Goal: Task Accomplishment & Management: Manage account settings

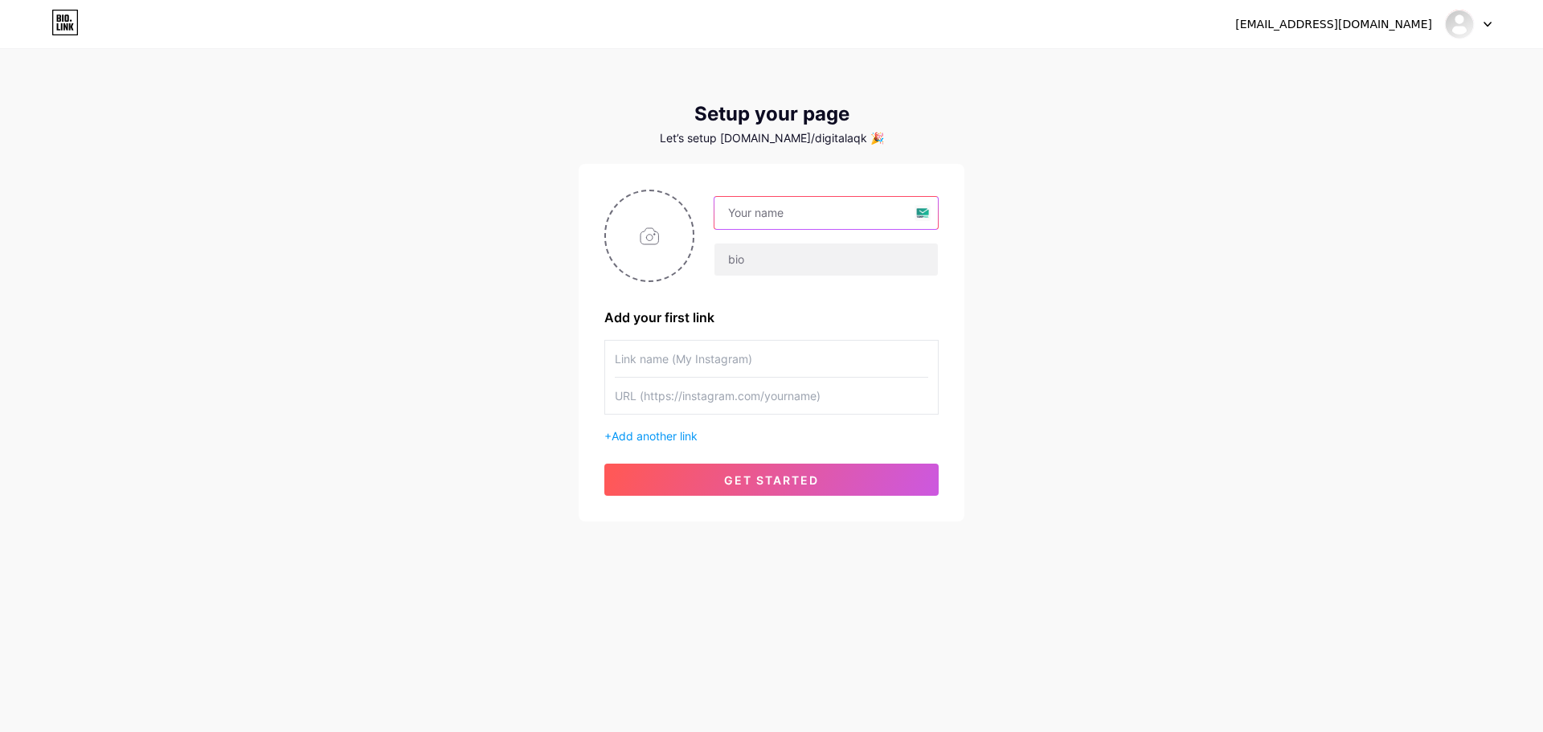
click at [770, 207] on input "text" at bounding box center [826, 213] width 223 height 32
type input "Eversafe Academy"
click at [812, 264] on input "text" at bounding box center [826, 260] width 223 height 32
click at [779, 477] on span "get started" at bounding box center [771, 480] width 95 height 14
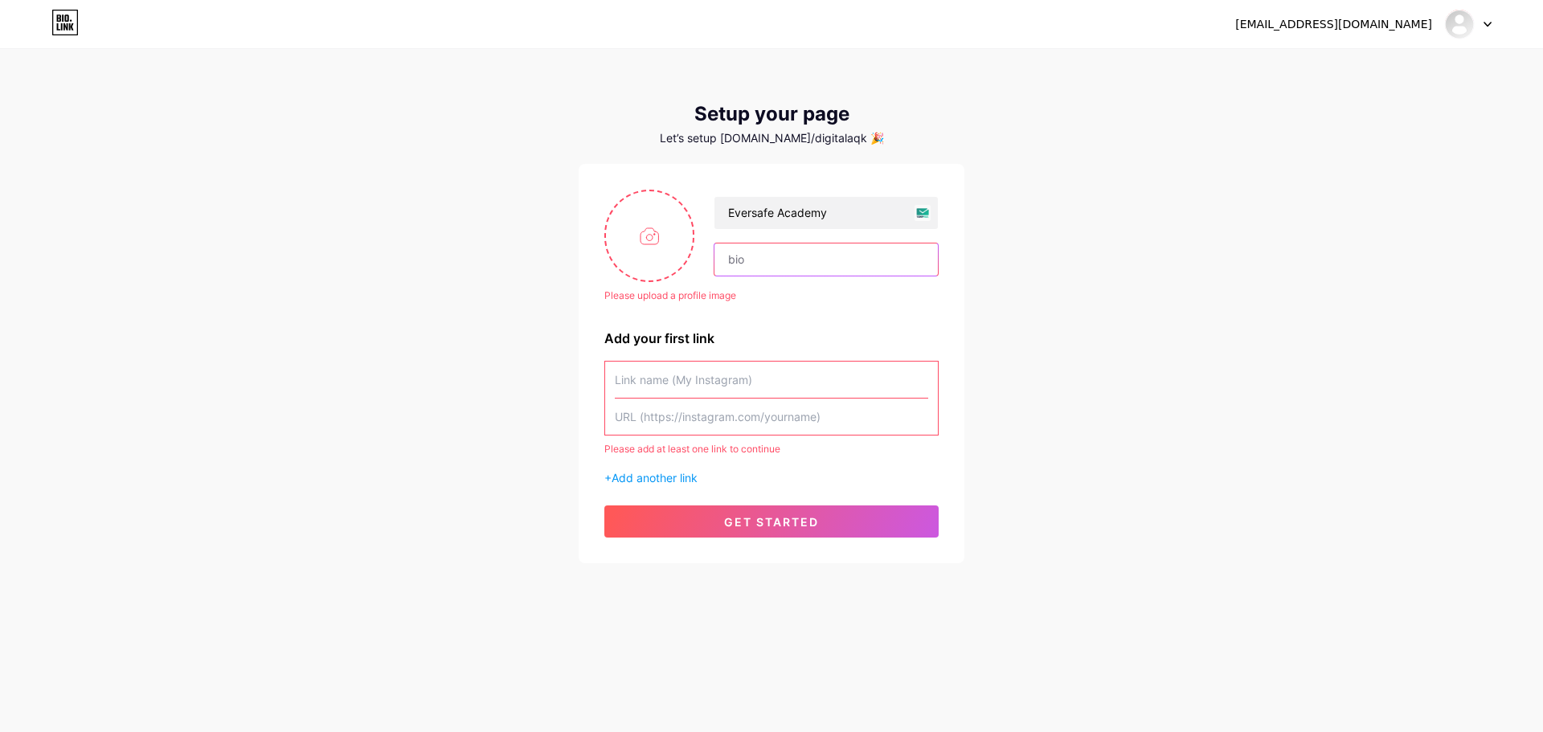
click at [759, 262] on input "text" at bounding box center [826, 260] width 223 height 32
click at [748, 264] on input "text" at bounding box center [826, 260] width 223 height 32
paste input "EA-Journal#34_July2025"
type input "EA-Journal#34_July2025"
click at [726, 384] on input "text" at bounding box center [771, 380] width 313 height 36
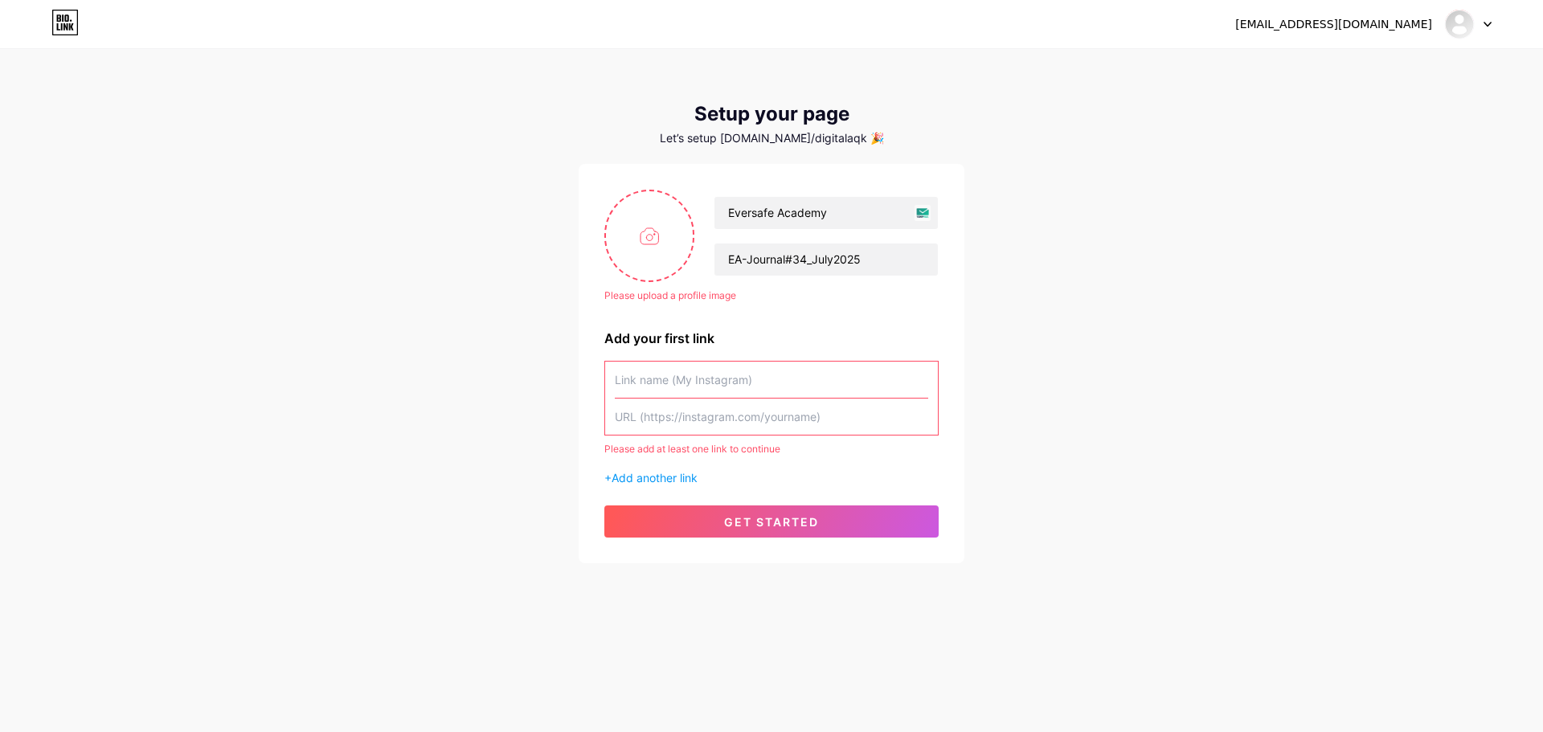
paste input "[URL][DOMAIN_NAME]"
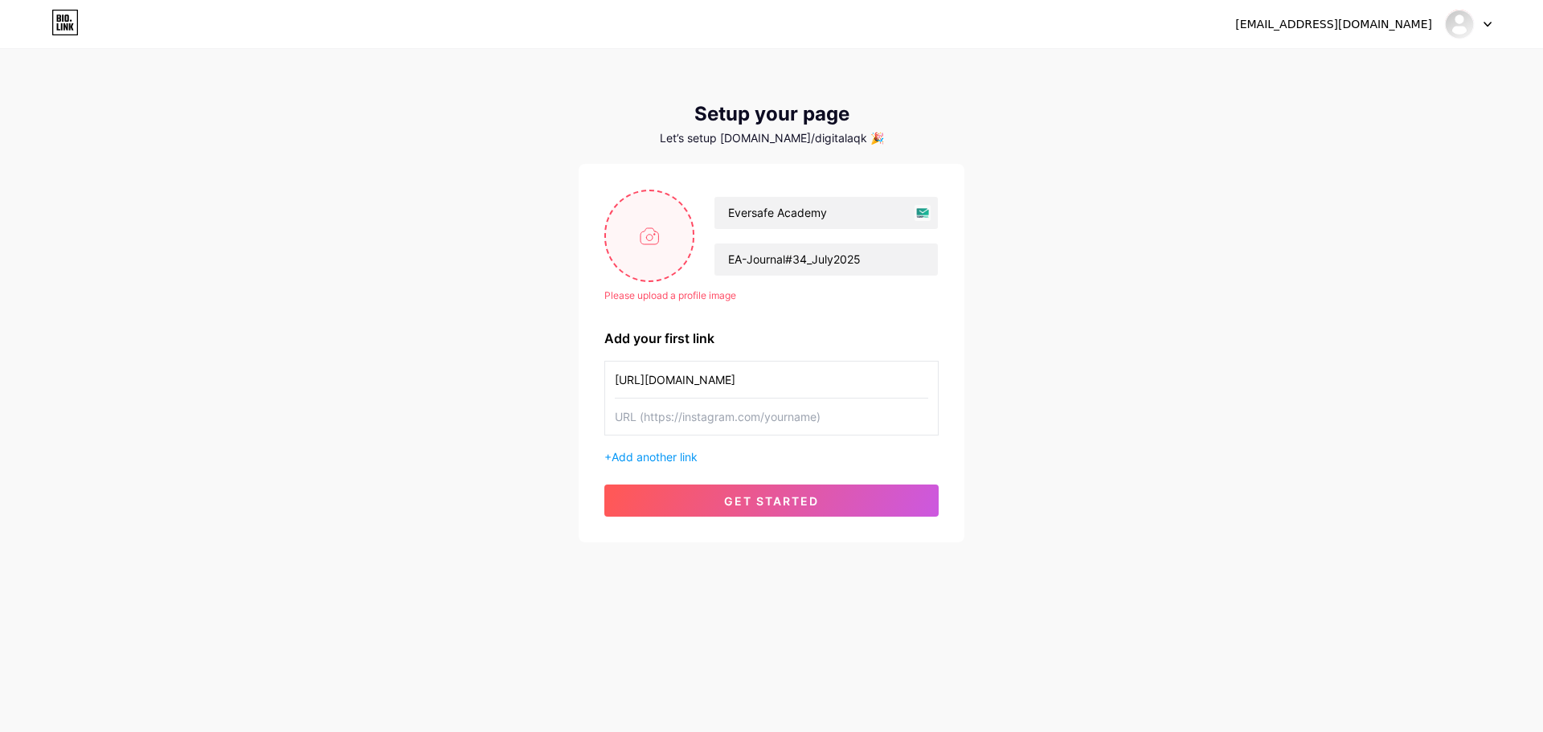
type input "[URL][DOMAIN_NAME]"
click at [662, 234] on input "file" at bounding box center [649, 235] width 87 height 89
type input "C:\fakepath\REG_EA_Logo_Vertical.png"
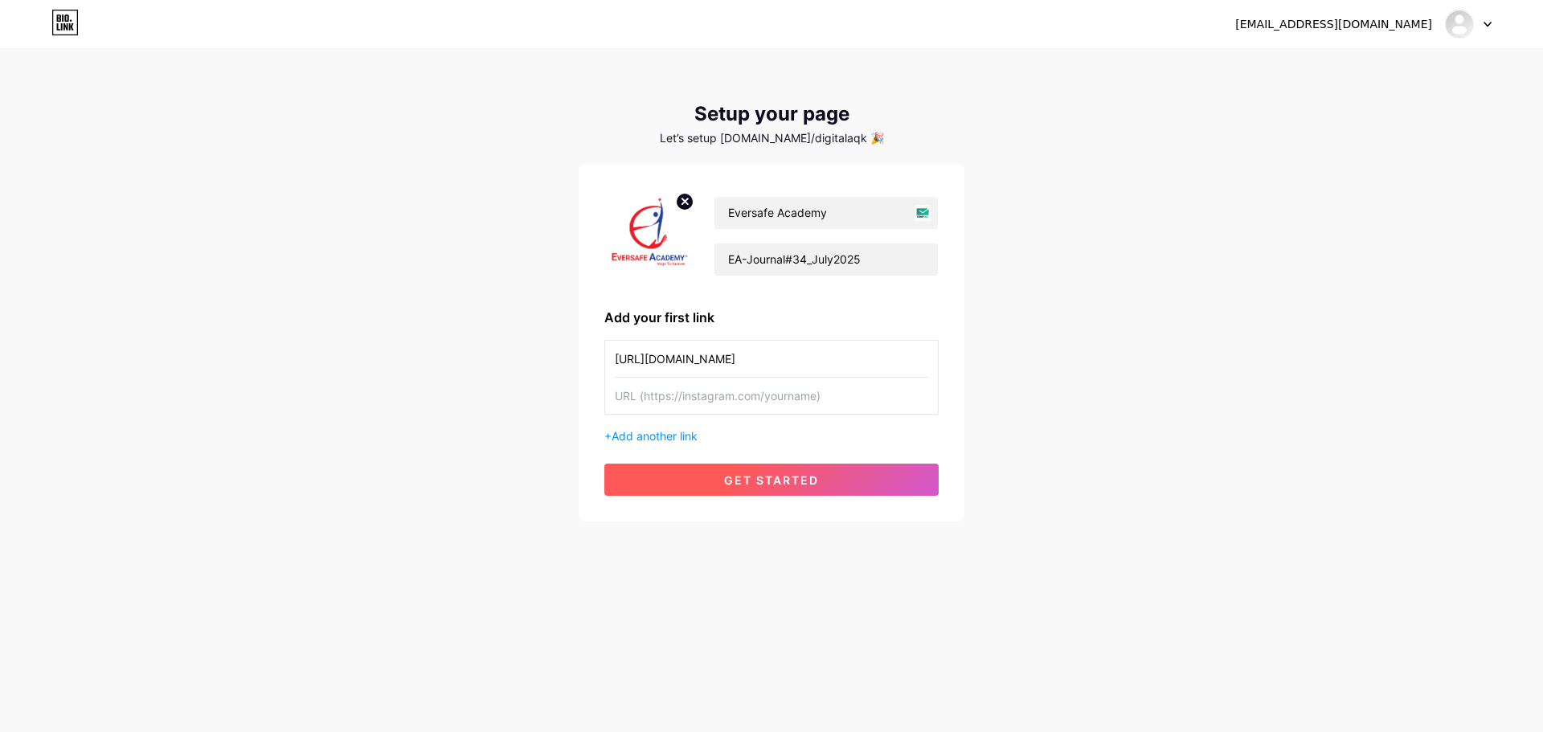
click at [821, 484] on button "get started" at bounding box center [771, 480] width 334 height 32
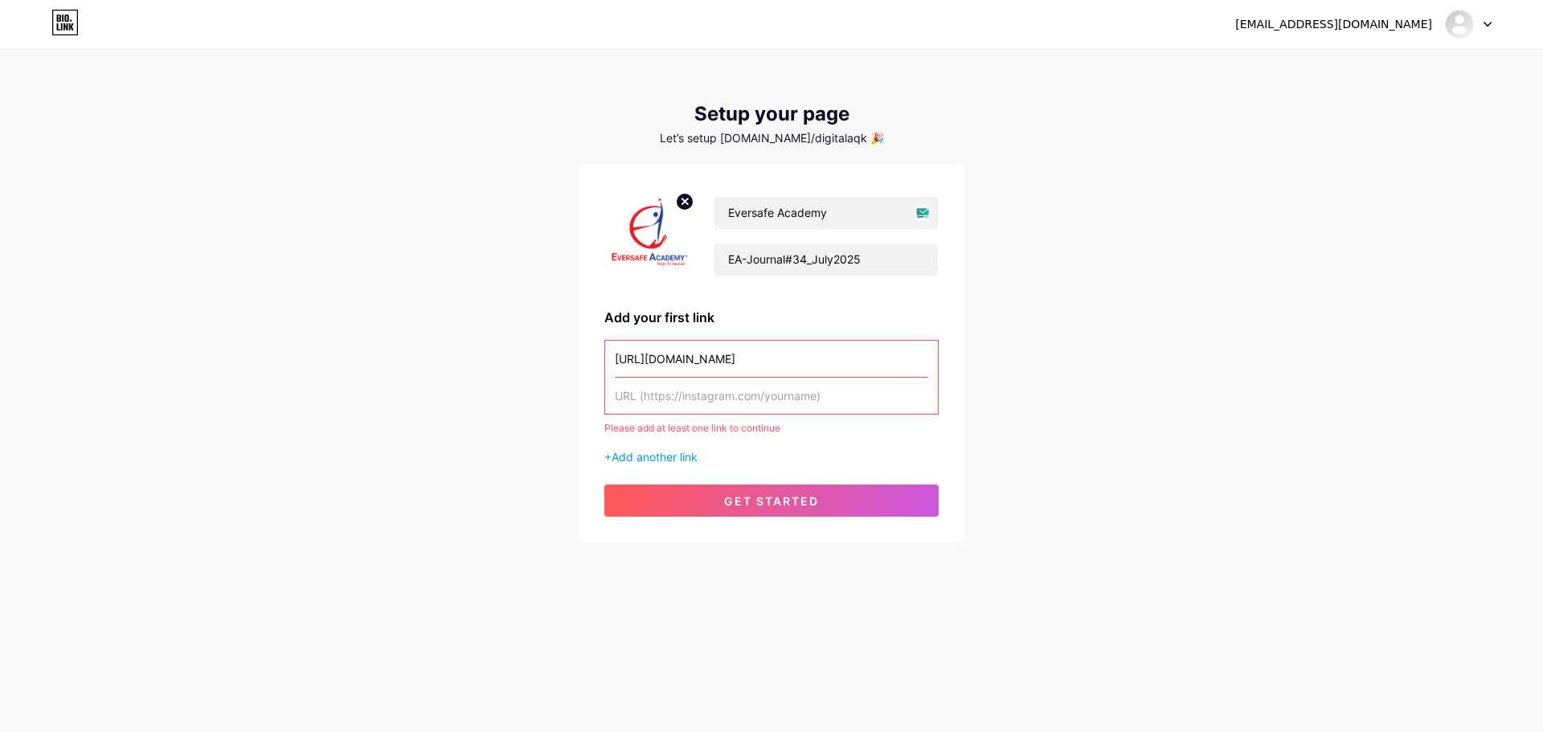
click at [782, 404] on input "text" at bounding box center [771, 396] width 313 height 36
click at [707, 367] on input "[URL][DOMAIN_NAME]" at bounding box center [771, 359] width 313 height 36
click at [685, 401] on input "text" at bounding box center [771, 396] width 313 height 36
paste input "[URL][DOMAIN_NAME]"
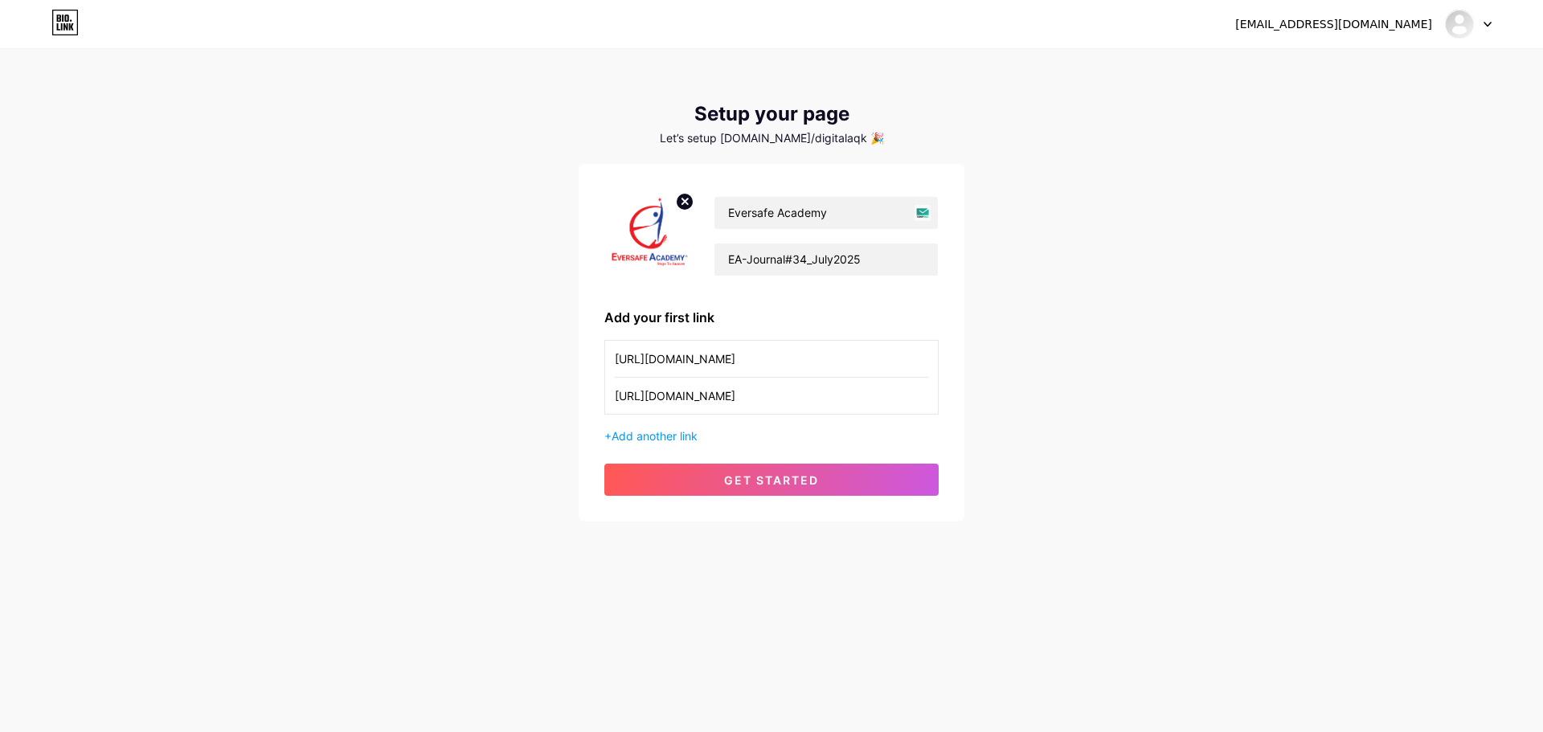
type input "[URL][DOMAIN_NAME]"
click at [785, 350] on input "[URL][DOMAIN_NAME]" at bounding box center [771, 359] width 313 height 36
click at [725, 363] on input "text" at bounding box center [771, 359] width 313 height 36
click at [711, 372] on input "Instagram" at bounding box center [771, 359] width 313 height 36
type input "English"
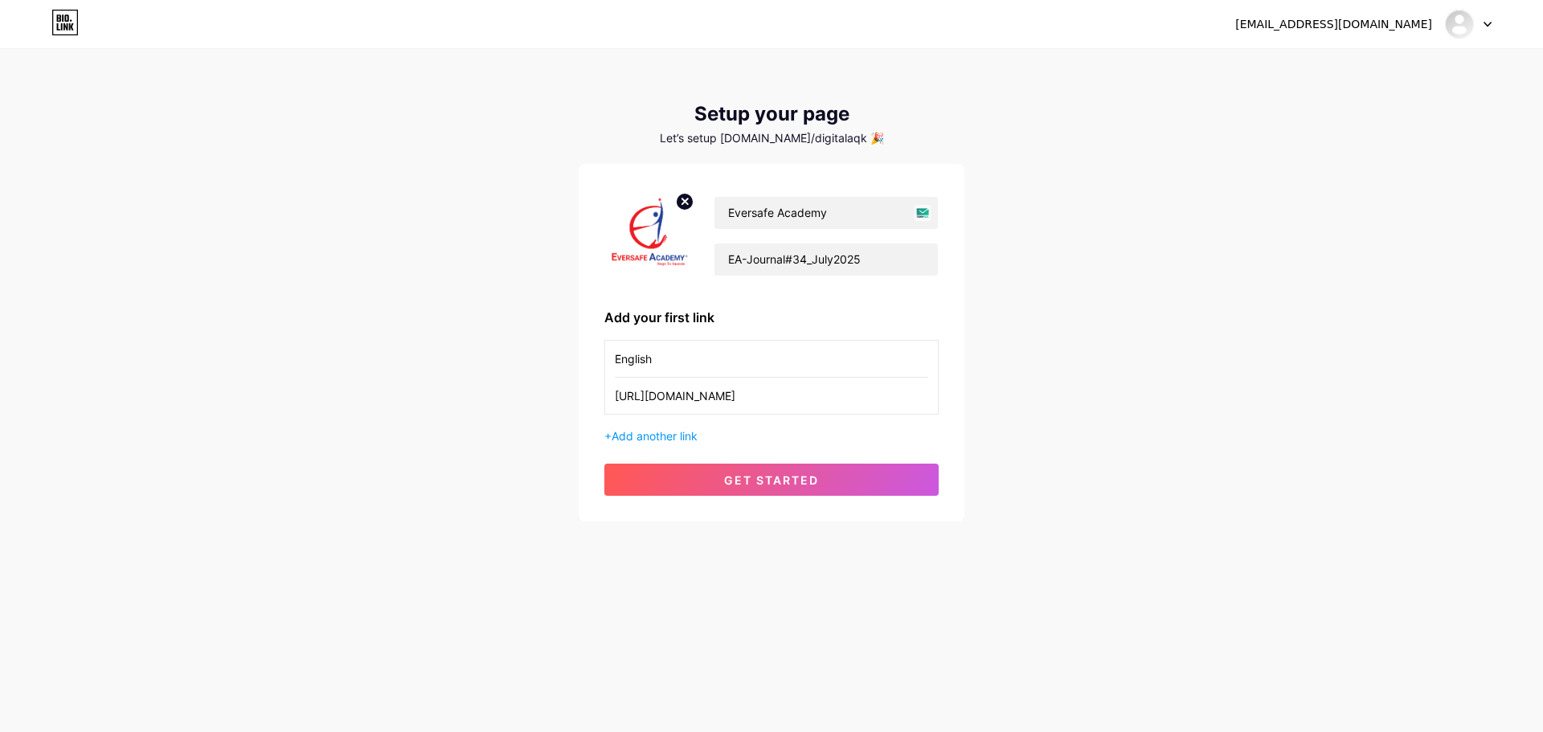
click at [670, 408] on input "[URL][DOMAIN_NAME]" at bounding box center [771, 396] width 313 height 36
paste input "online.fliphtml5.com/xjfio/jexj/#p=1"
type input "[URL][DOMAIN_NAME]"
click at [793, 481] on span "get started" at bounding box center [771, 480] width 95 height 14
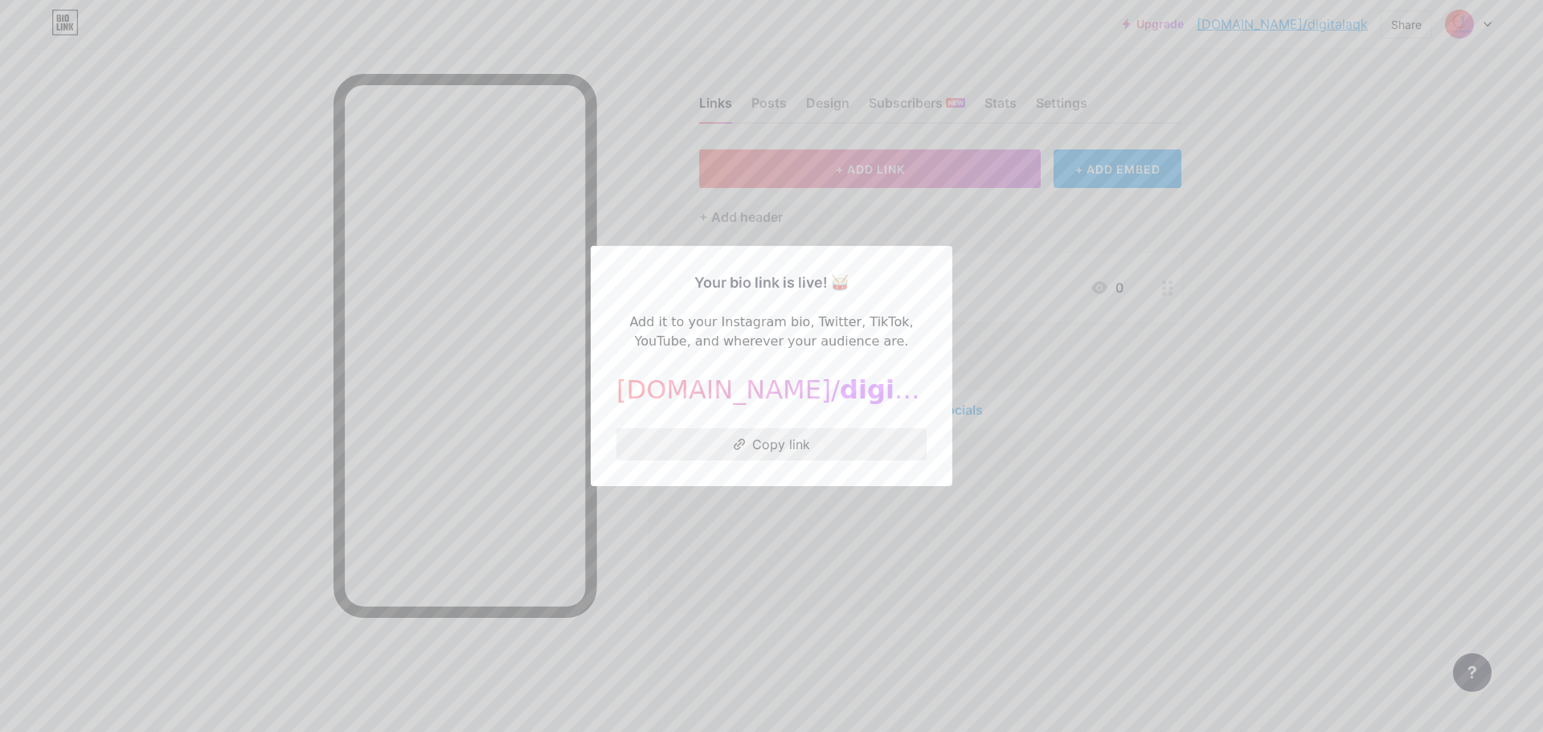
click at [793, 446] on button "Copy link" at bounding box center [772, 444] width 310 height 32
click at [1273, 367] on div at bounding box center [771, 366] width 1543 height 732
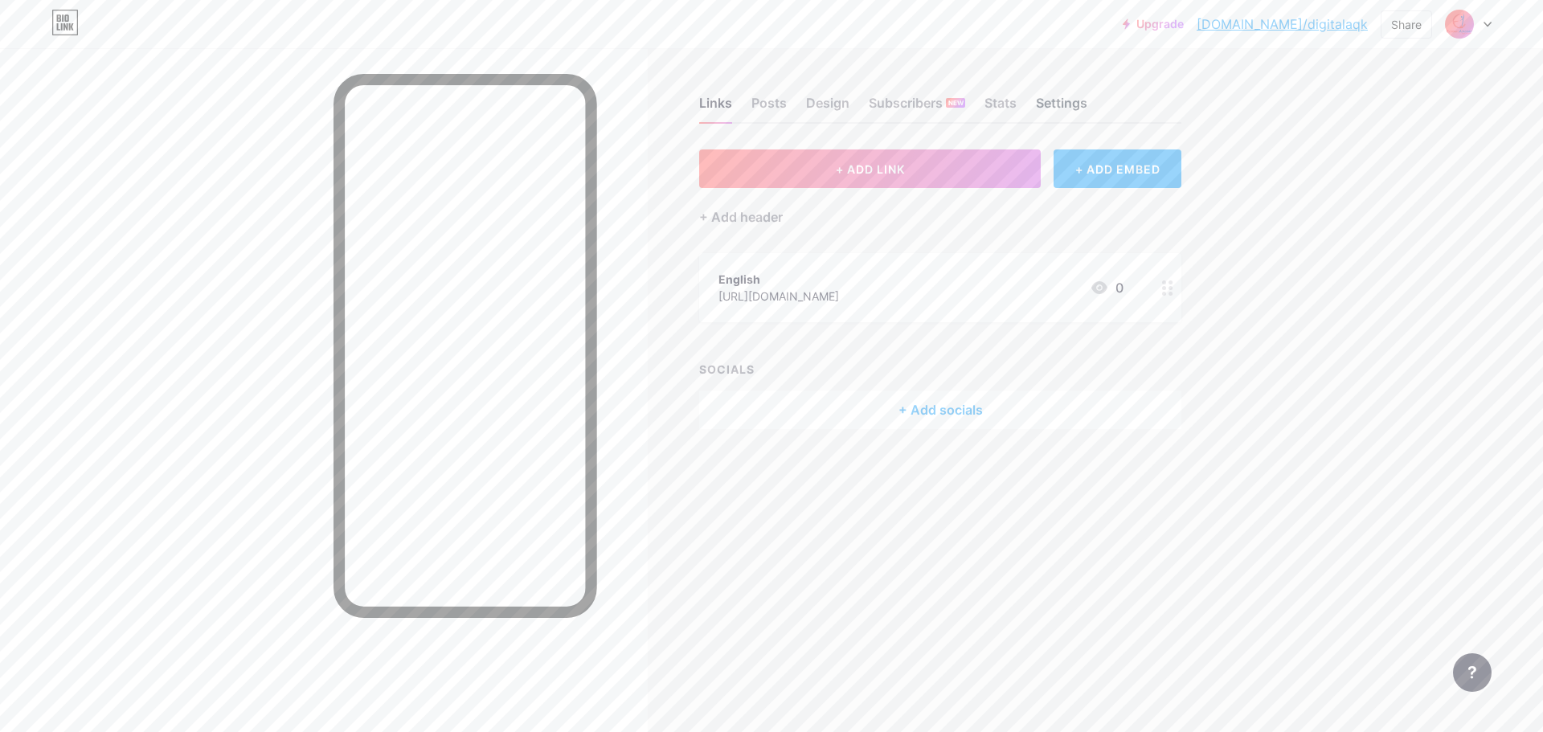
click at [1060, 103] on div "Settings" at bounding box center [1061, 107] width 51 height 29
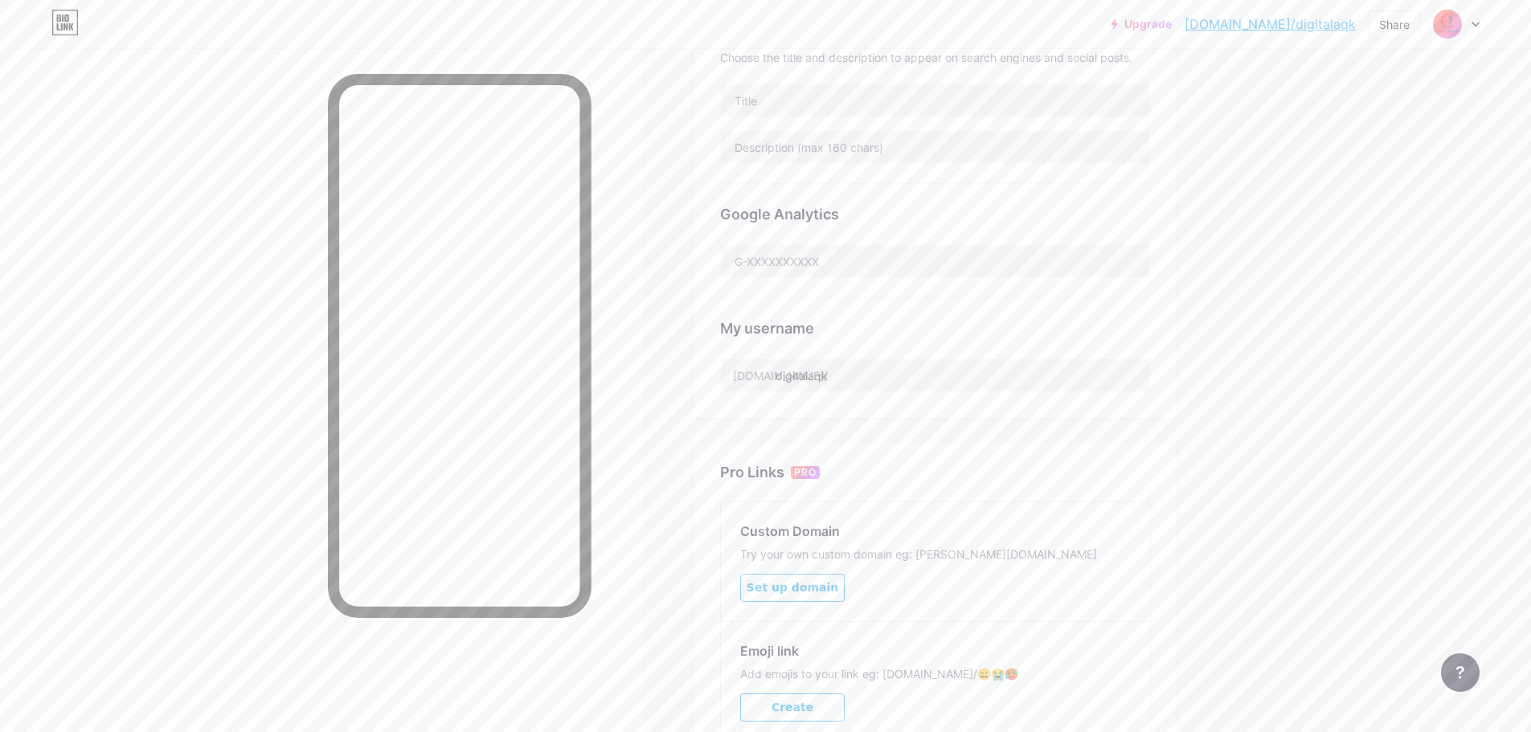
scroll to position [402, 0]
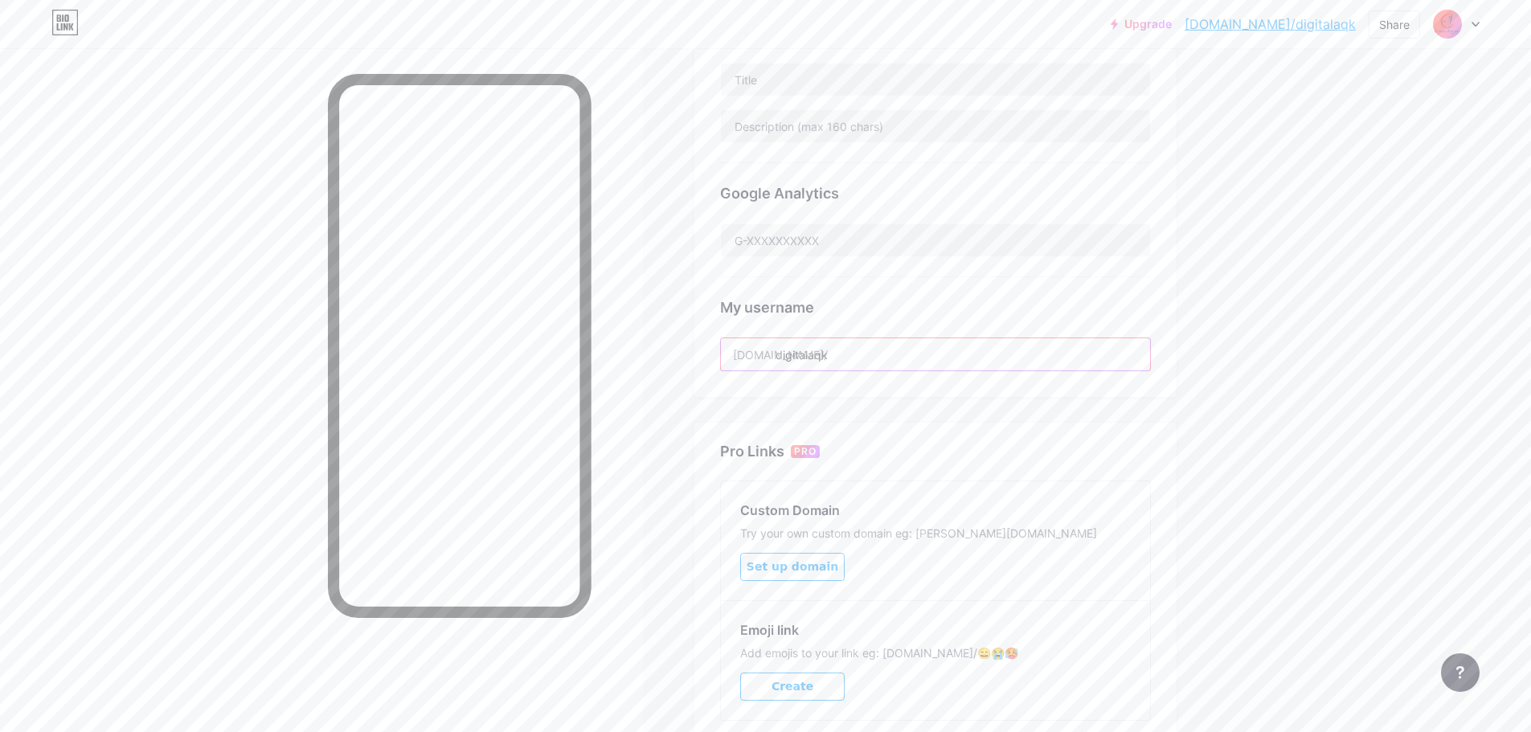
click at [825, 351] on input "digitalaqk" at bounding box center [935, 354] width 429 height 32
drag, startPoint x: 782, startPoint y: 355, endPoint x: 889, endPoint y: 355, distance: 106.9
click at [889, 355] on input "digitalaqk" at bounding box center [935, 354] width 429 height 32
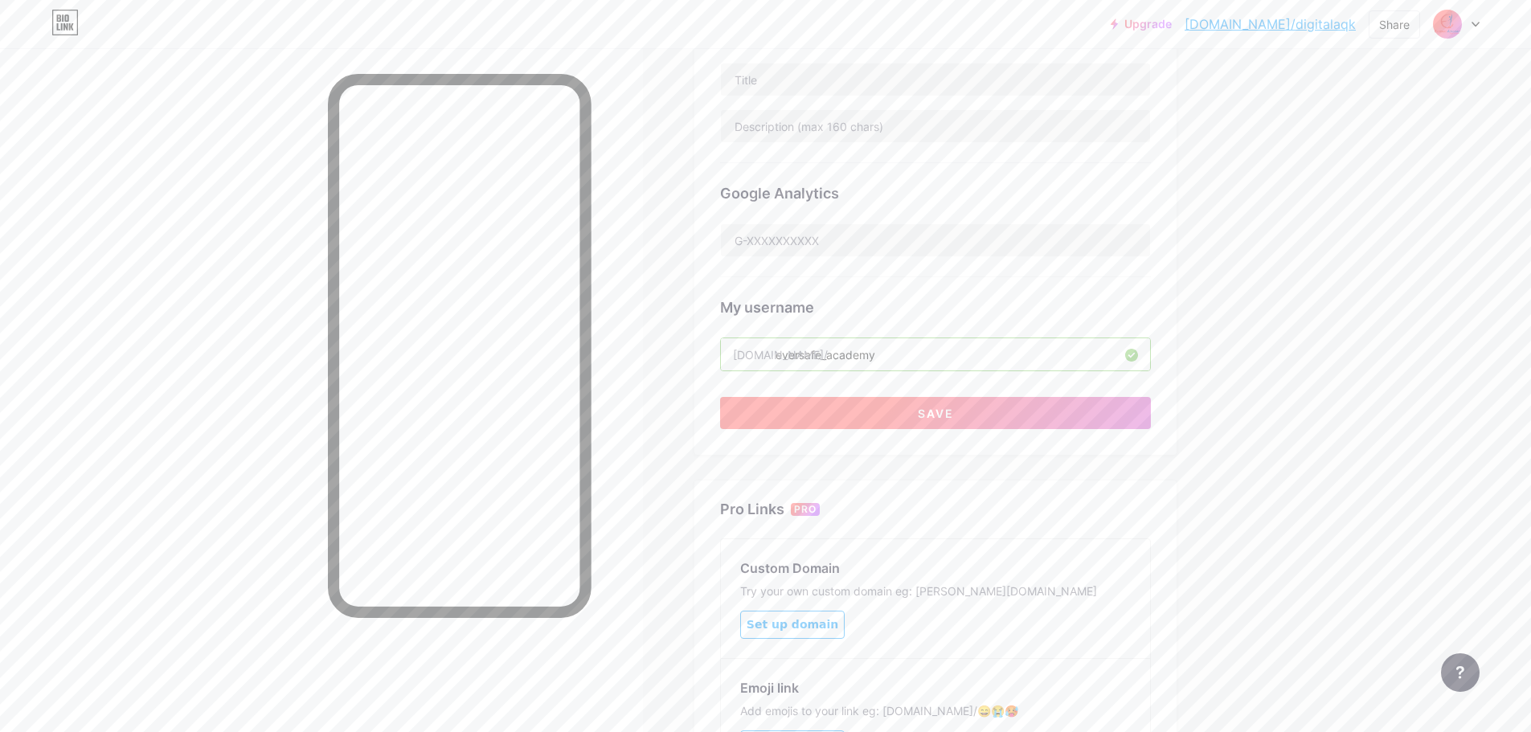
type input "eversafe_academy"
click at [935, 409] on span "Save" at bounding box center [936, 414] width 36 height 14
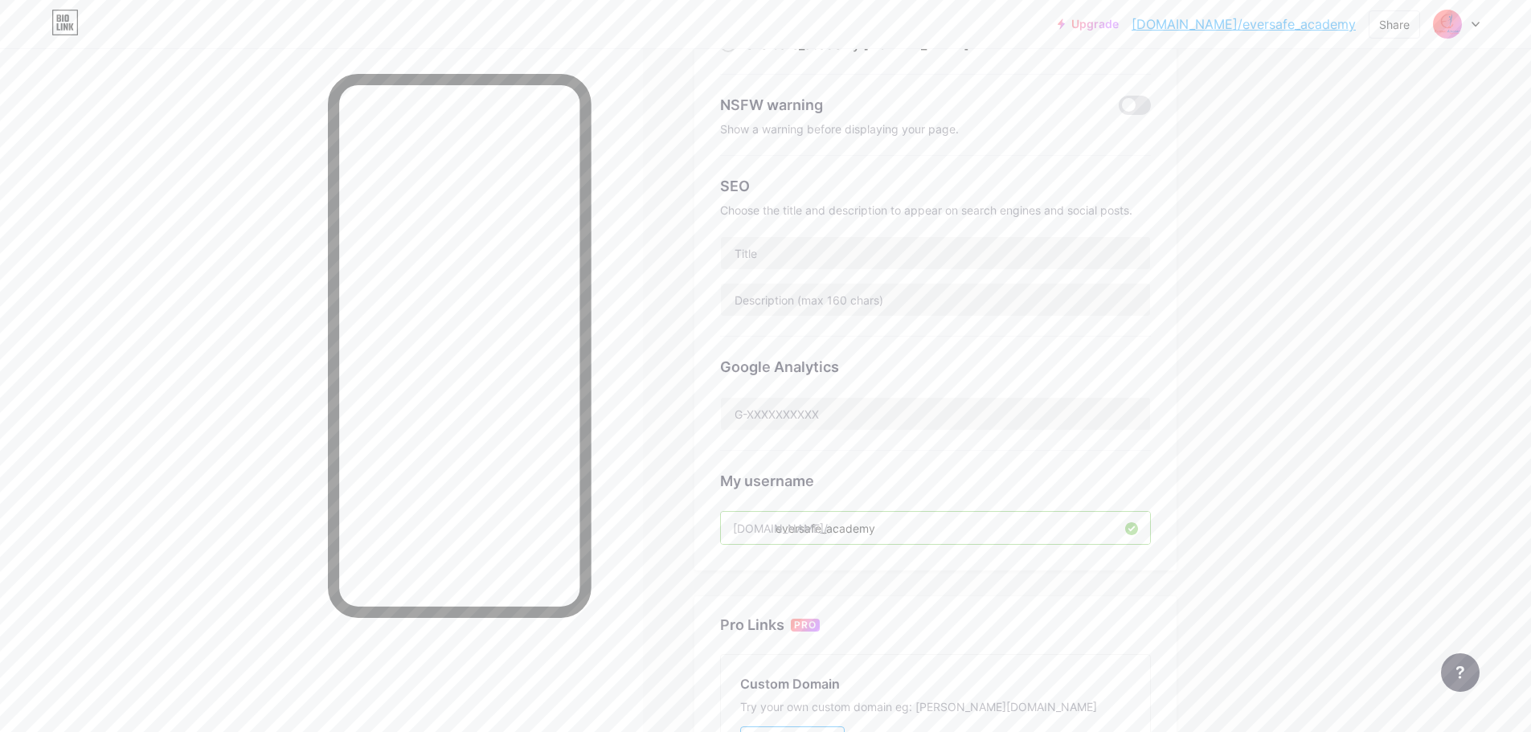
scroll to position [80, 0]
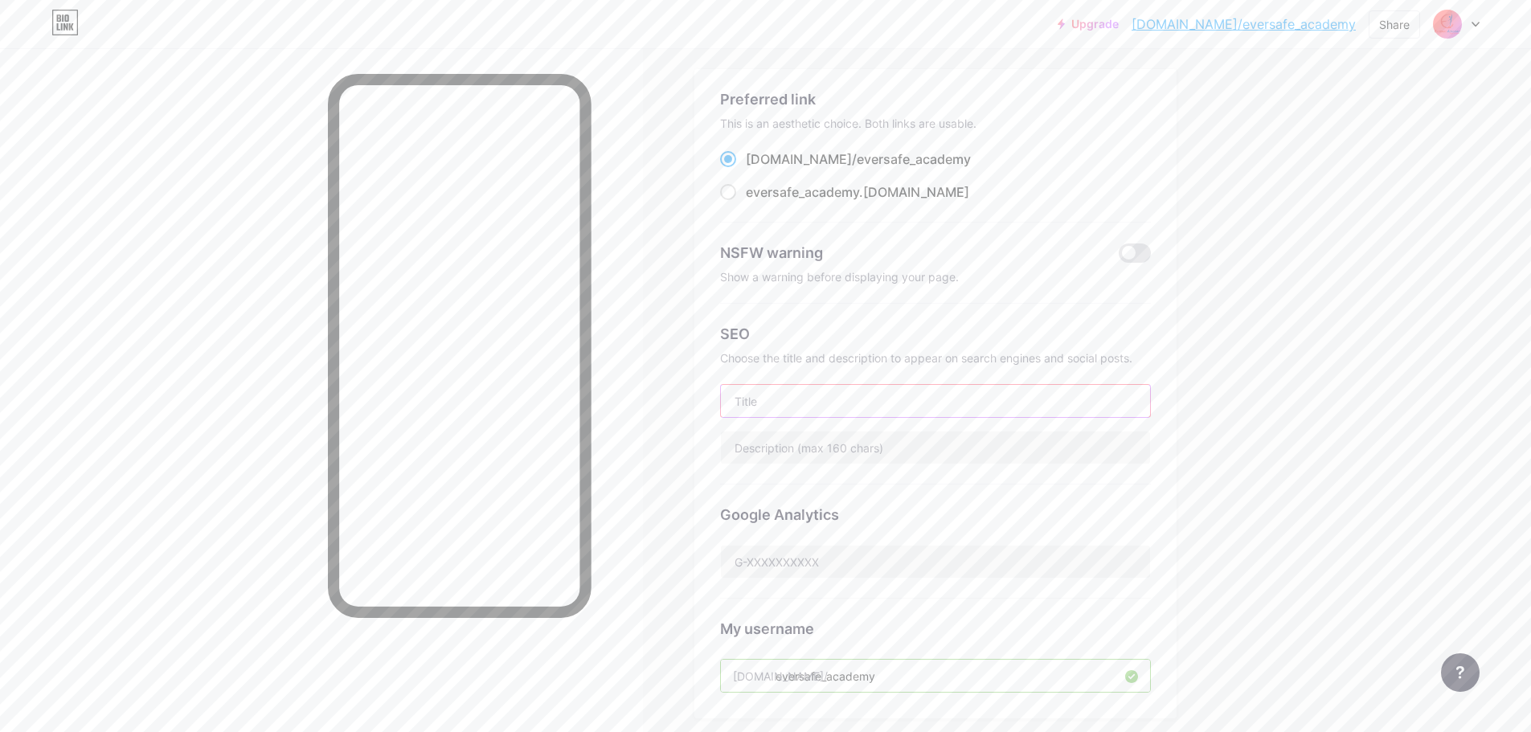
click at [801, 394] on input "text" at bounding box center [935, 401] width 429 height 32
type input "Eversafe Academy"
click at [1268, 455] on div "Upgrade bio.link/eversa... bio.link/eversafe_academy Share Switch accounts Ever…" at bounding box center [765, 578] width 1531 height 1317
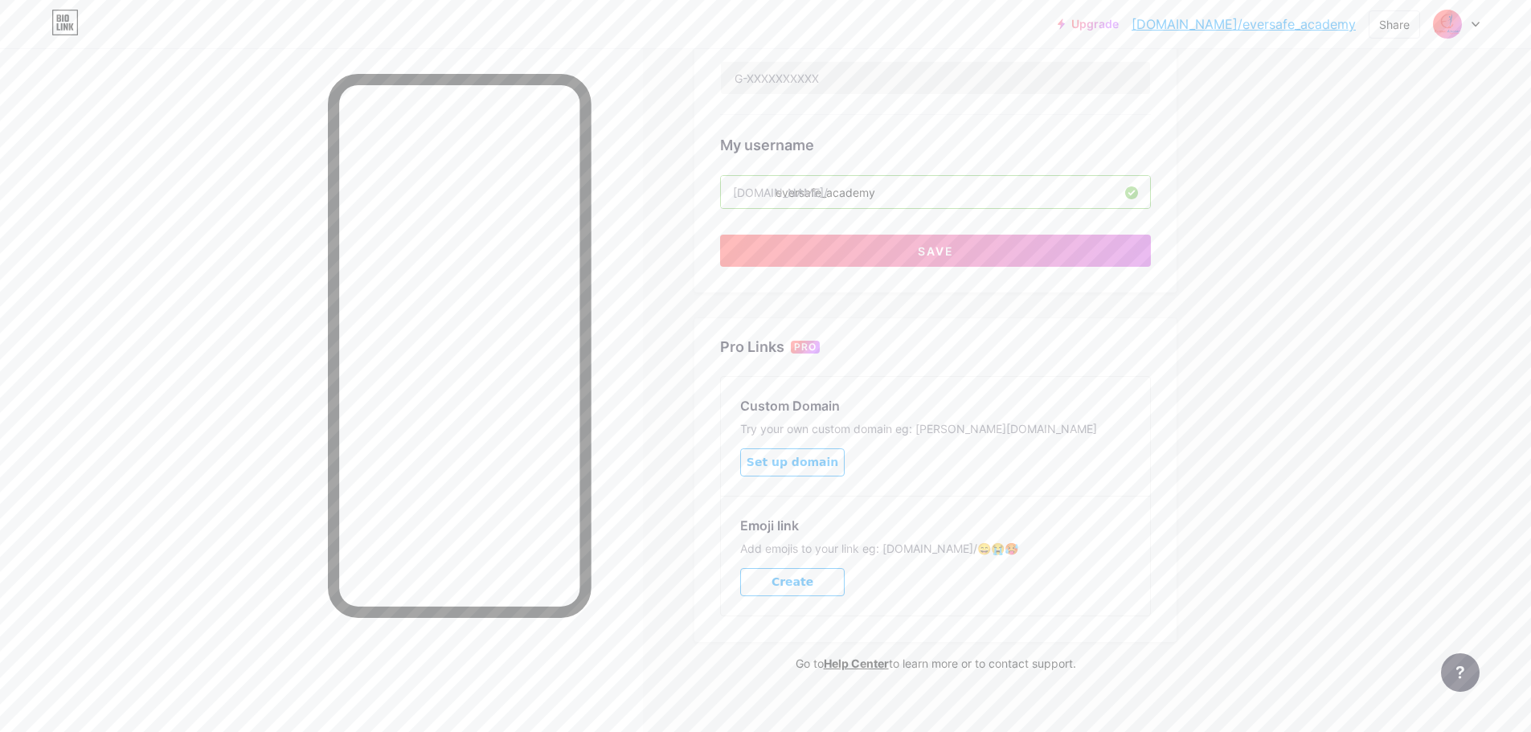
scroll to position [181, 0]
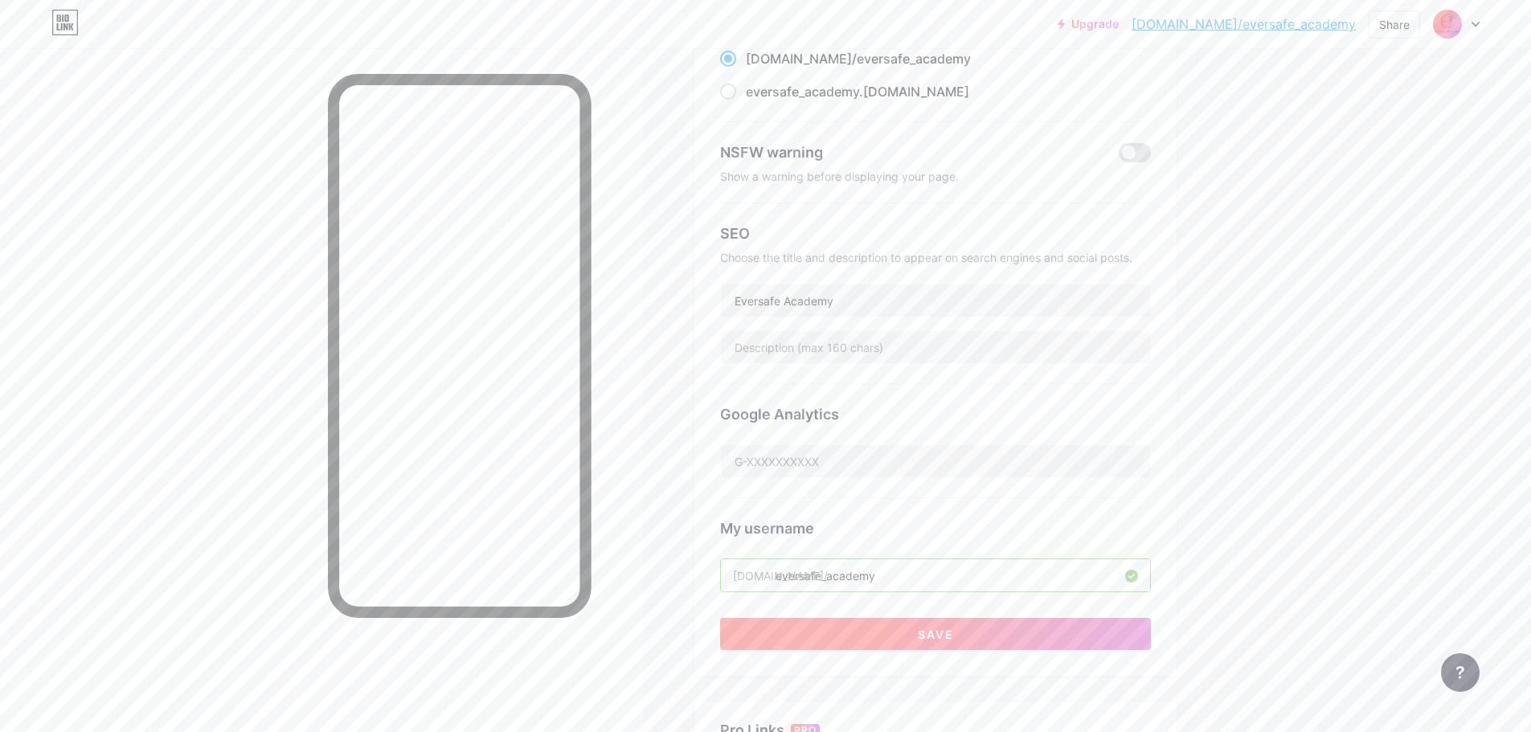
click at [952, 636] on span "Save" at bounding box center [936, 635] width 36 height 14
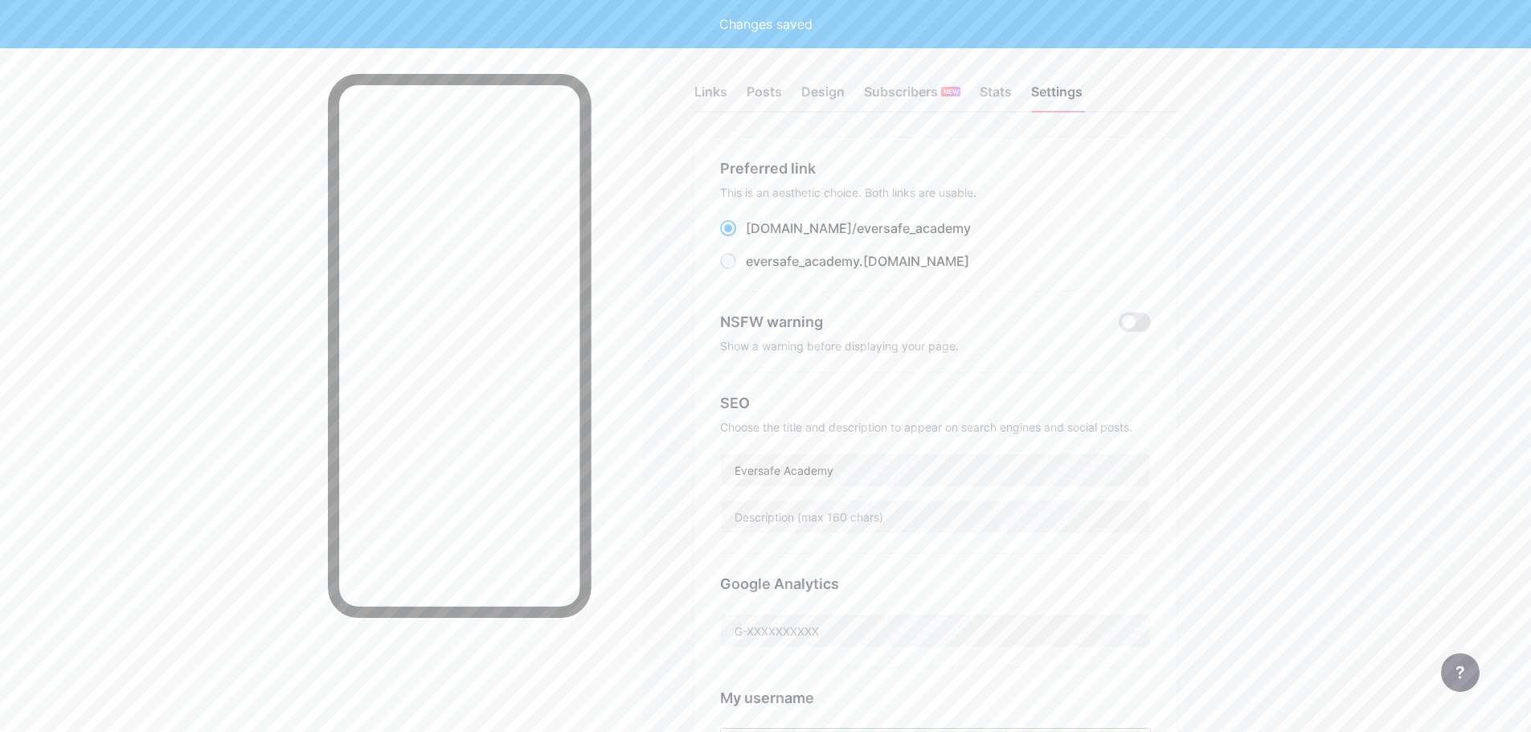
scroll to position [0, 0]
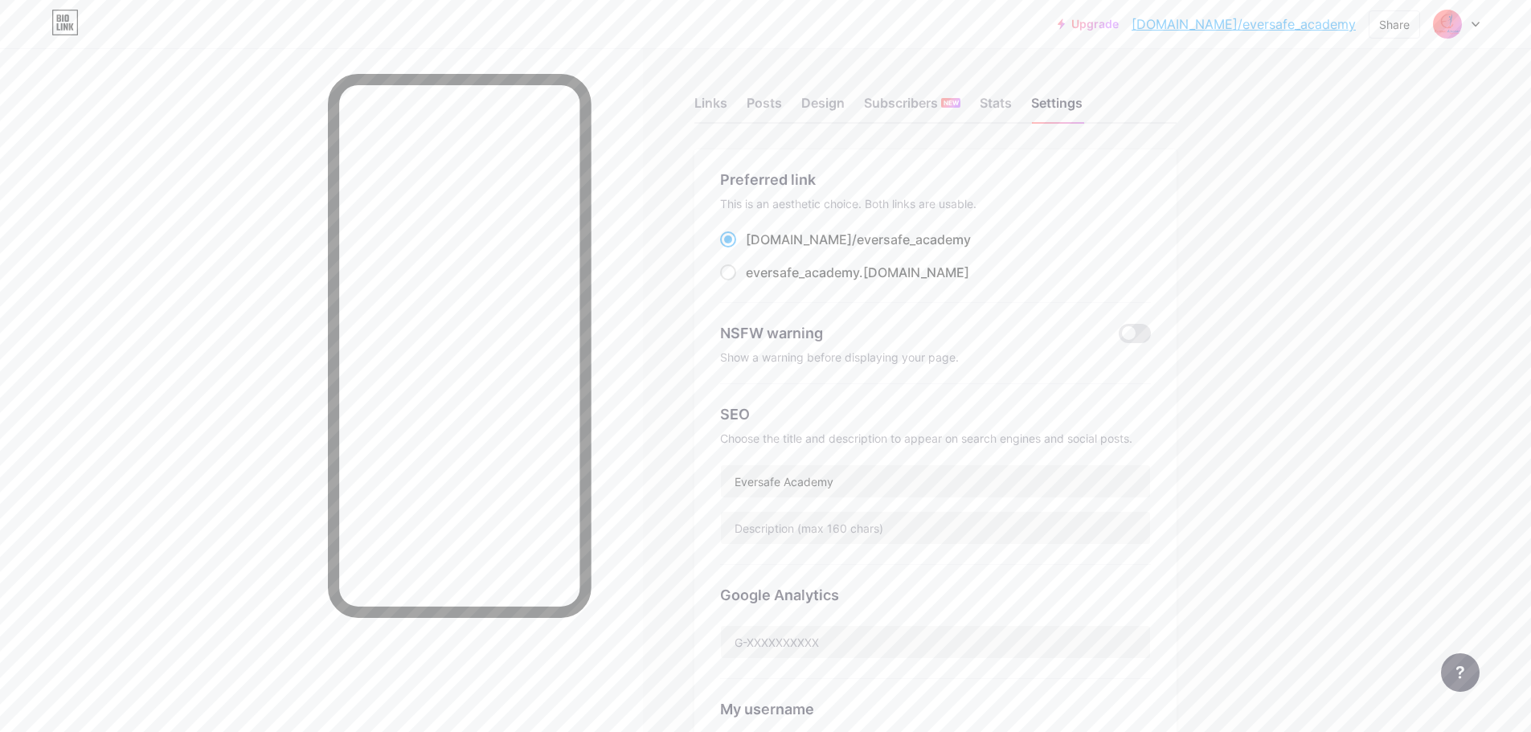
click at [1478, 25] on icon at bounding box center [1476, 25] width 8 height 6
click at [1375, 184] on link "Account settings" at bounding box center [1379, 182] width 199 height 43
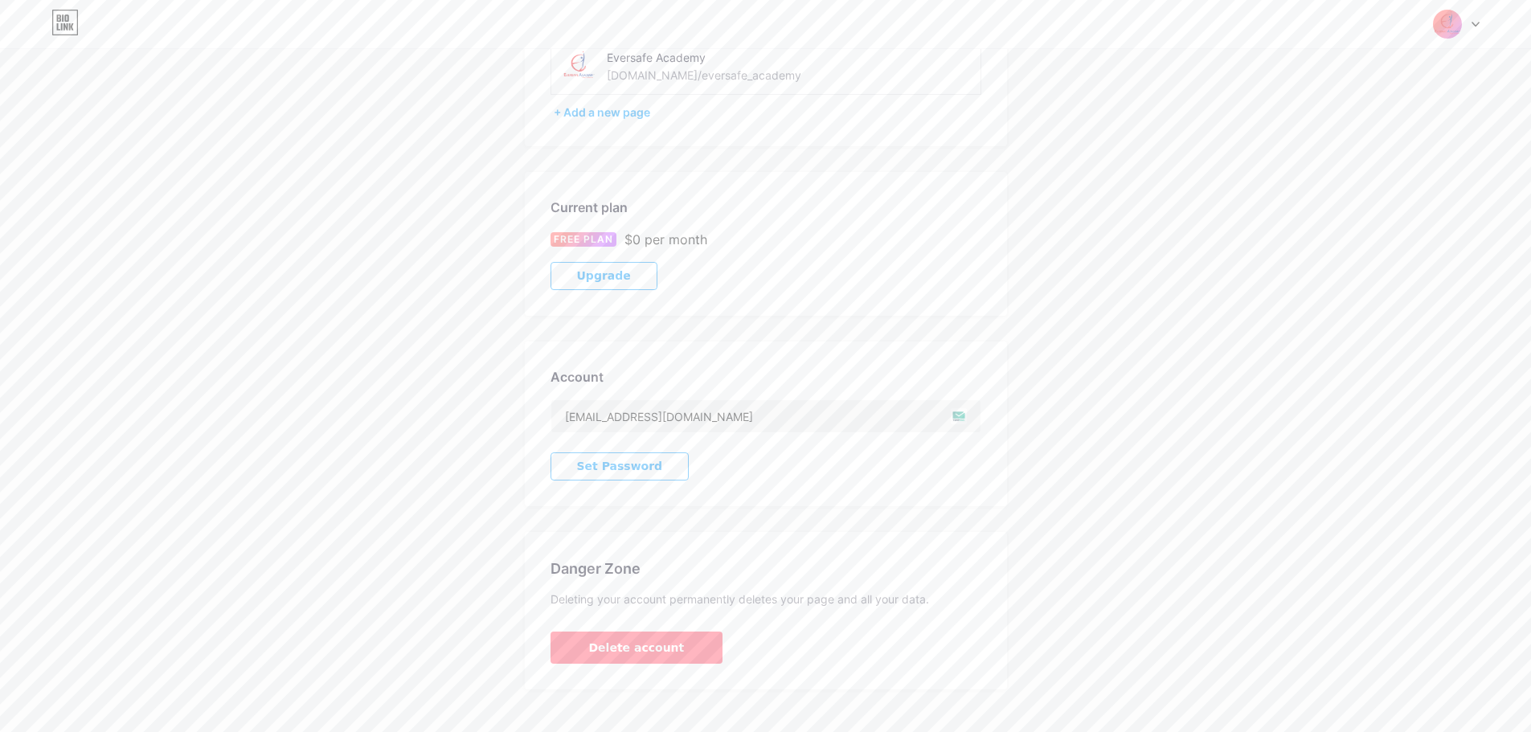
scroll to position [164, 0]
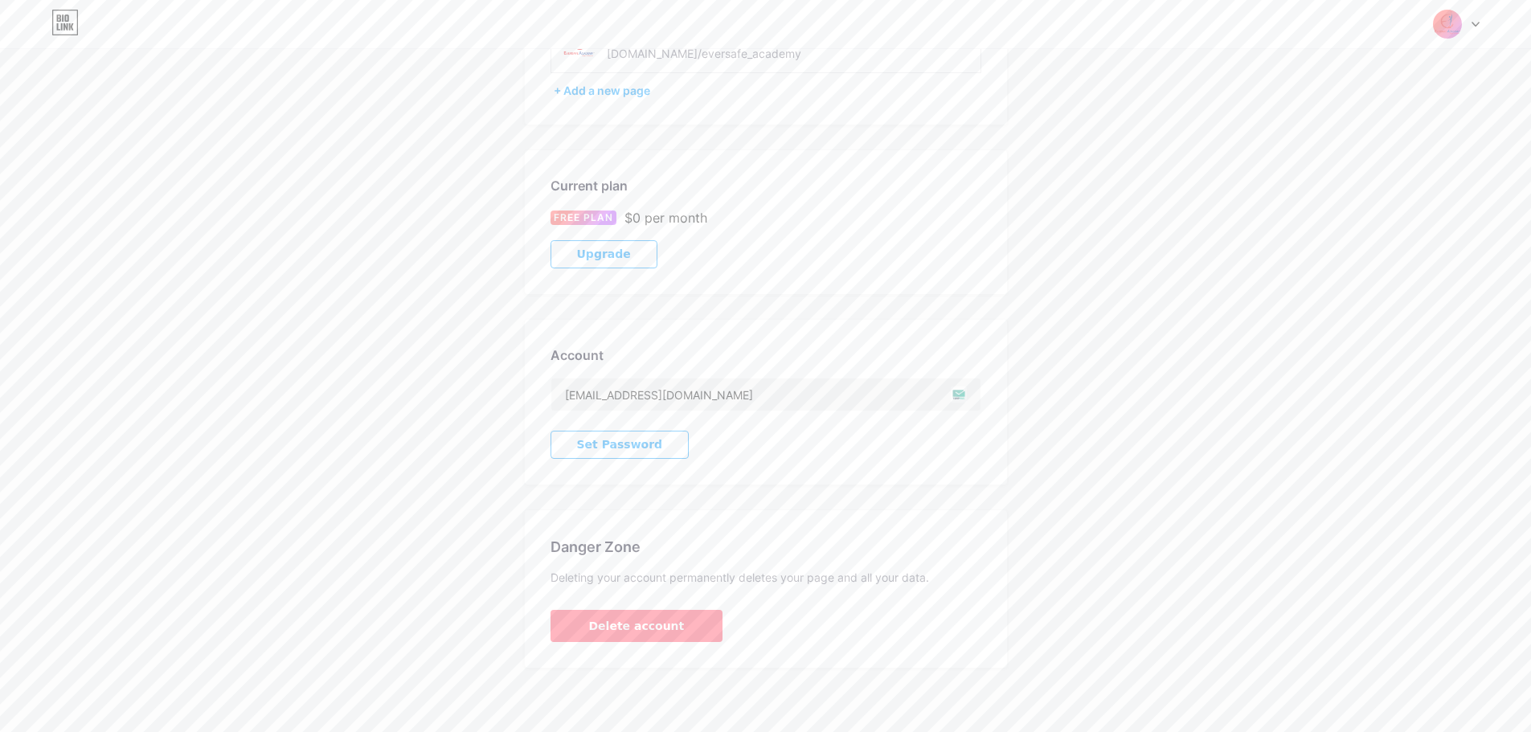
click at [645, 449] on button "Set Password" at bounding box center [620, 445] width 139 height 28
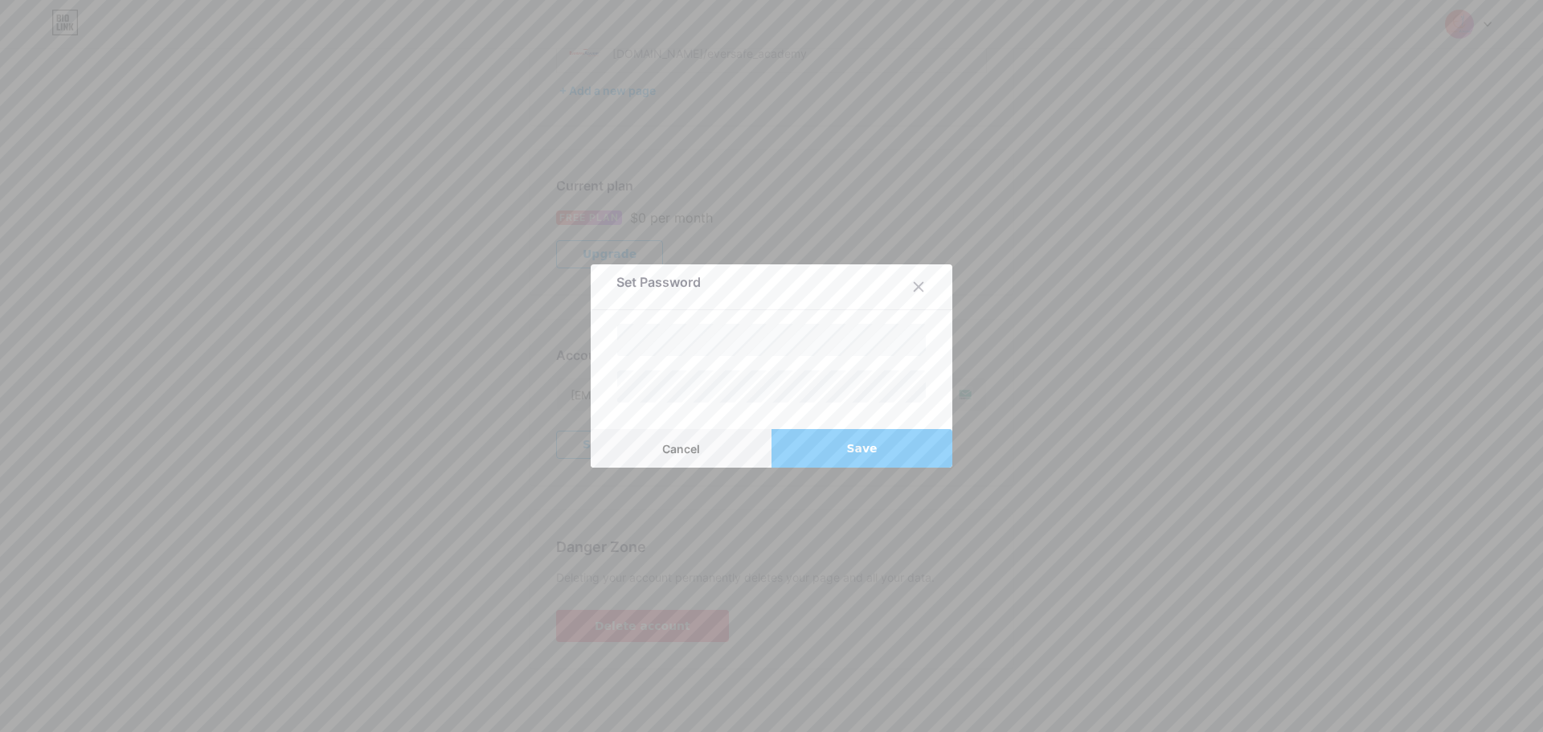
click at [507, 466] on div at bounding box center [771, 366] width 1543 height 732
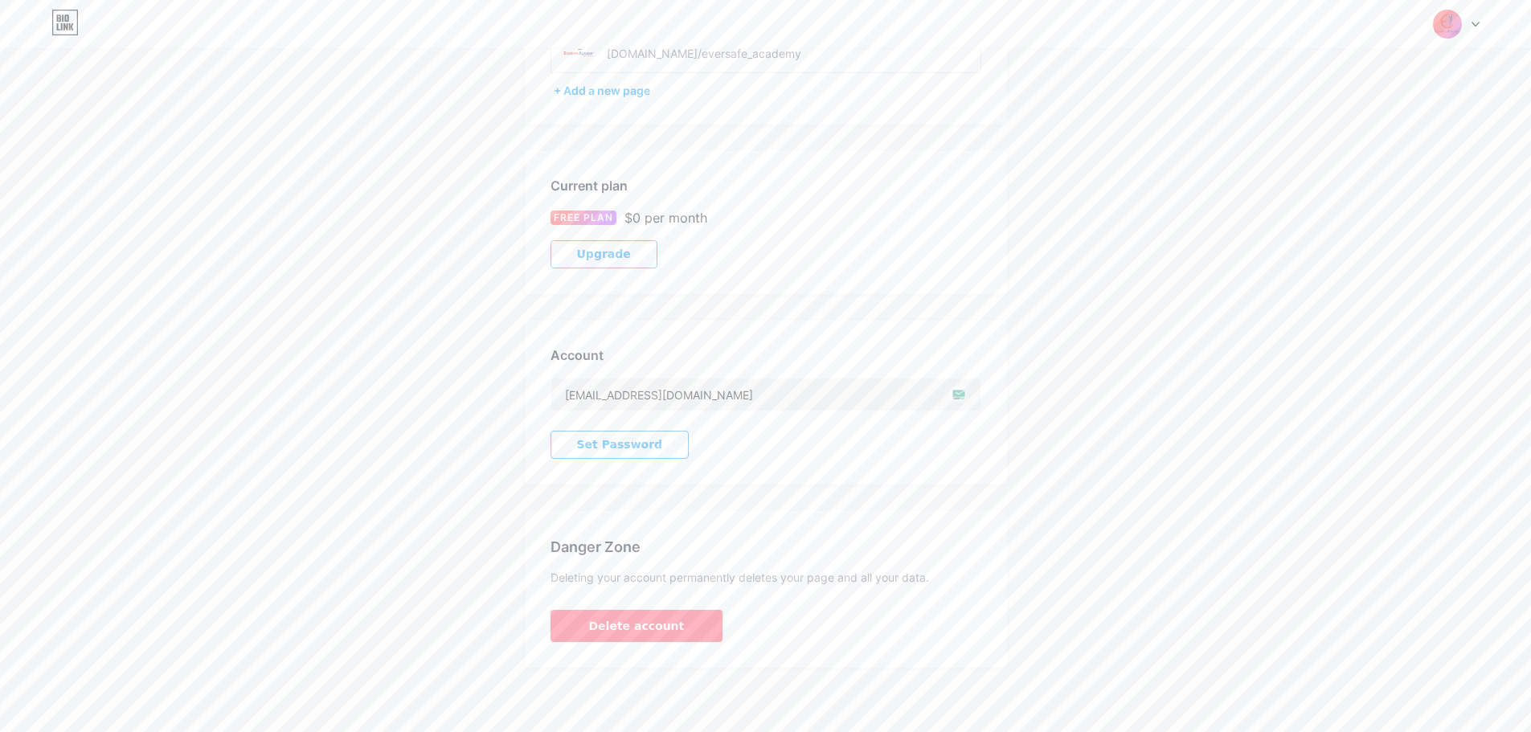
click at [633, 451] on span "Set Password" at bounding box center [620, 445] width 86 height 14
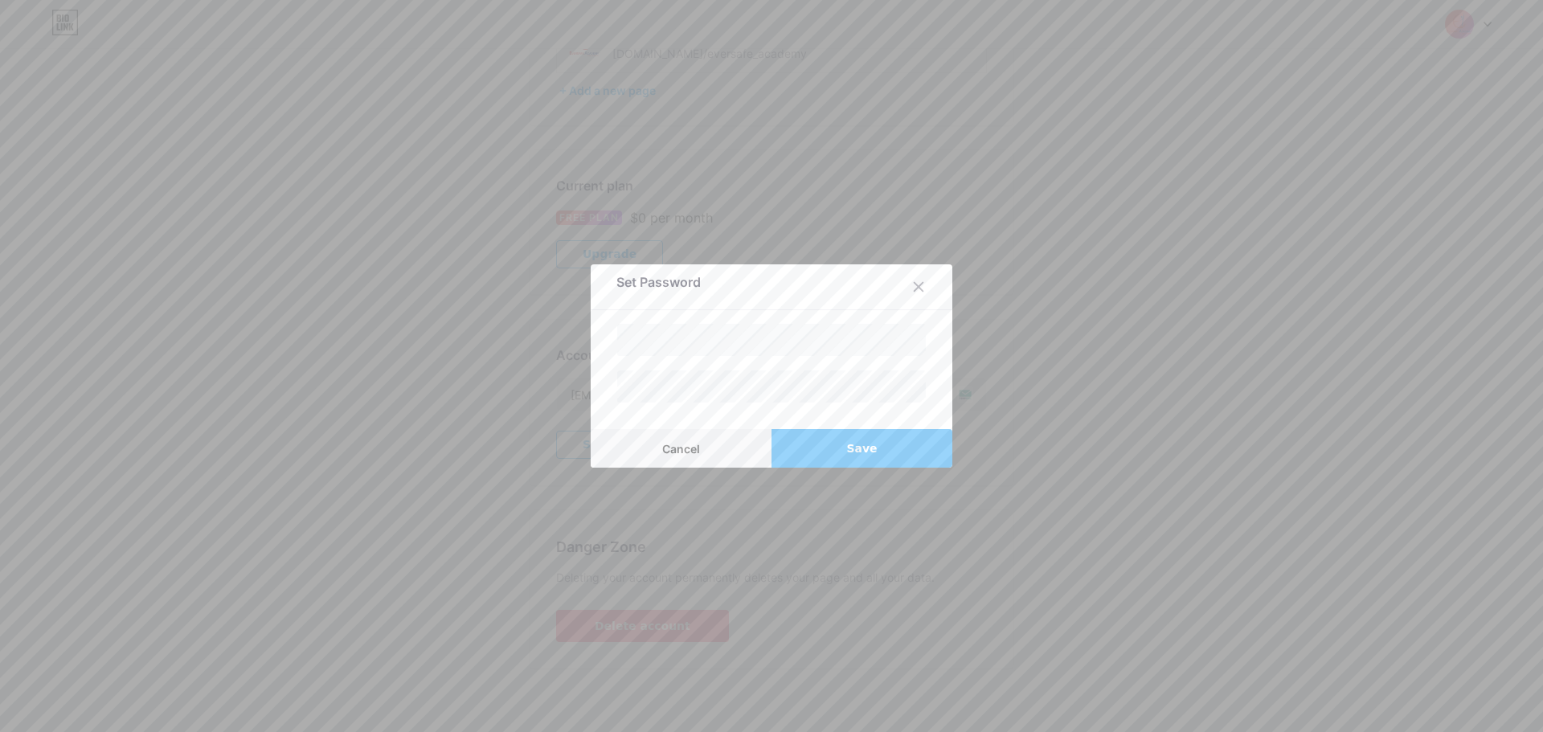
click at [922, 449] on button "Save" at bounding box center [862, 448] width 181 height 39
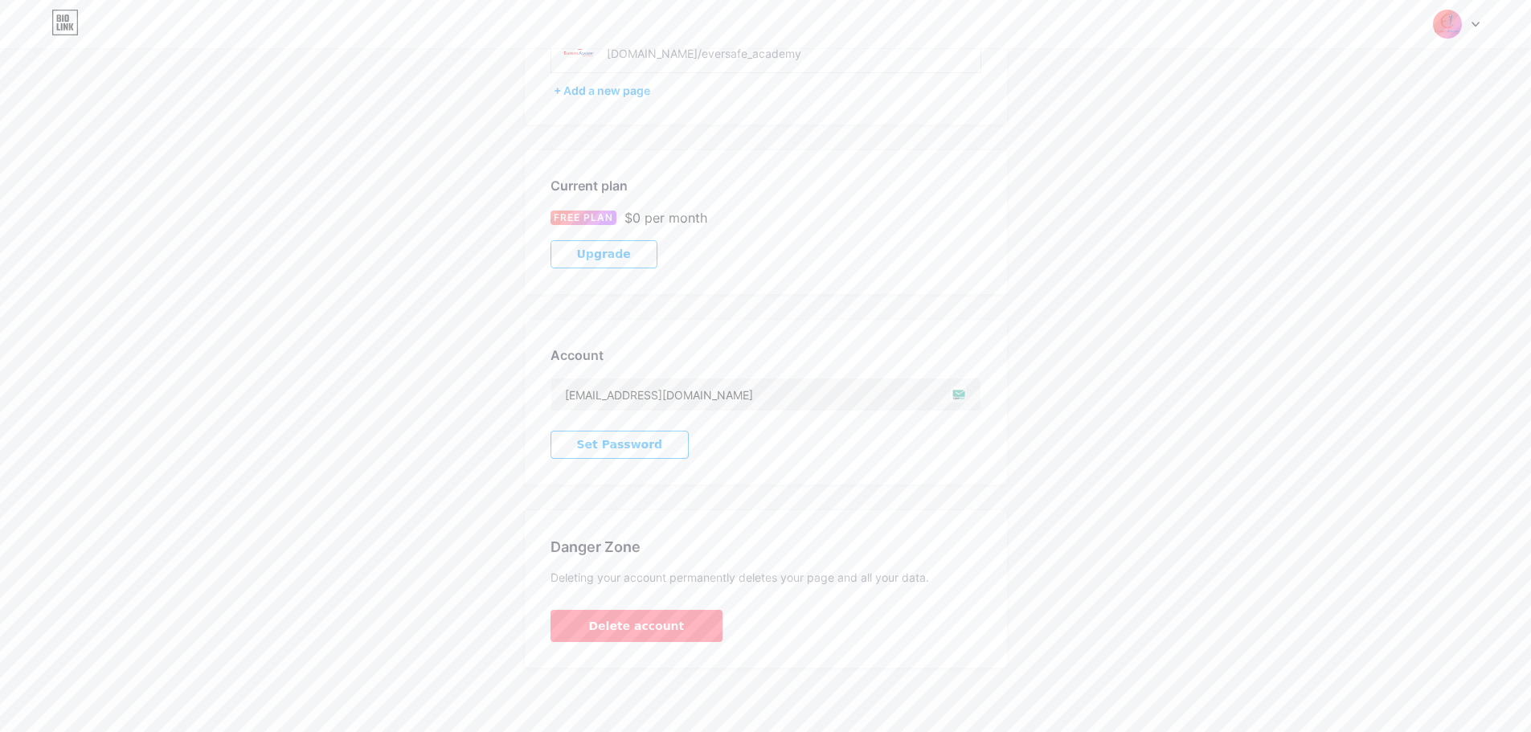
click at [1149, 274] on div "Account Settings My pages Eversafe Academy bio.link/eversafe_academy + Add a ne…" at bounding box center [765, 289] width 1531 height 758
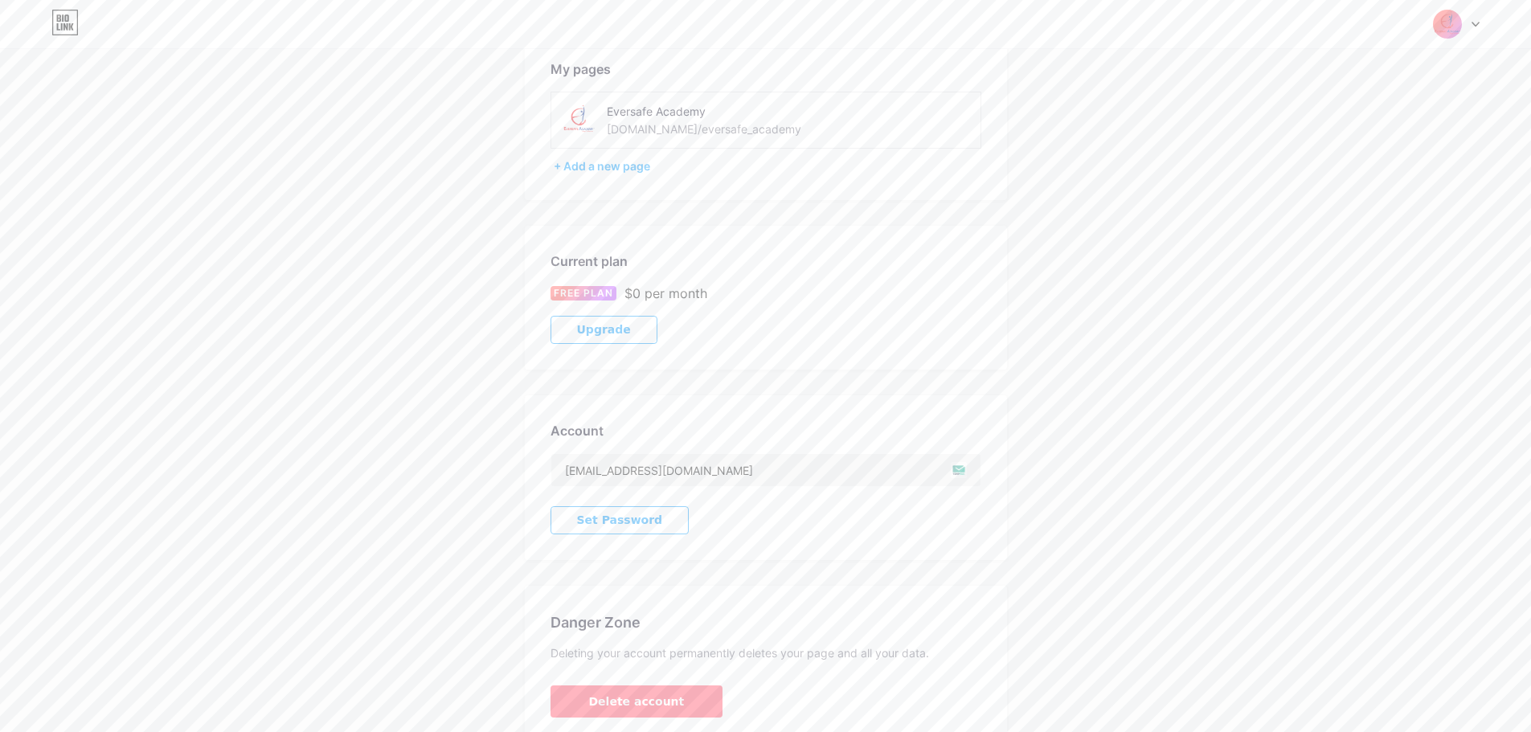
scroll to position [0, 0]
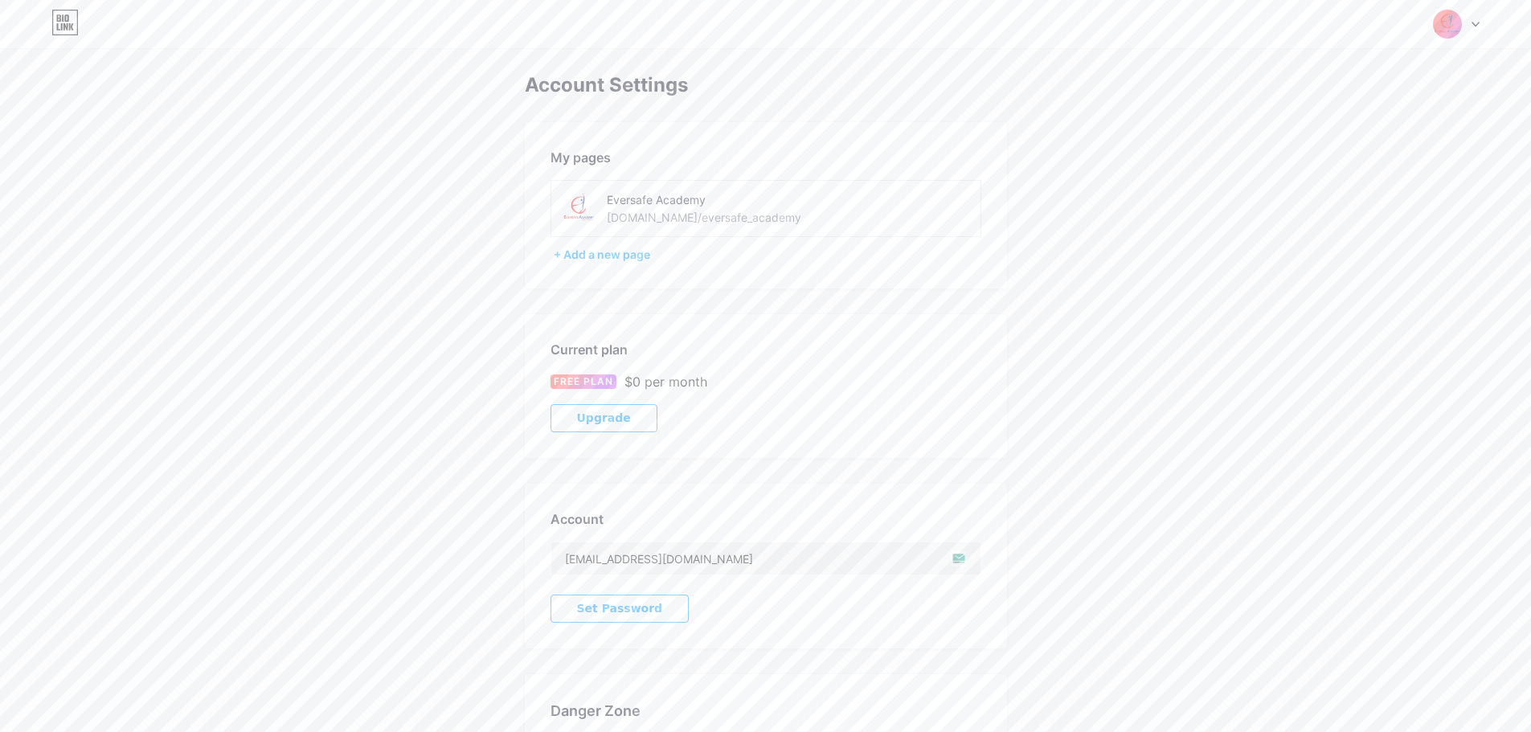
click at [1254, 131] on div "Account Settings My pages Eversafe Academy bio.link/eversafe_academy + Add a ne…" at bounding box center [765, 453] width 1531 height 758
click at [1477, 18] on div at bounding box center [1456, 24] width 47 height 29
click at [1183, 131] on div "Account Settings My pages Eversafe Academy bio.link/eversafe_academy + Add a ne…" at bounding box center [765, 453] width 1531 height 758
click at [1351, 100] on div "Account Settings My pages Eversafe Academy bio.link/eversafe_academy + Add a ne…" at bounding box center [765, 453] width 1531 height 758
click at [1445, 26] on img at bounding box center [1447, 24] width 31 height 31
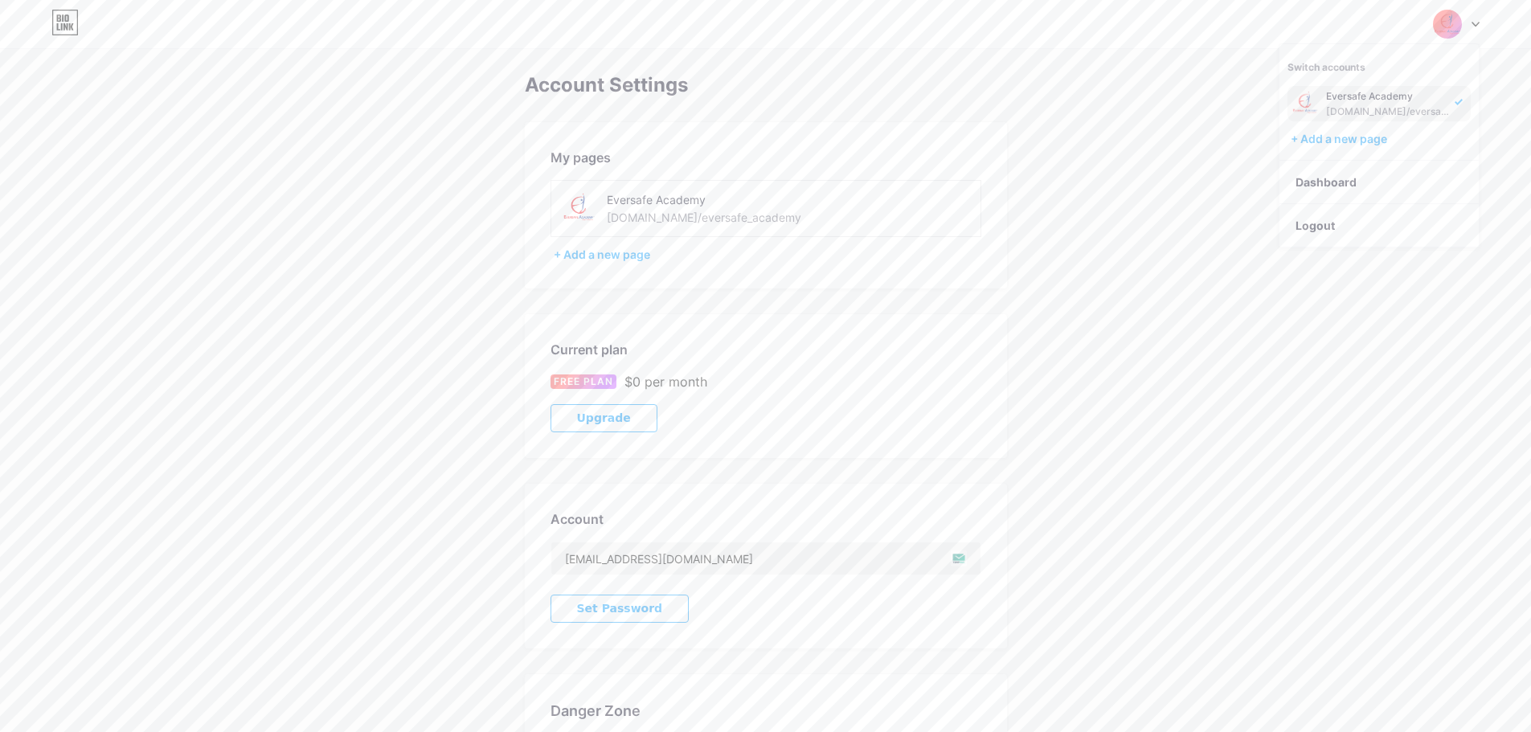
click at [1397, 95] on div "Eversafe Academy" at bounding box center [1388, 96] width 124 height 13
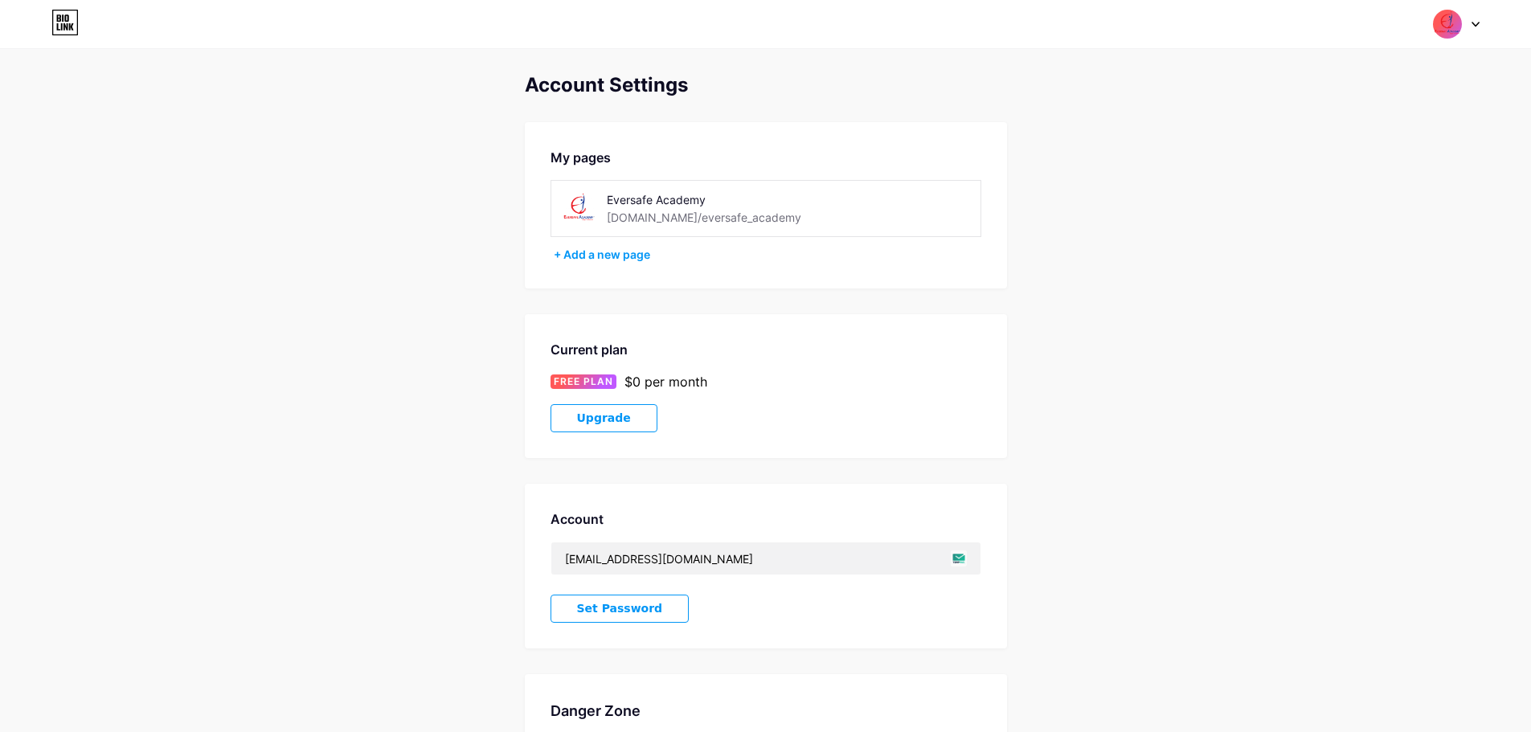
click at [667, 218] on div "[DOMAIN_NAME]/eversafe_academy" at bounding box center [704, 217] width 195 height 17
click at [597, 253] on div "+ Add a new page" at bounding box center [768, 255] width 428 height 16
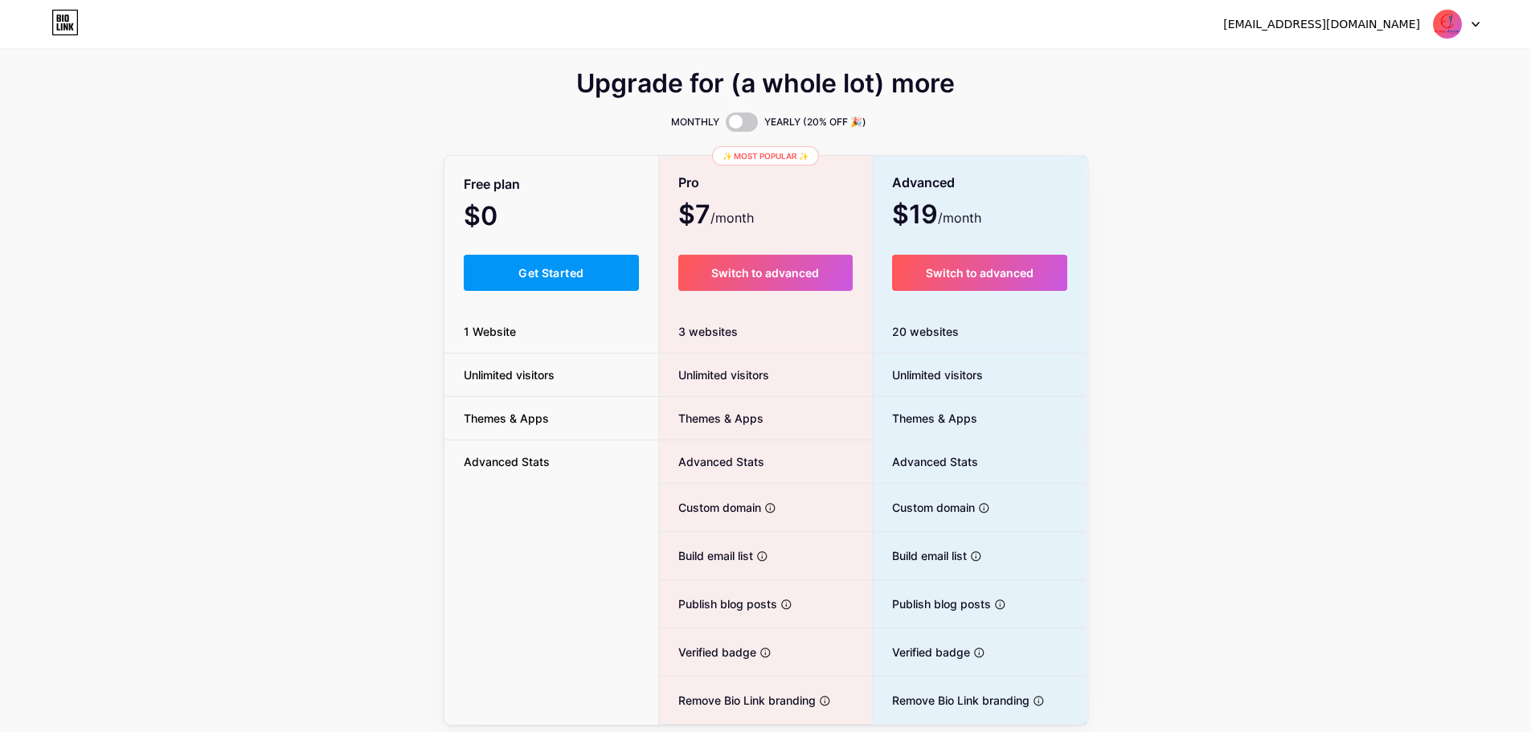
click at [76, 30] on icon at bounding box center [64, 23] width 27 height 26
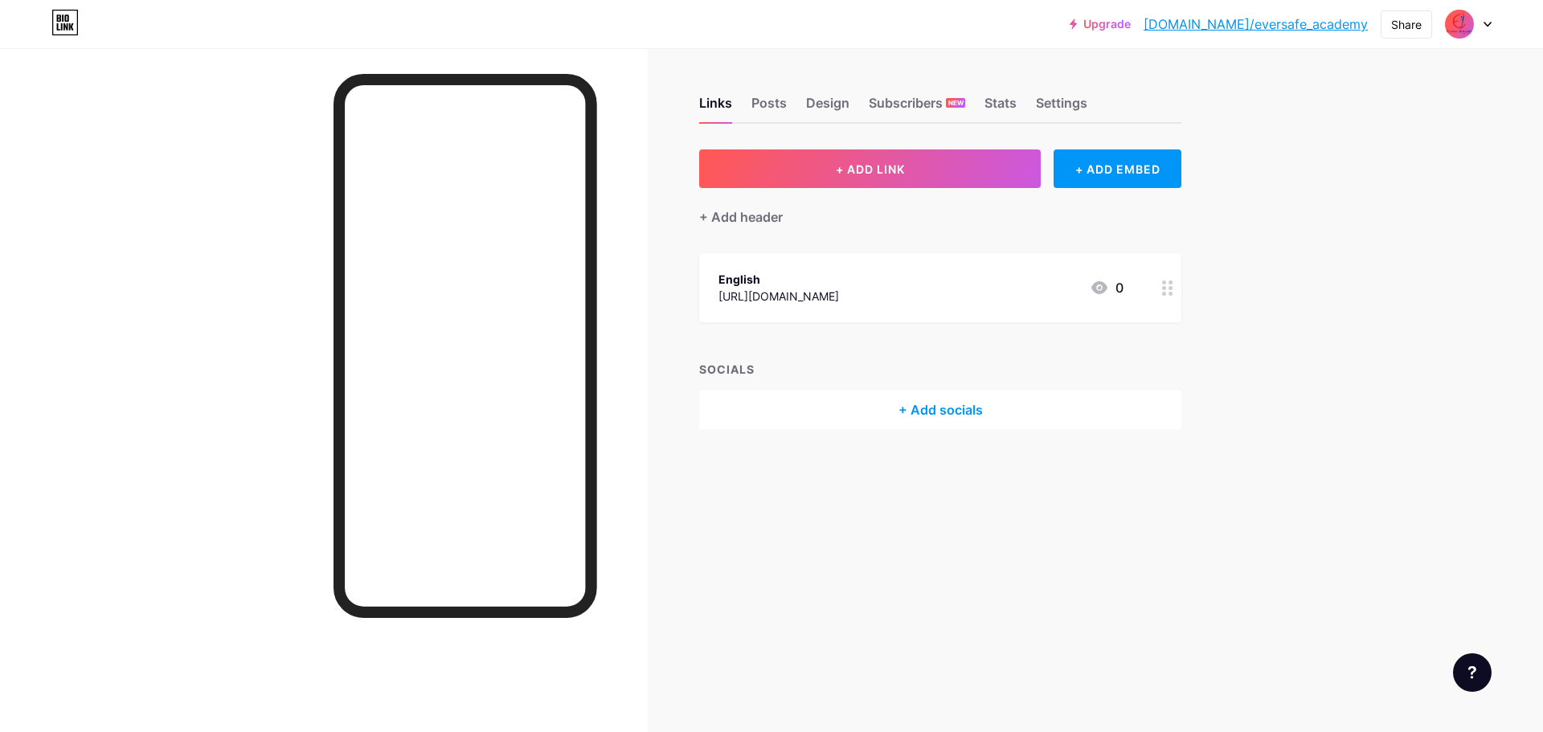
click at [1298, 27] on link "[DOMAIN_NAME]/eversafe_academy" at bounding box center [1256, 23] width 224 height 19
click at [839, 278] on div "English" at bounding box center [779, 279] width 121 height 17
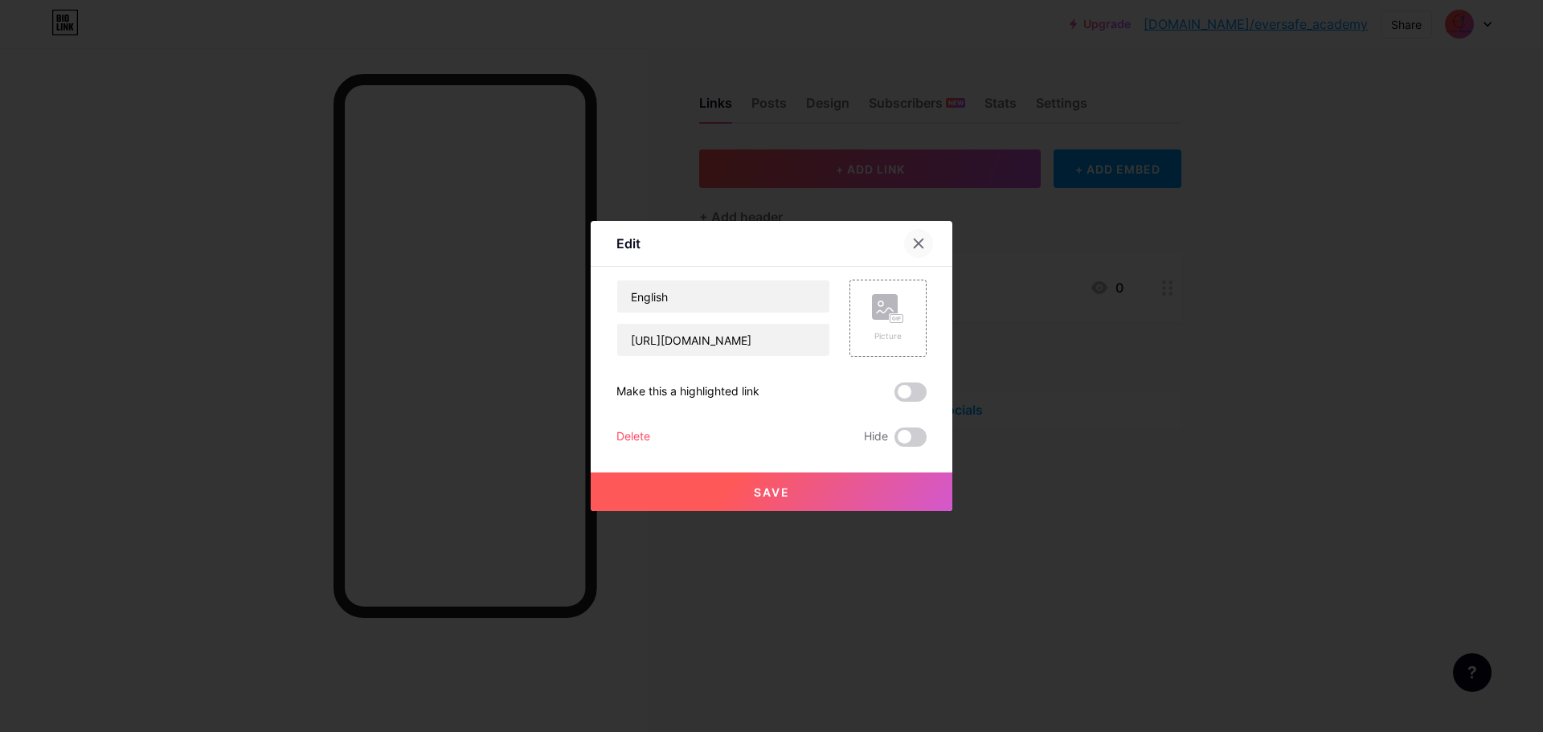
click at [916, 248] on icon at bounding box center [919, 244] width 9 height 9
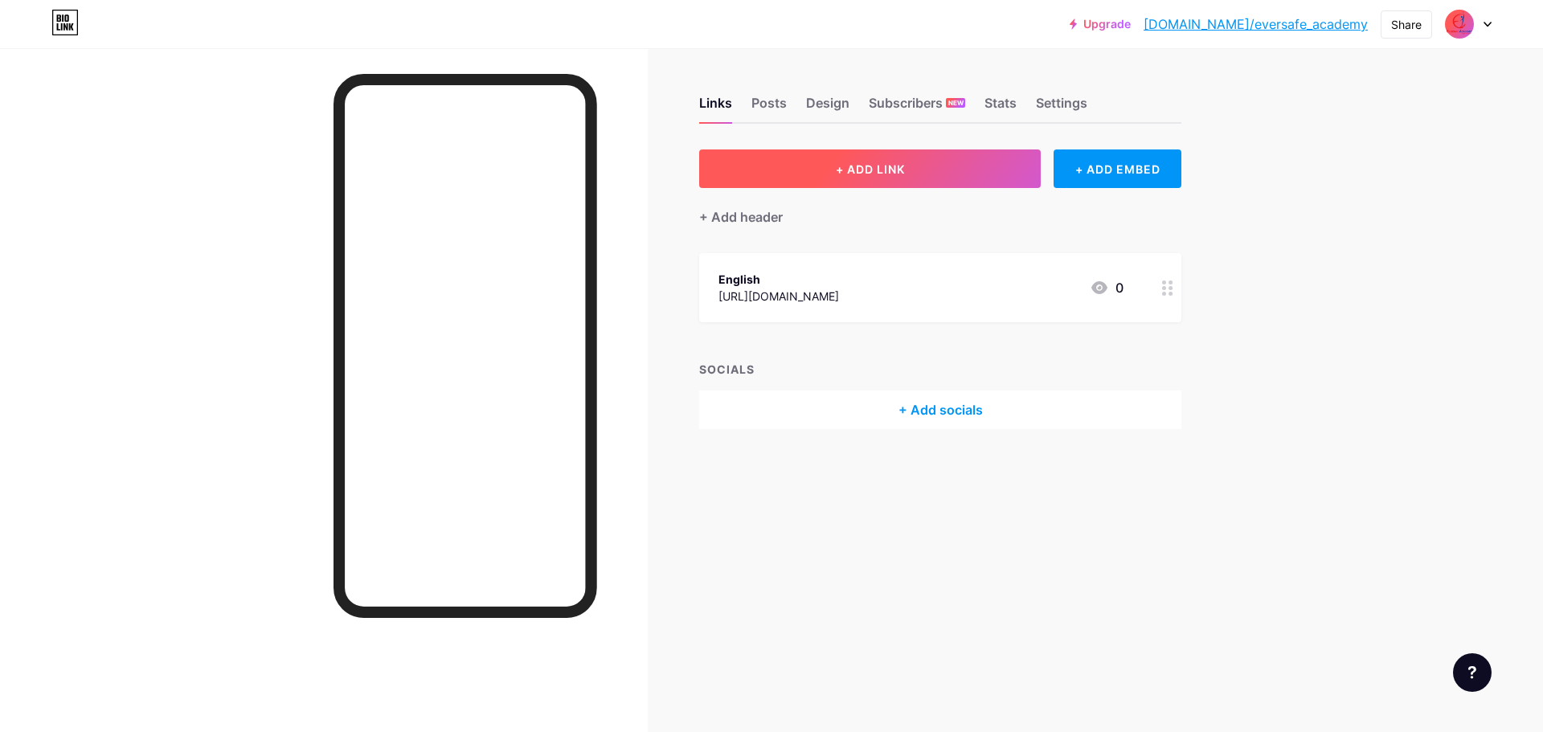
click at [840, 168] on span "+ ADD LINK" at bounding box center [870, 169] width 69 height 14
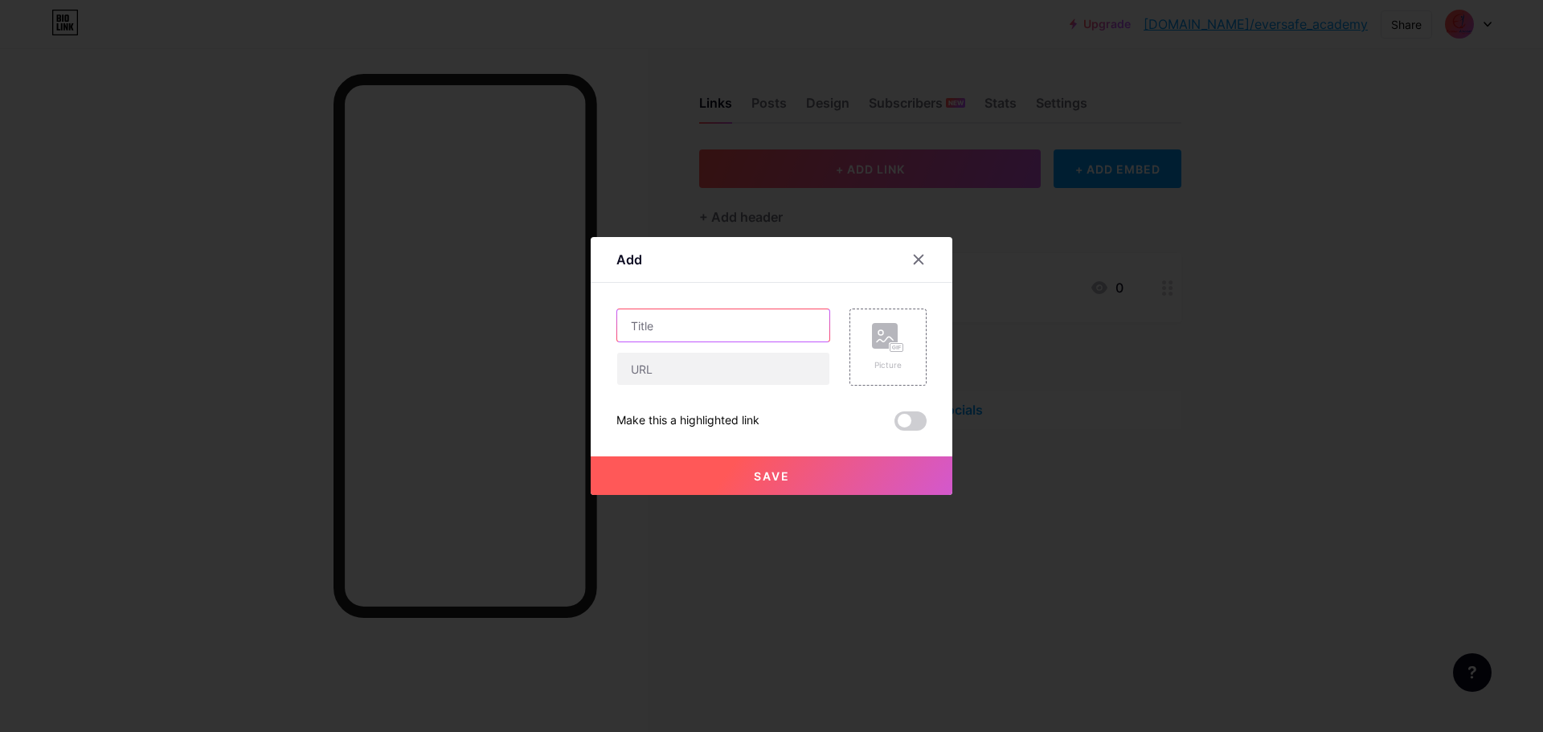
click at [706, 329] on input "text" at bounding box center [723, 325] width 212 height 32
click at [734, 326] on input "text" at bounding box center [723, 325] width 212 height 32
type input "Mandarin"
click at [719, 378] on input "text" at bounding box center [723, 369] width 212 height 32
paste input "[URL][DOMAIN_NAME]"
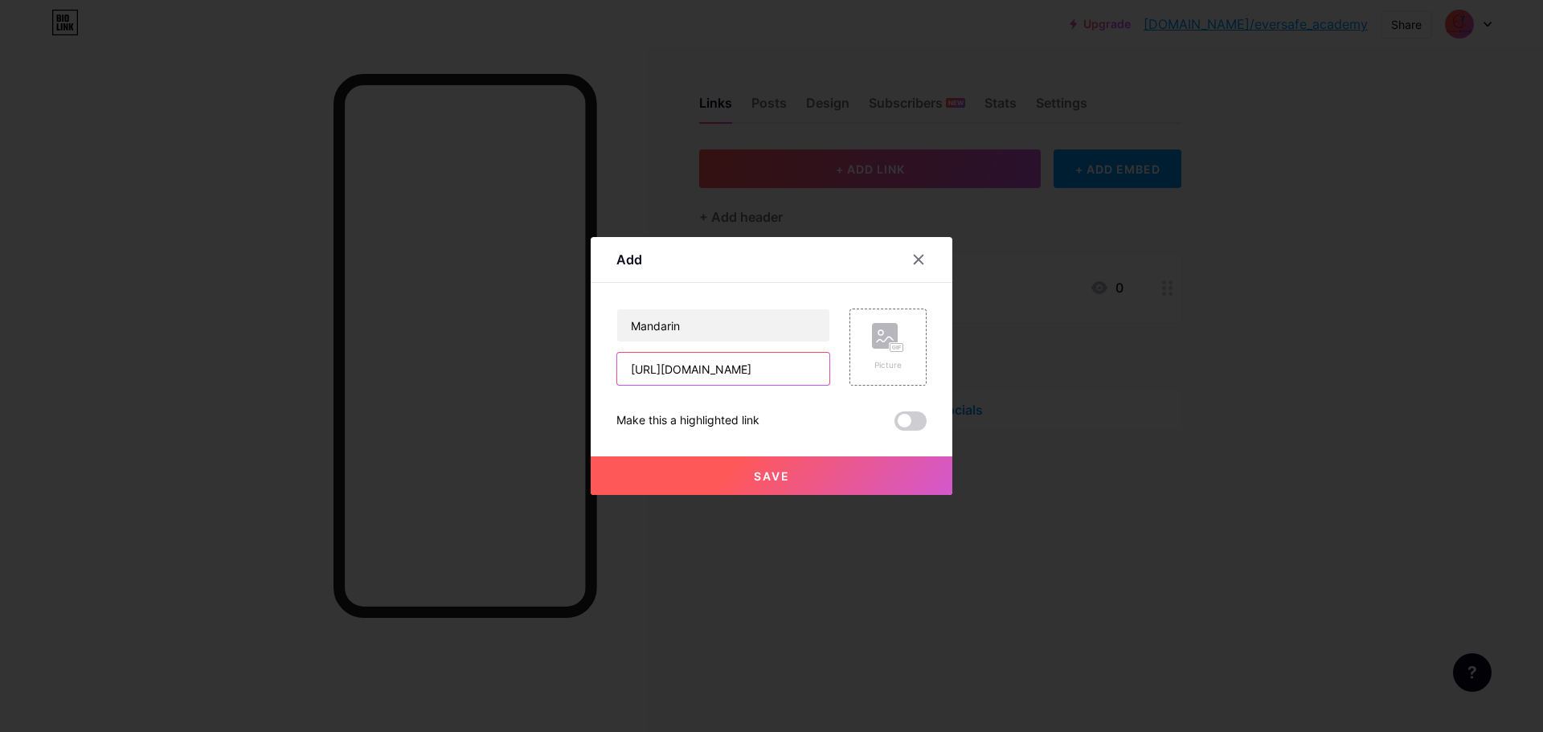
scroll to position [0, 52]
type input "[URL][DOMAIN_NAME]"
click at [703, 479] on button "Save" at bounding box center [772, 476] width 362 height 39
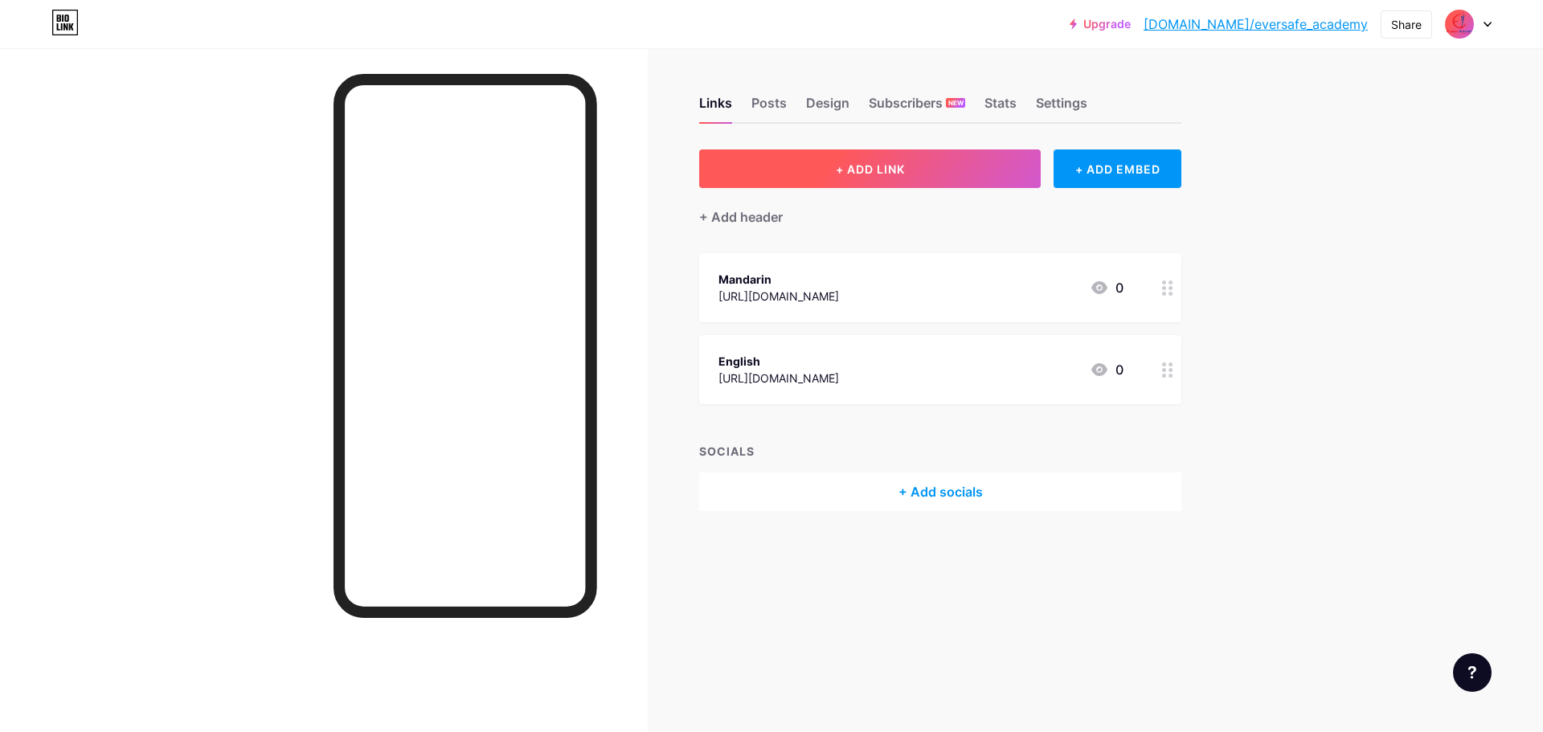
click at [885, 173] on span "+ ADD LINK" at bounding box center [870, 169] width 69 height 14
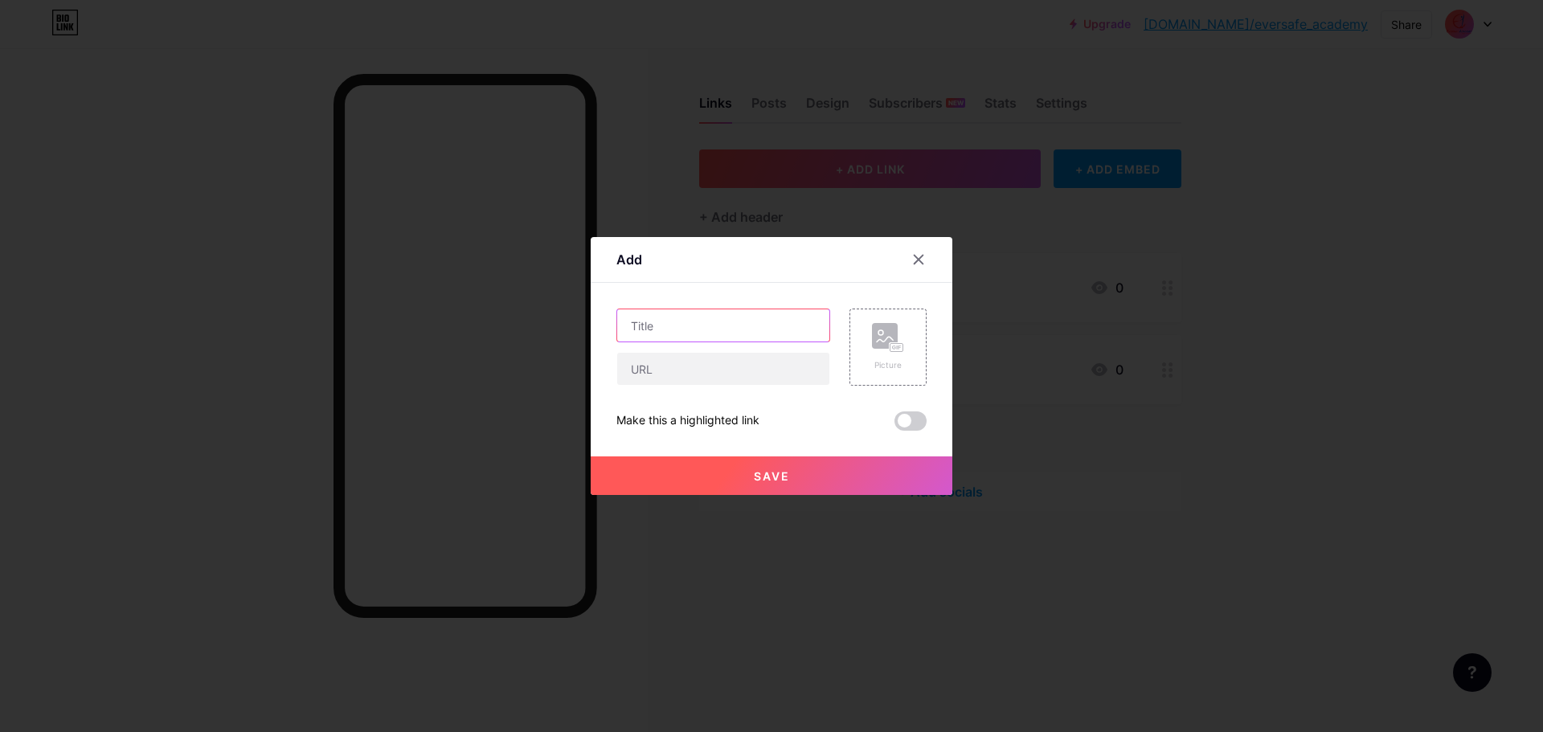
click at [678, 330] on input "text" at bounding box center [723, 325] width 212 height 32
type input "Malay"
paste input "[URL][DOMAIN_NAME]"
type input "[URL][DOMAIN_NAME]"
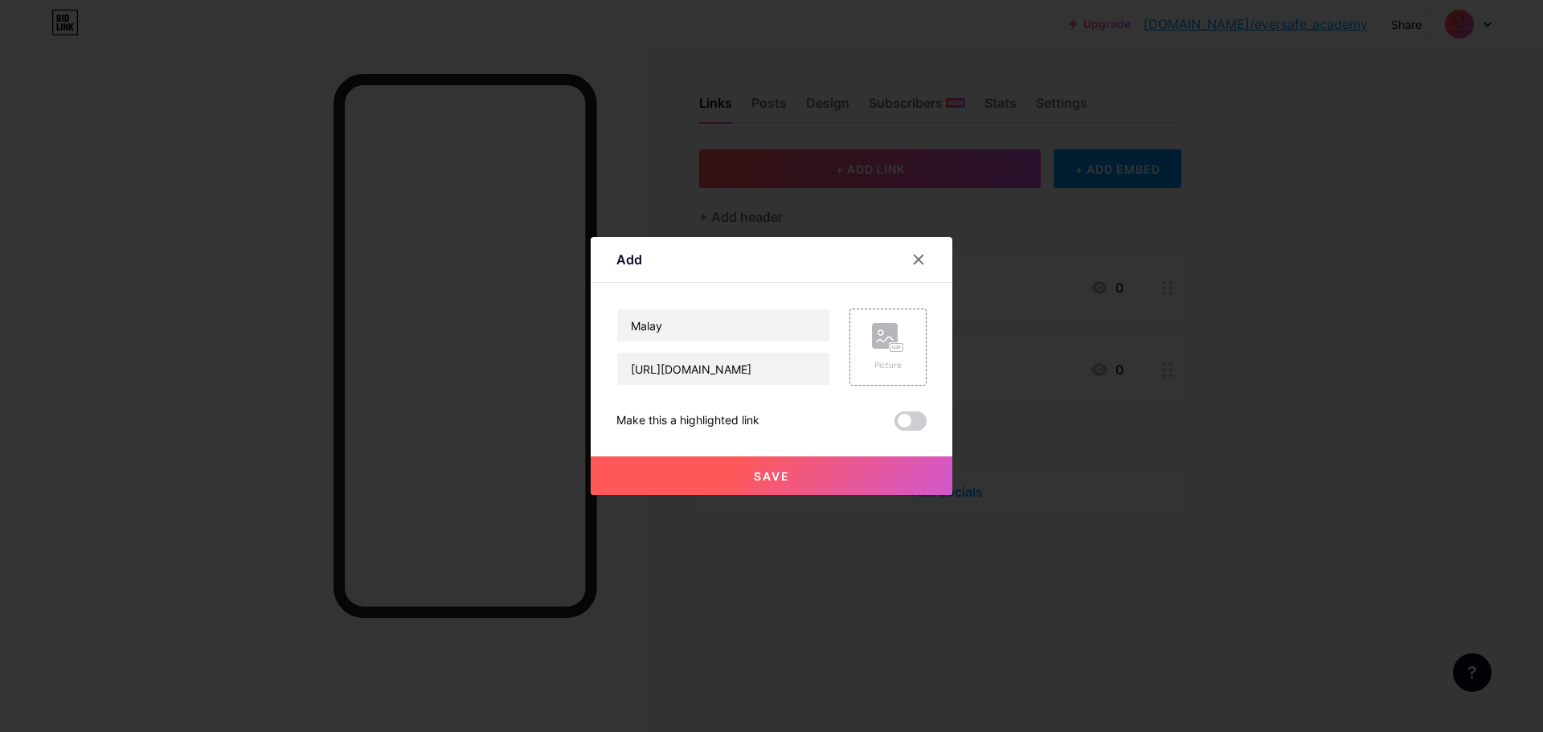
click at [797, 479] on button "Save" at bounding box center [772, 476] width 362 height 39
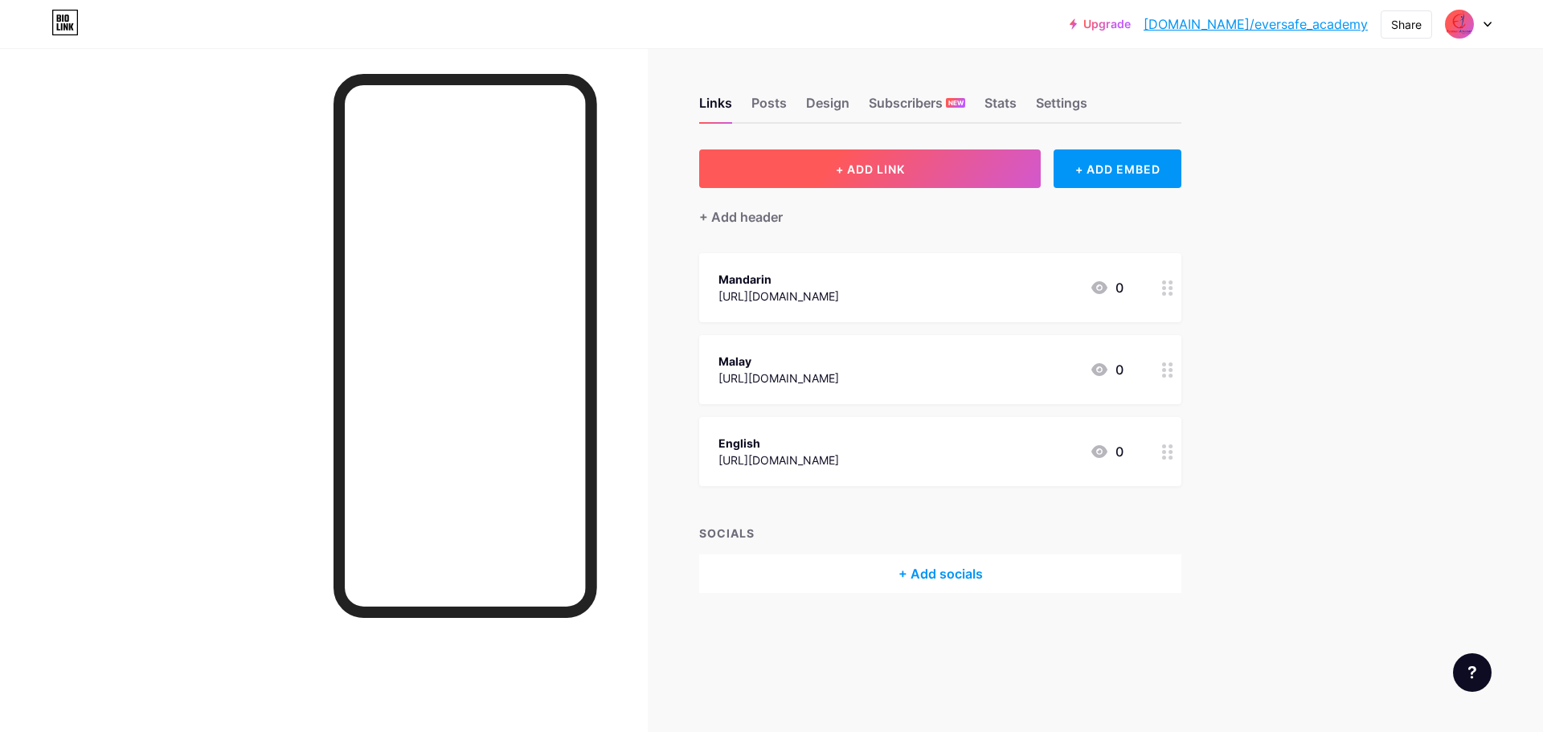
click at [882, 165] on span "+ ADD LINK" at bounding box center [870, 169] width 69 height 14
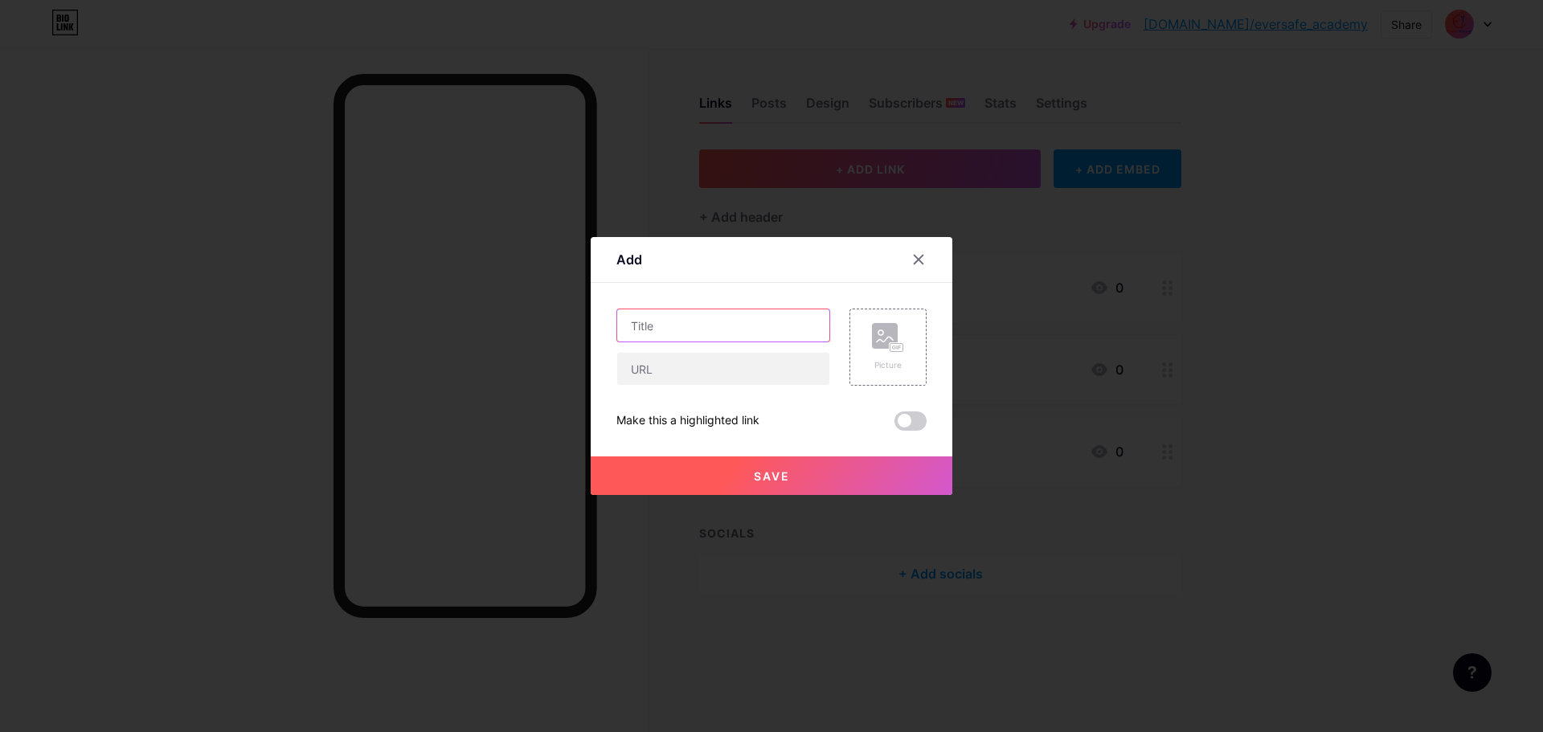
click at [715, 316] on input "text" at bounding box center [723, 325] width 212 height 32
type input "Tamil"
click at [681, 367] on input "text" at bounding box center [723, 369] width 212 height 32
paste input "[URL][DOMAIN_NAME]"
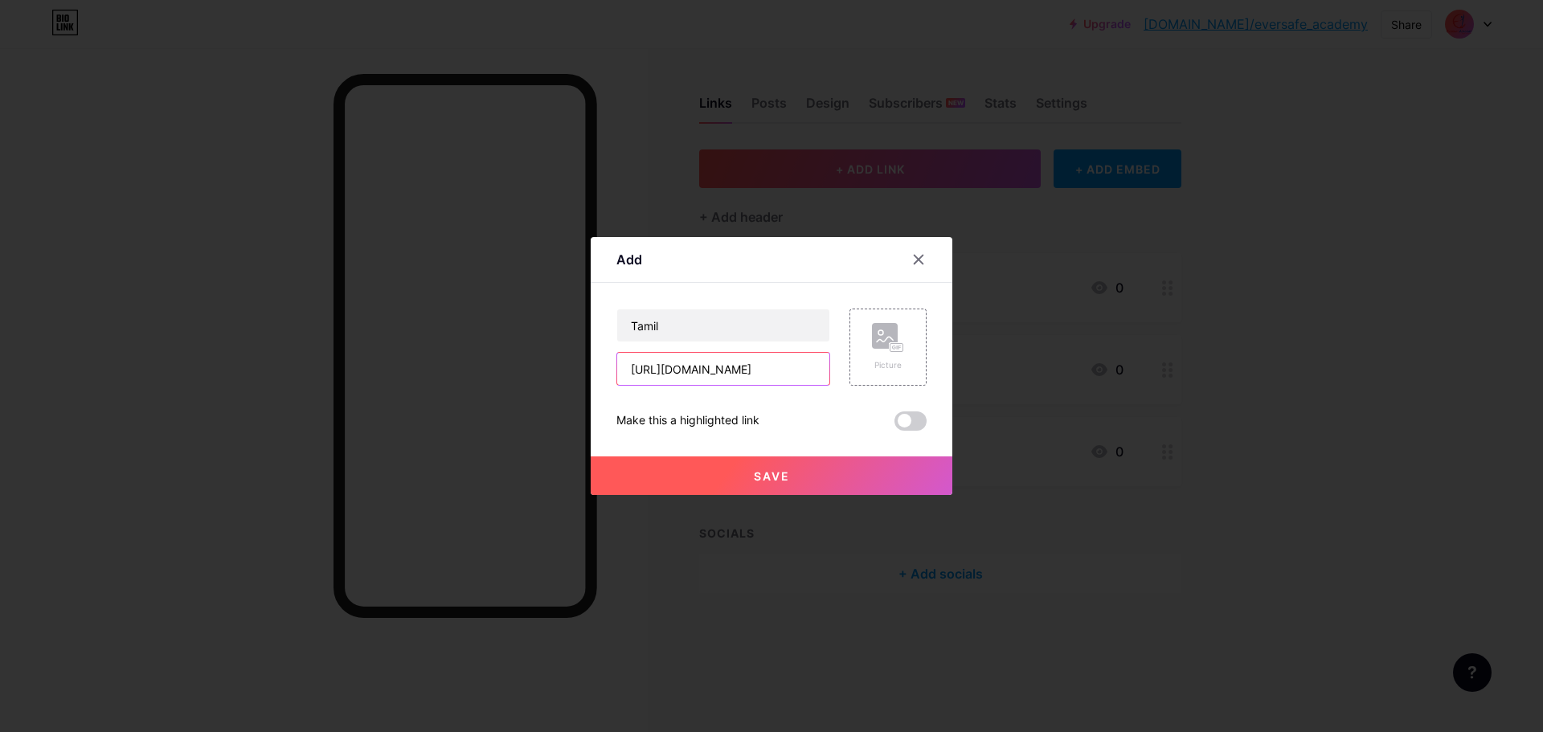
type input "[URL][DOMAIN_NAME]"
click at [789, 474] on button "Save" at bounding box center [772, 476] width 362 height 39
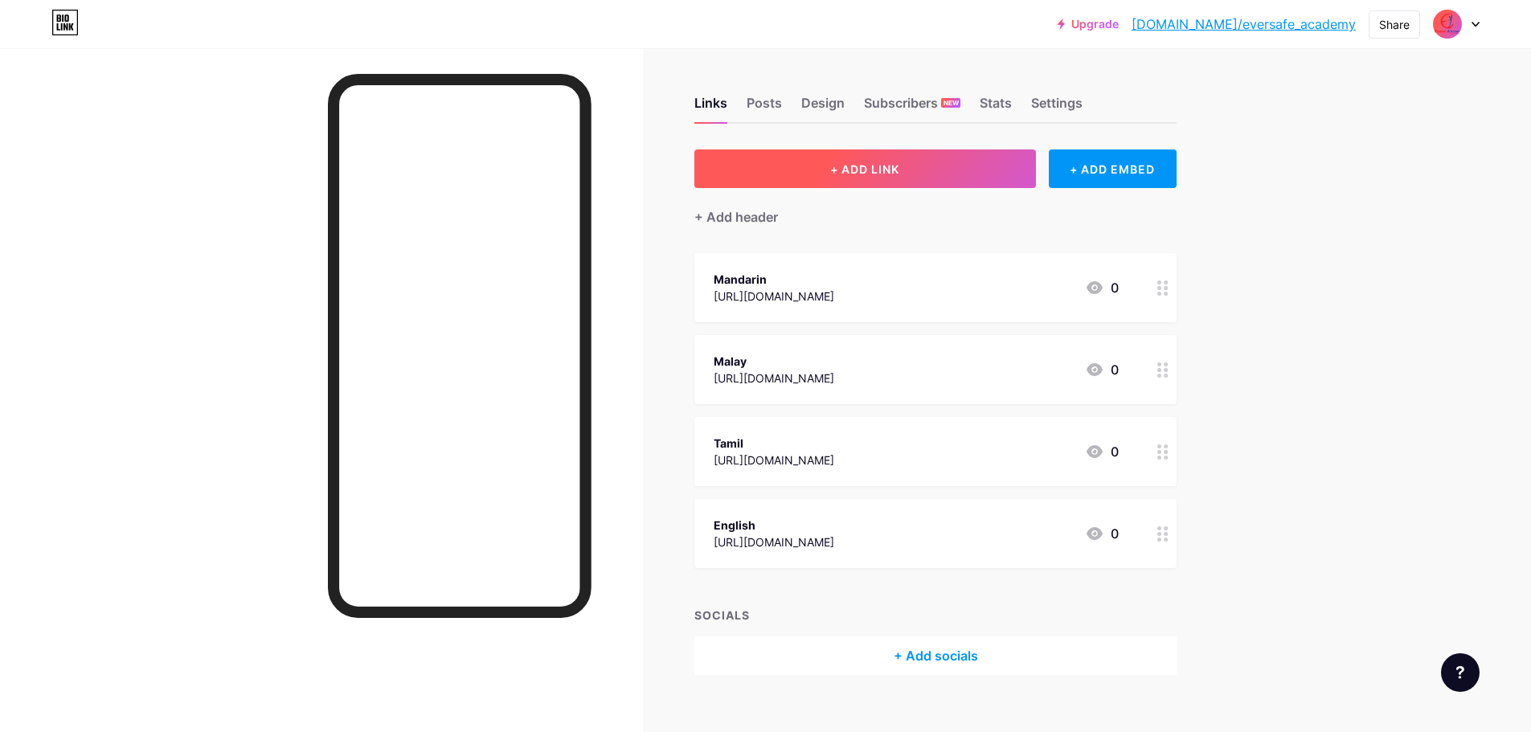
click at [854, 159] on button "+ ADD LINK" at bounding box center [865, 169] width 342 height 39
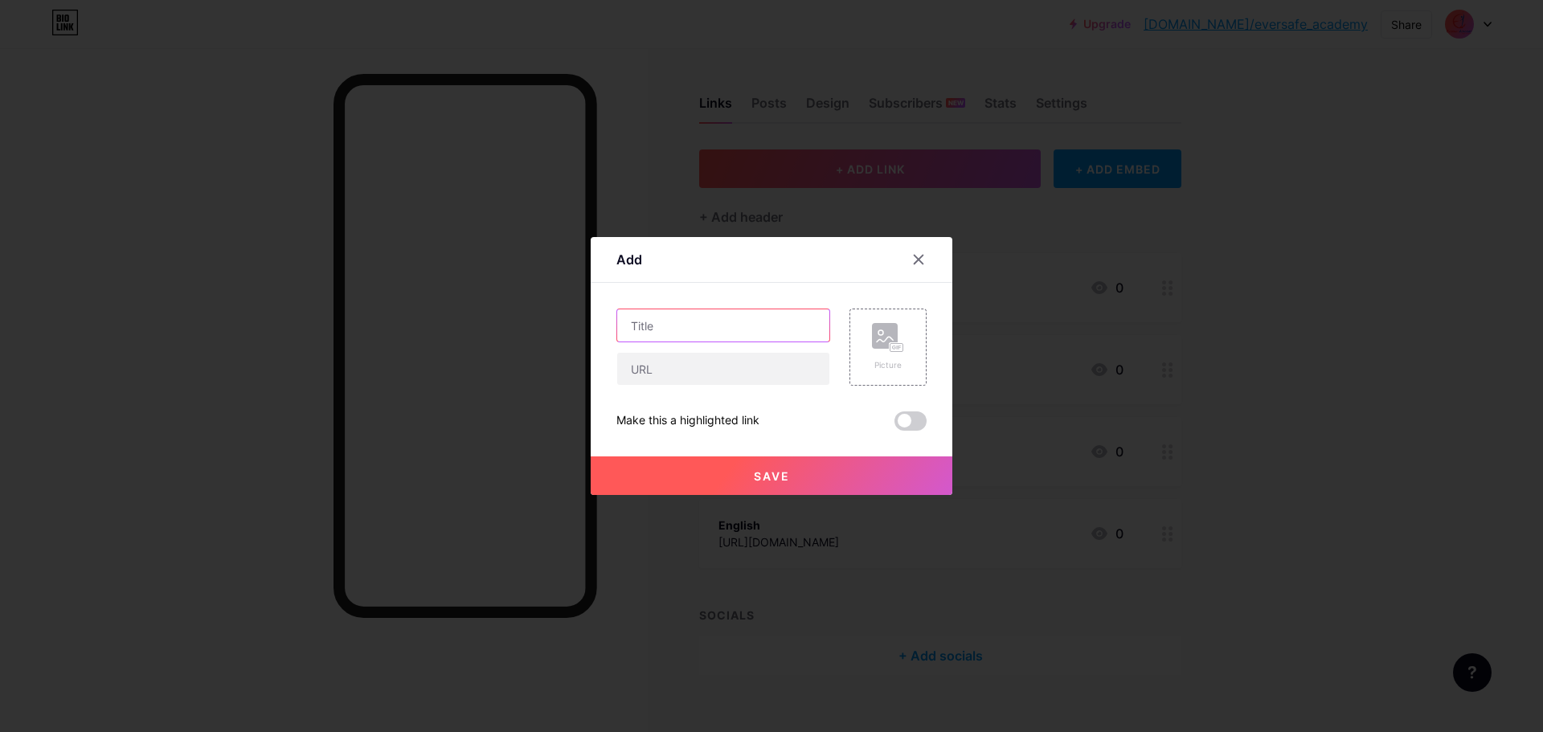
click at [712, 326] on input "text" at bounding box center [723, 325] width 212 height 32
type input "Bengali"
click at [647, 376] on input "text" at bounding box center [723, 369] width 212 height 32
paste input "[URL][DOMAIN_NAME]"
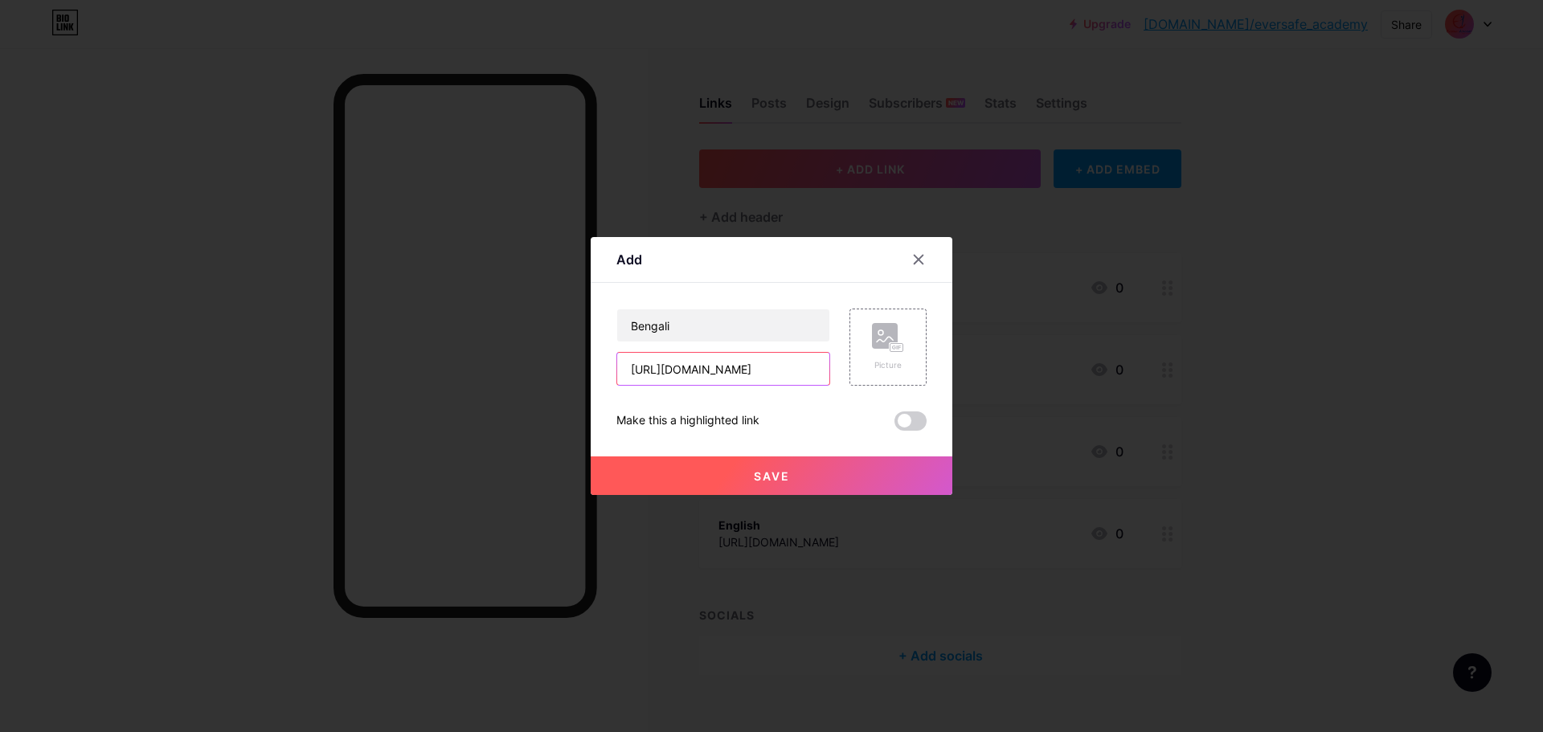
type input "[URL][DOMAIN_NAME]"
click at [764, 468] on button "Save" at bounding box center [772, 476] width 362 height 39
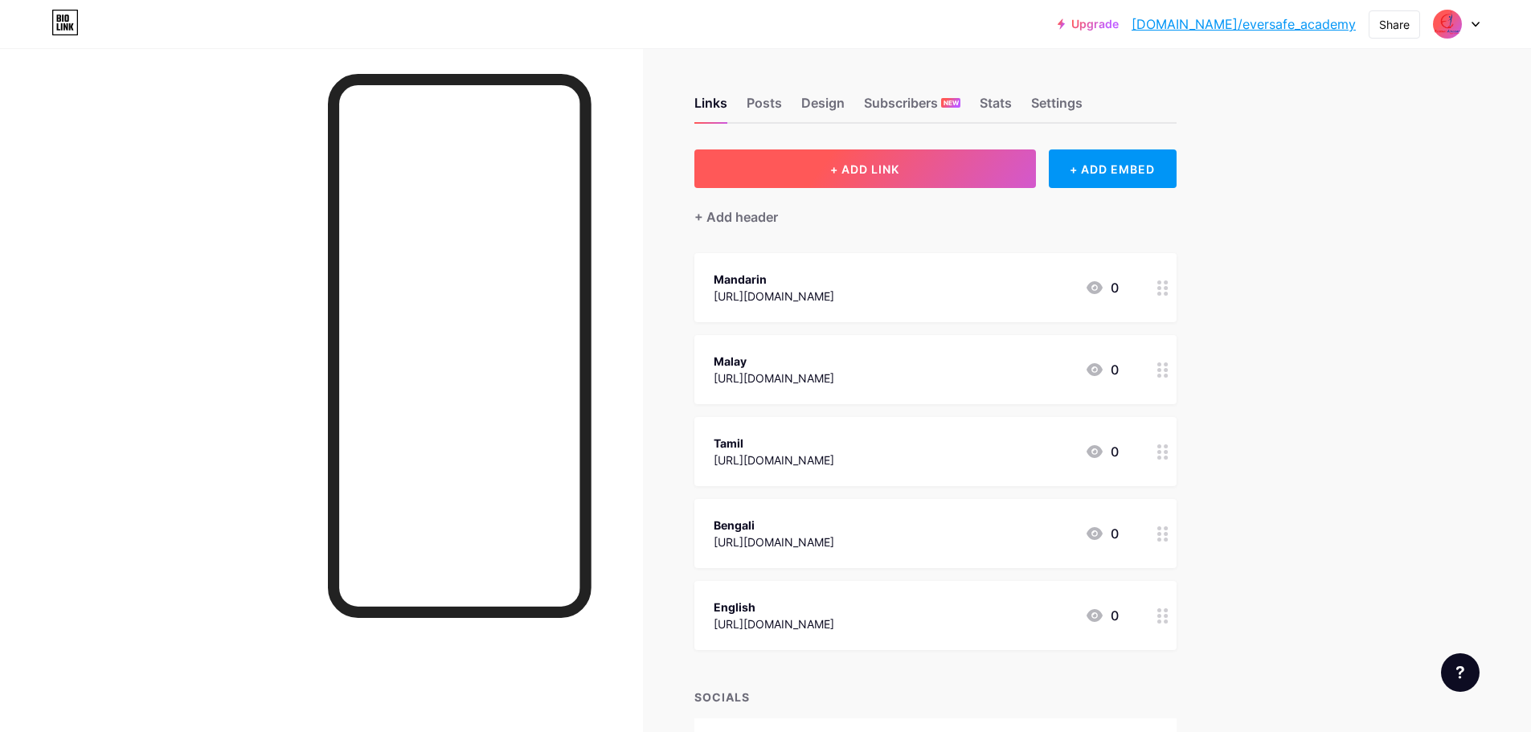
click at [851, 174] on span "+ ADD LINK" at bounding box center [864, 169] width 69 height 14
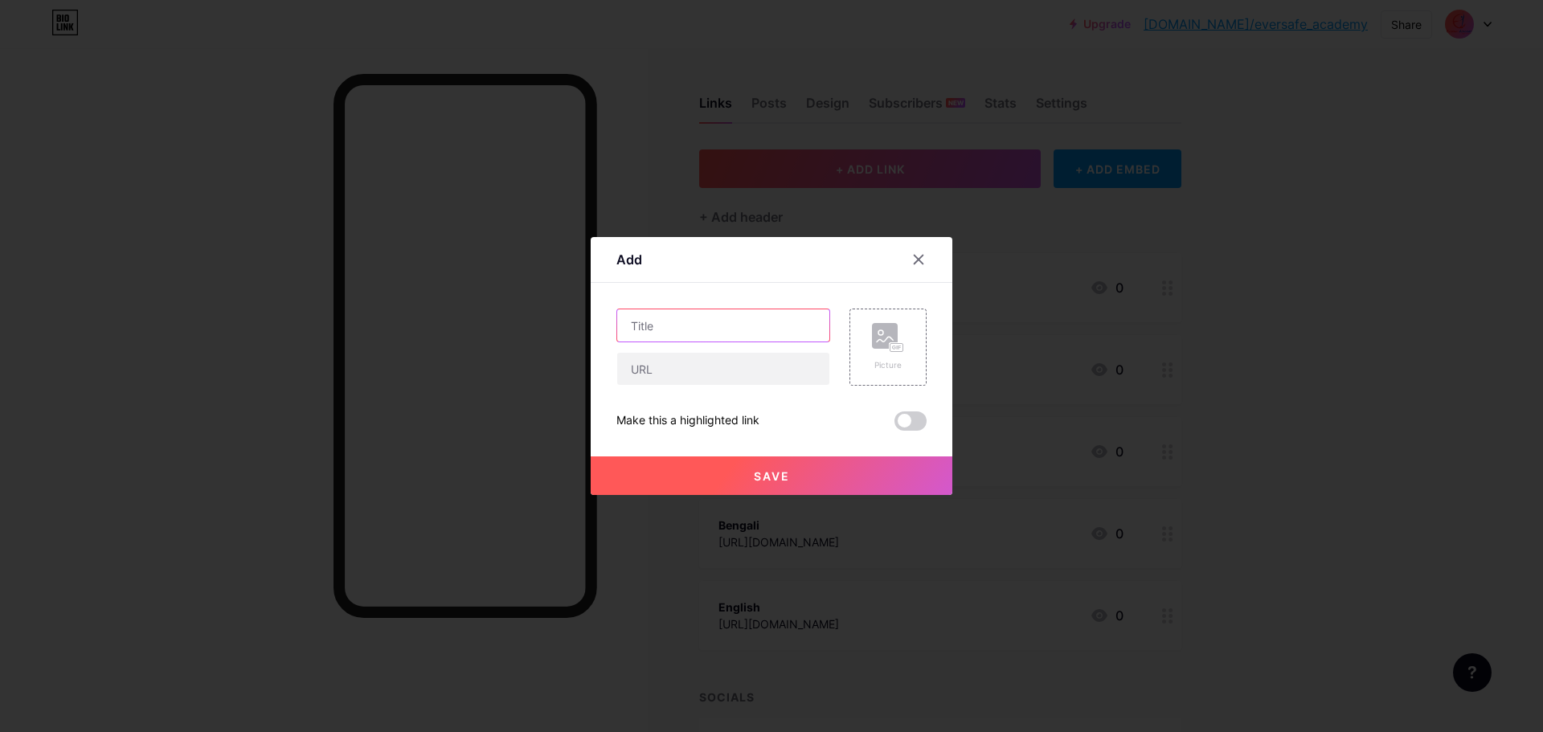
click at [674, 331] on input "text" at bounding box center [723, 325] width 212 height 32
type input "Burmese"
click at [686, 371] on input "text" at bounding box center [723, 369] width 212 height 32
paste input "[URL][DOMAIN_NAME]"
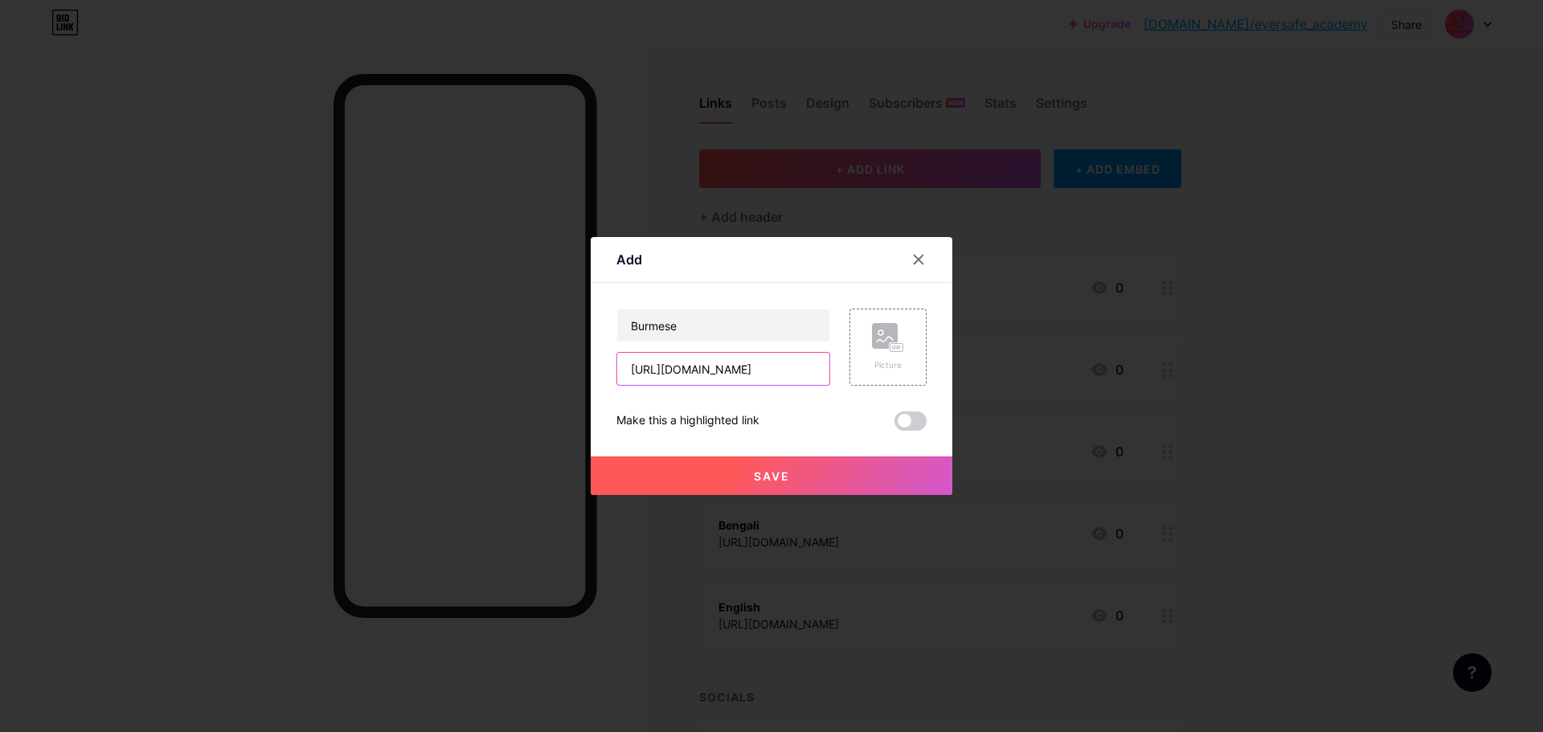
type input "[URL][DOMAIN_NAME]"
click at [733, 476] on button "Save" at bounding box center [772, 476] width 362 height 39
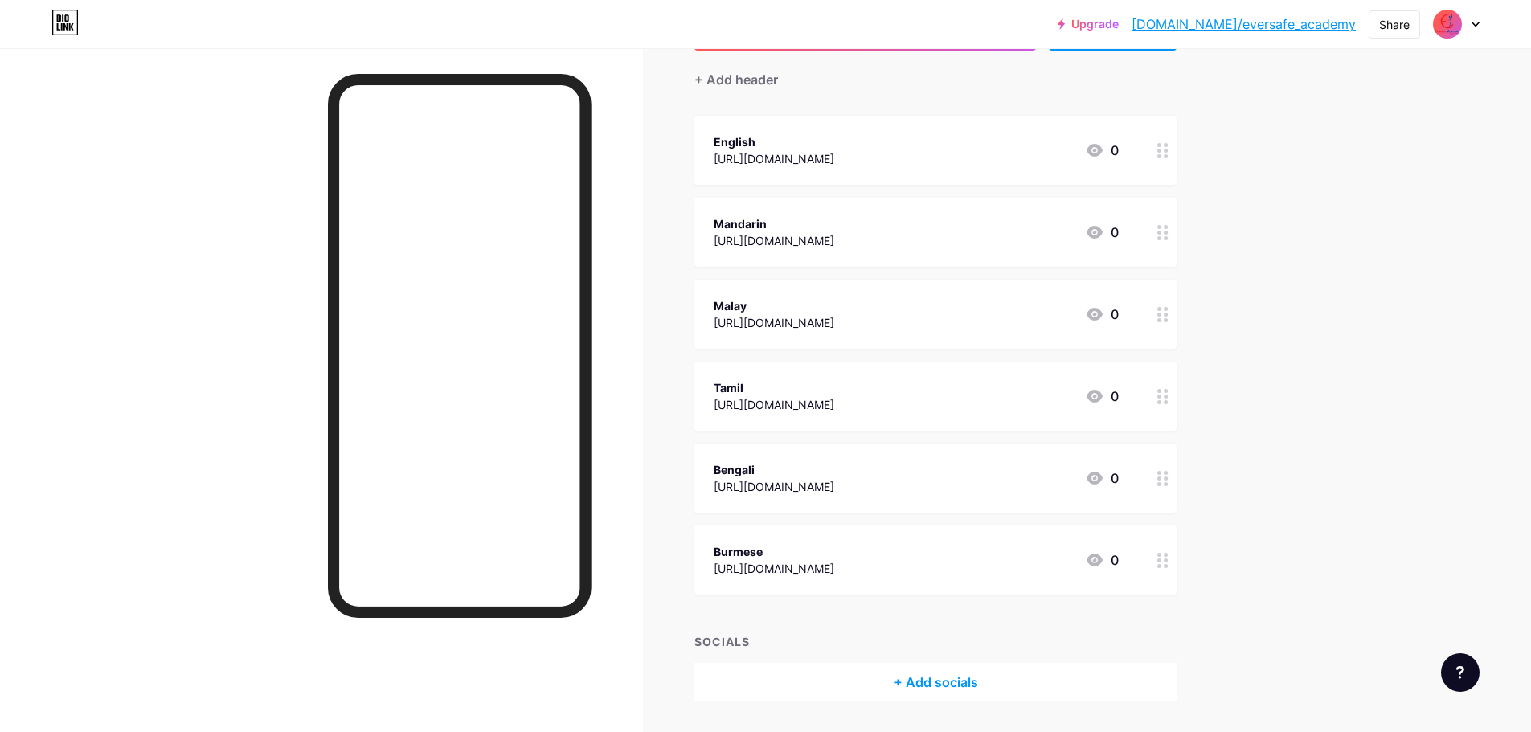
scroll to position [186, 0]
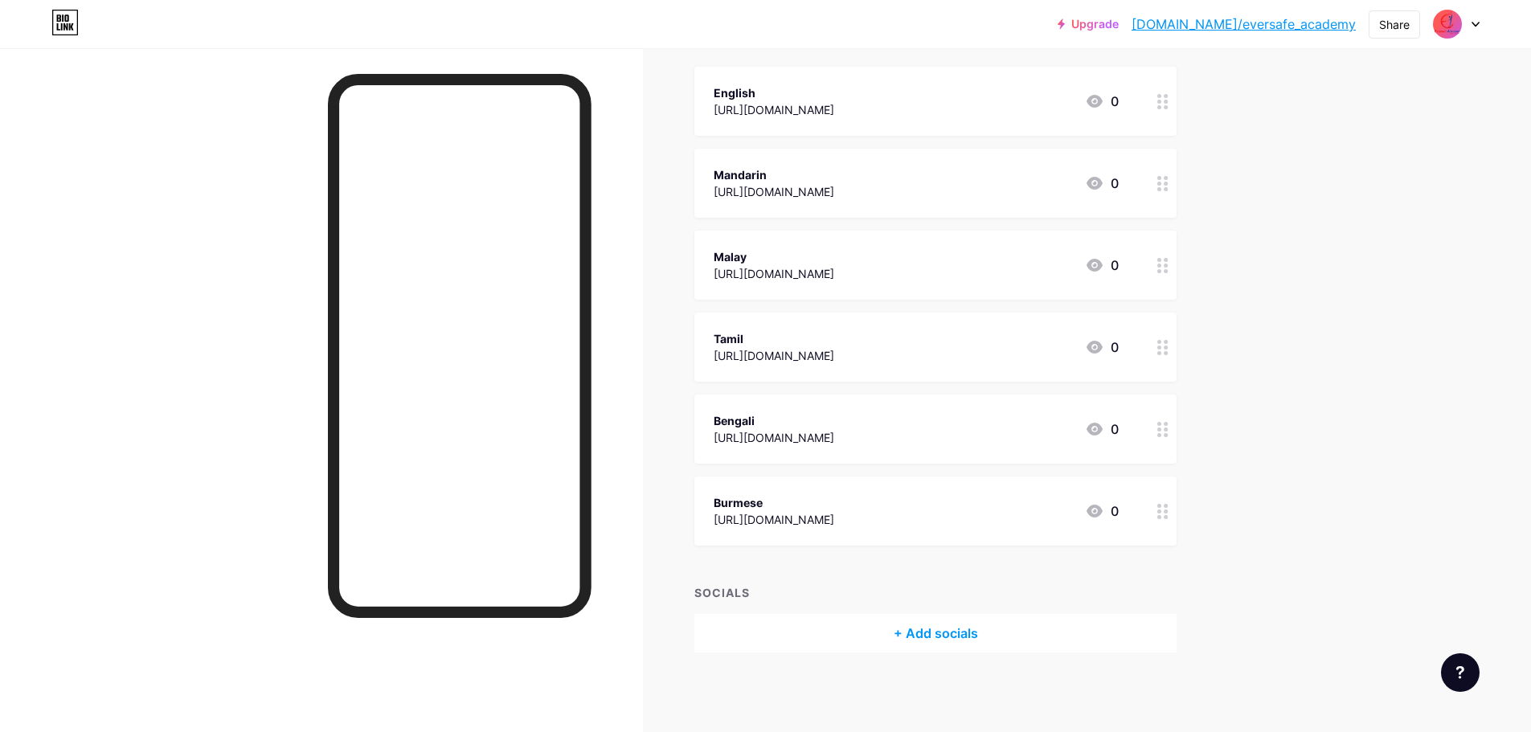
click at [922, 633] on div "+ Add socials" at bounding box center [935, 633] width 482 height 39
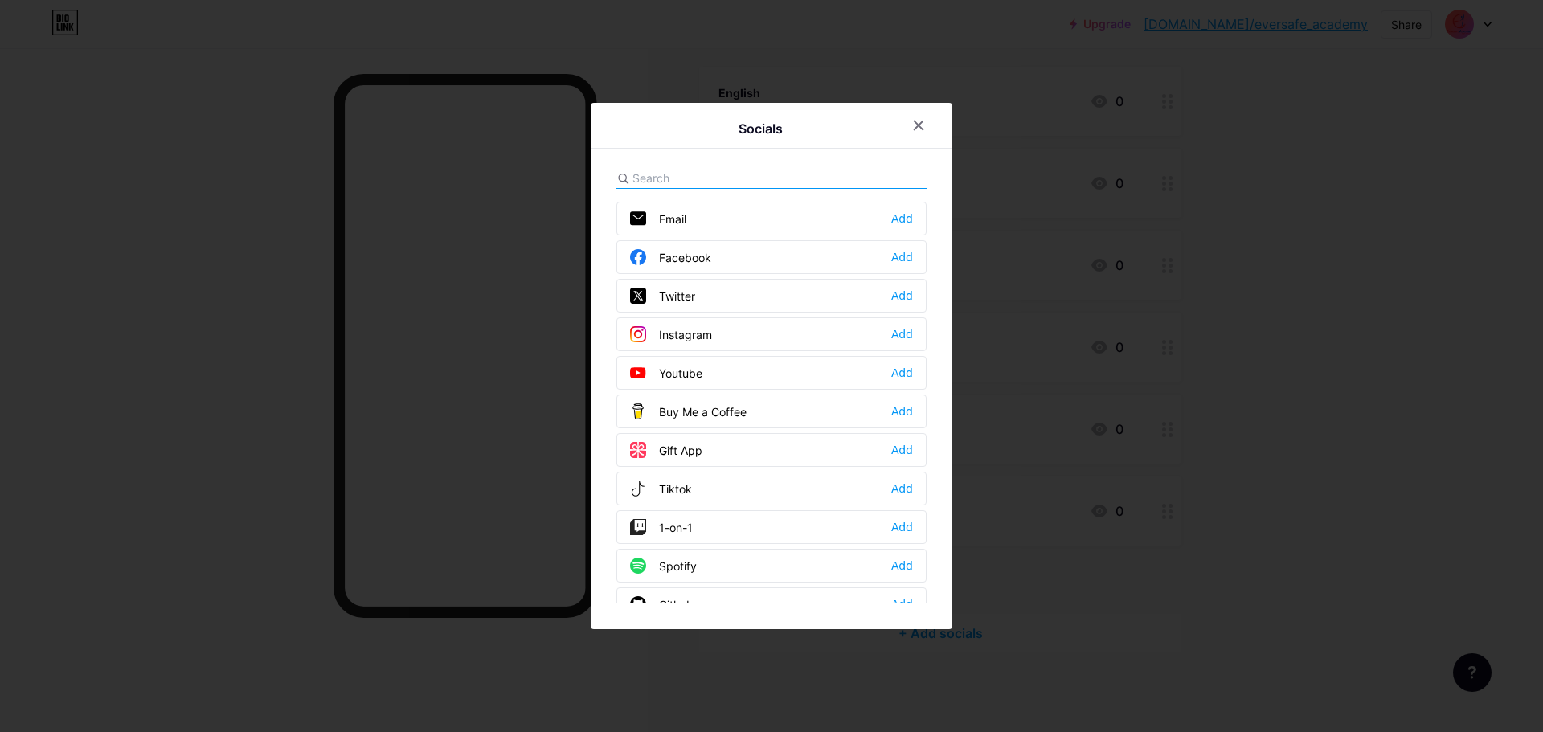
click at [783, 333] on div "Instagram Add" at bounding box center [772, 334] width 310 height 34
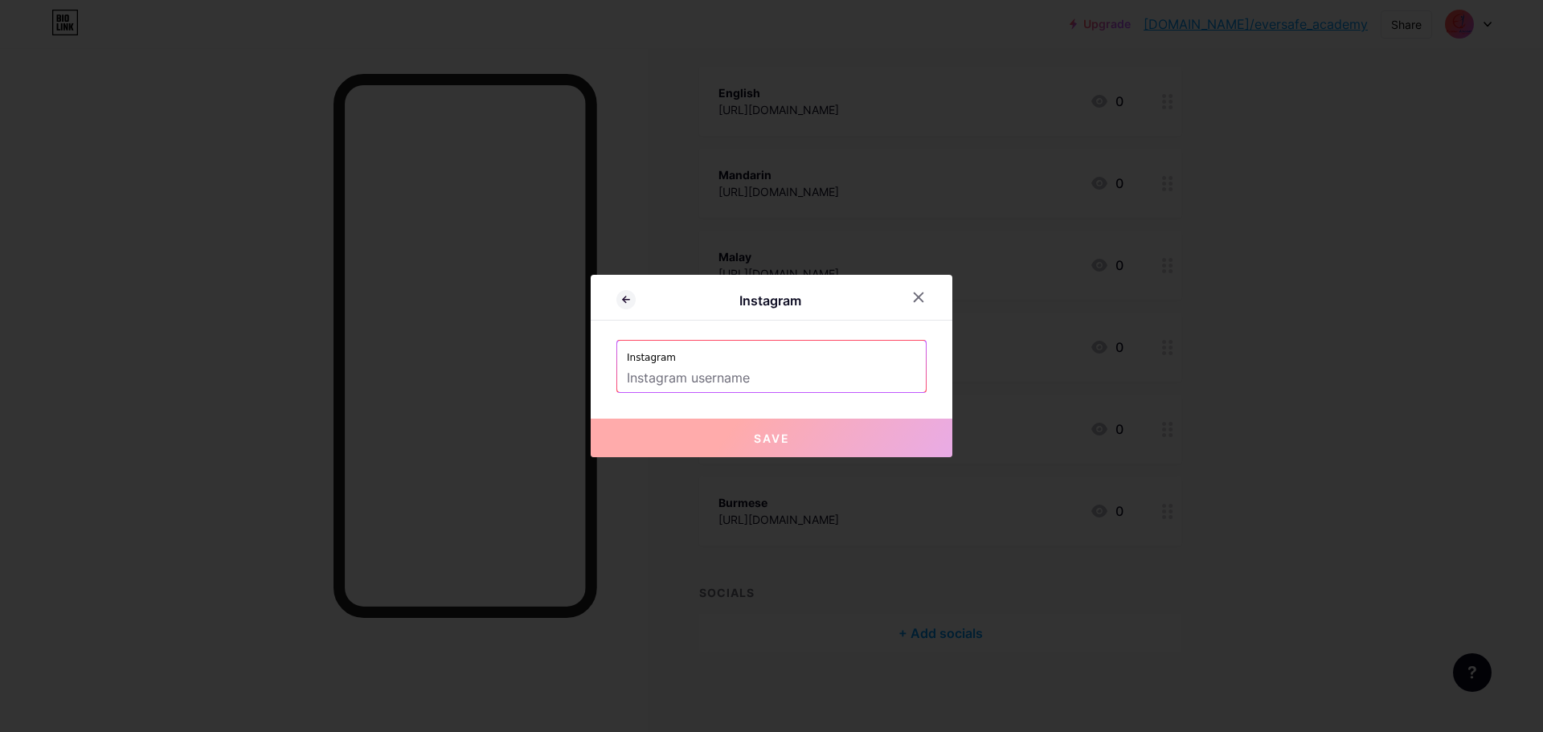
click at [739, 361] on label "Instagram" at bounding box center [771, 353] width 289 height 24
click at [731, 379] on input "text" at bounding box center [771, 378] width 289 height 27
paste input "[URL][DOMAIN_NAME]"
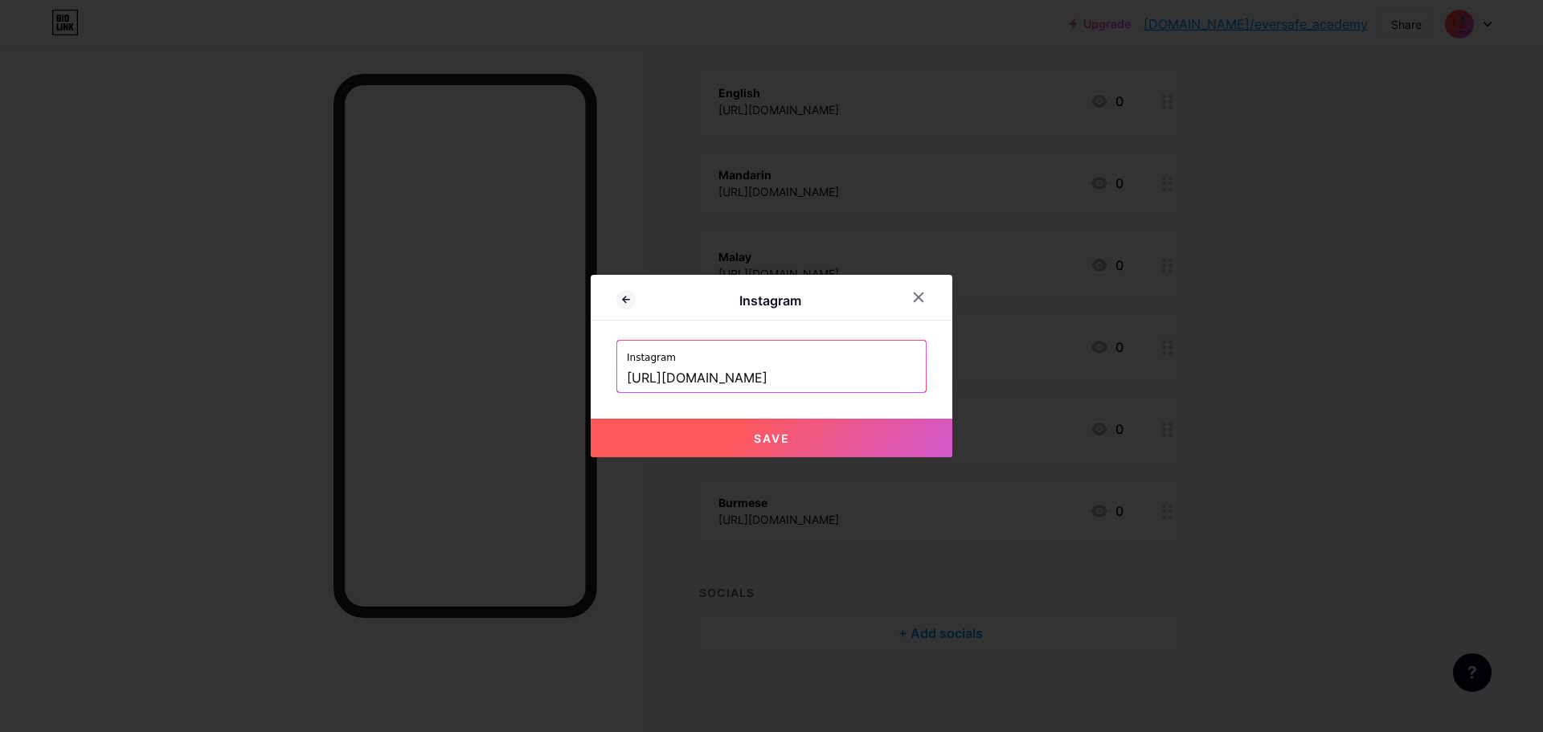
type input "[URL][DOMAIN_NAME]"
click at [754, 435] on span "Save" at bounding box center [772, 439] width 36 height 14
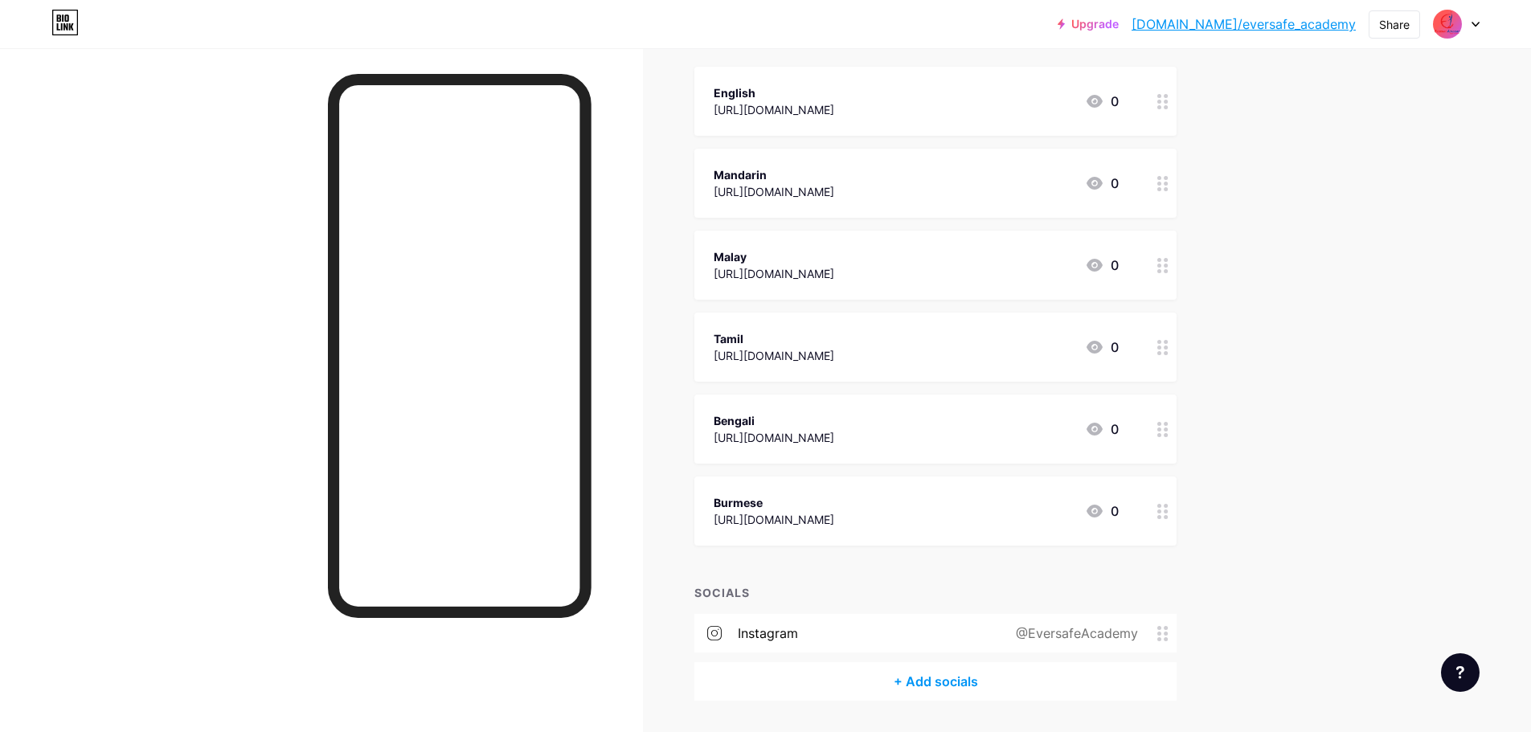
click at [919, 682] on div "+ Add socials" at bounding box center [935, 681] width 482 height 39
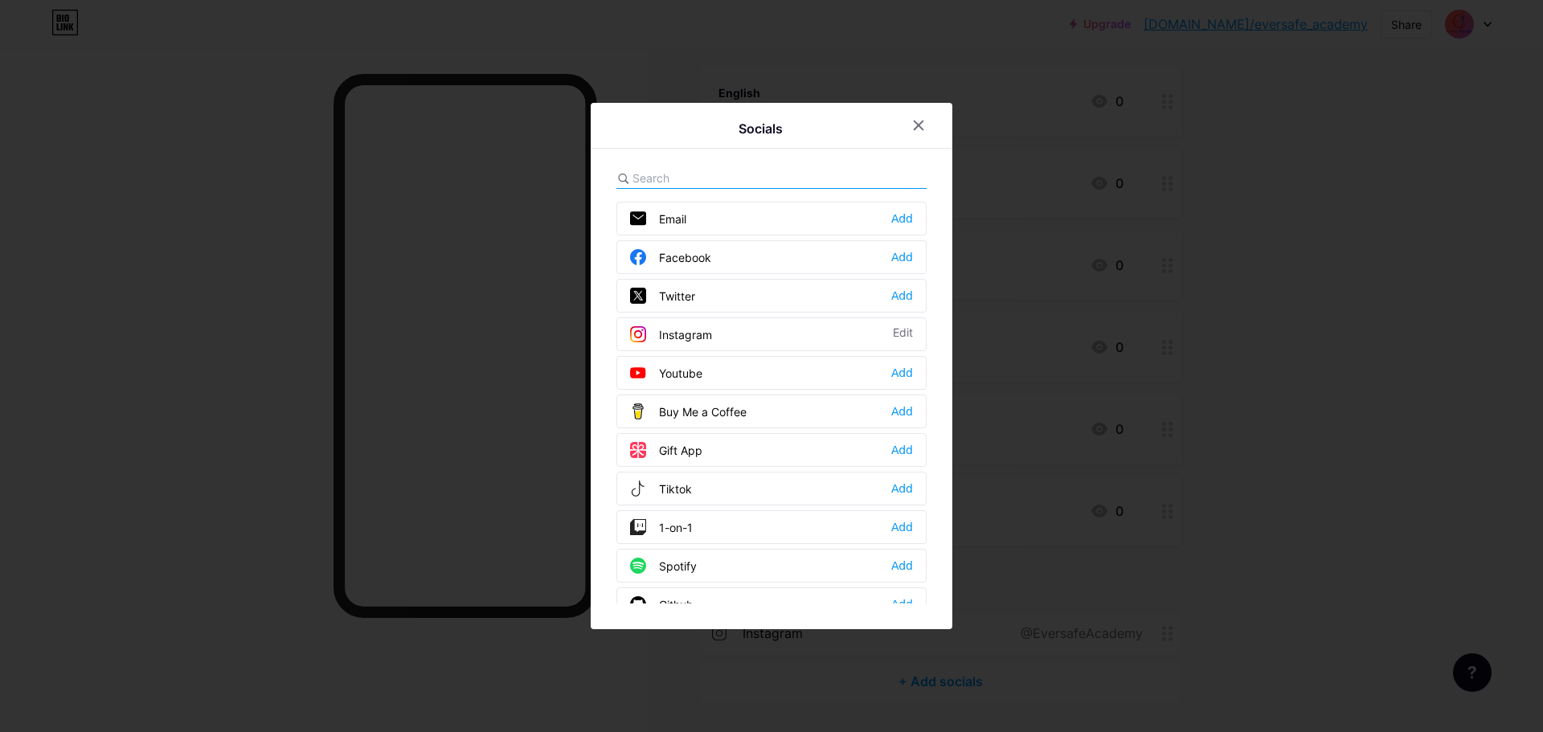
click at [715, 256] on div "Facebook Add" at bounding box center [772, 257] width 310 height 34
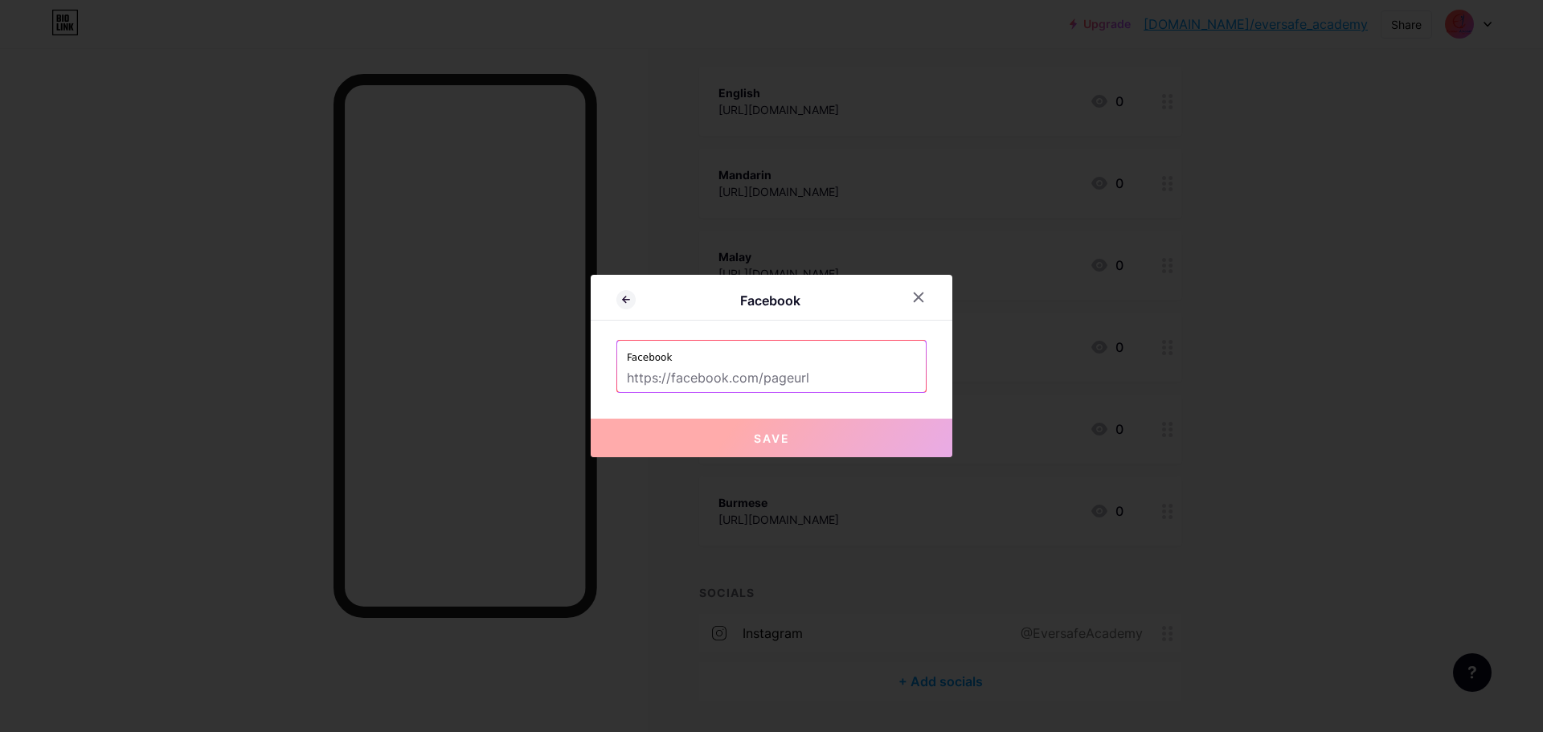
click at [745, 379] on input "text" at bounding box center [771, 378] width 289 height 27
paste input "[URL][DOMAIN_NAME]"
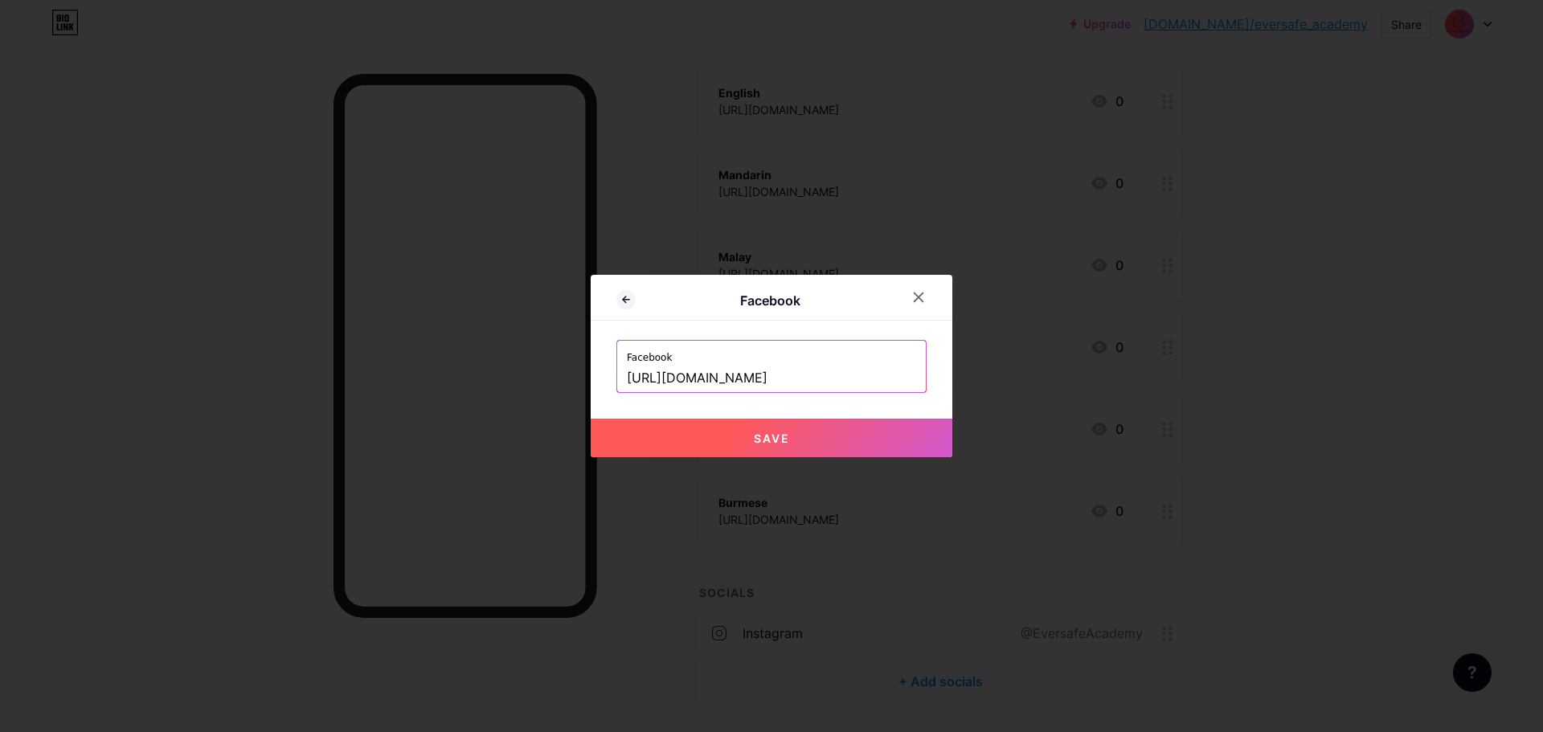
type input "[URL][DOMAIN_NAME]"
click at [785, 432] on button "Save" at bounding box center [772, 438] width 362 height 39
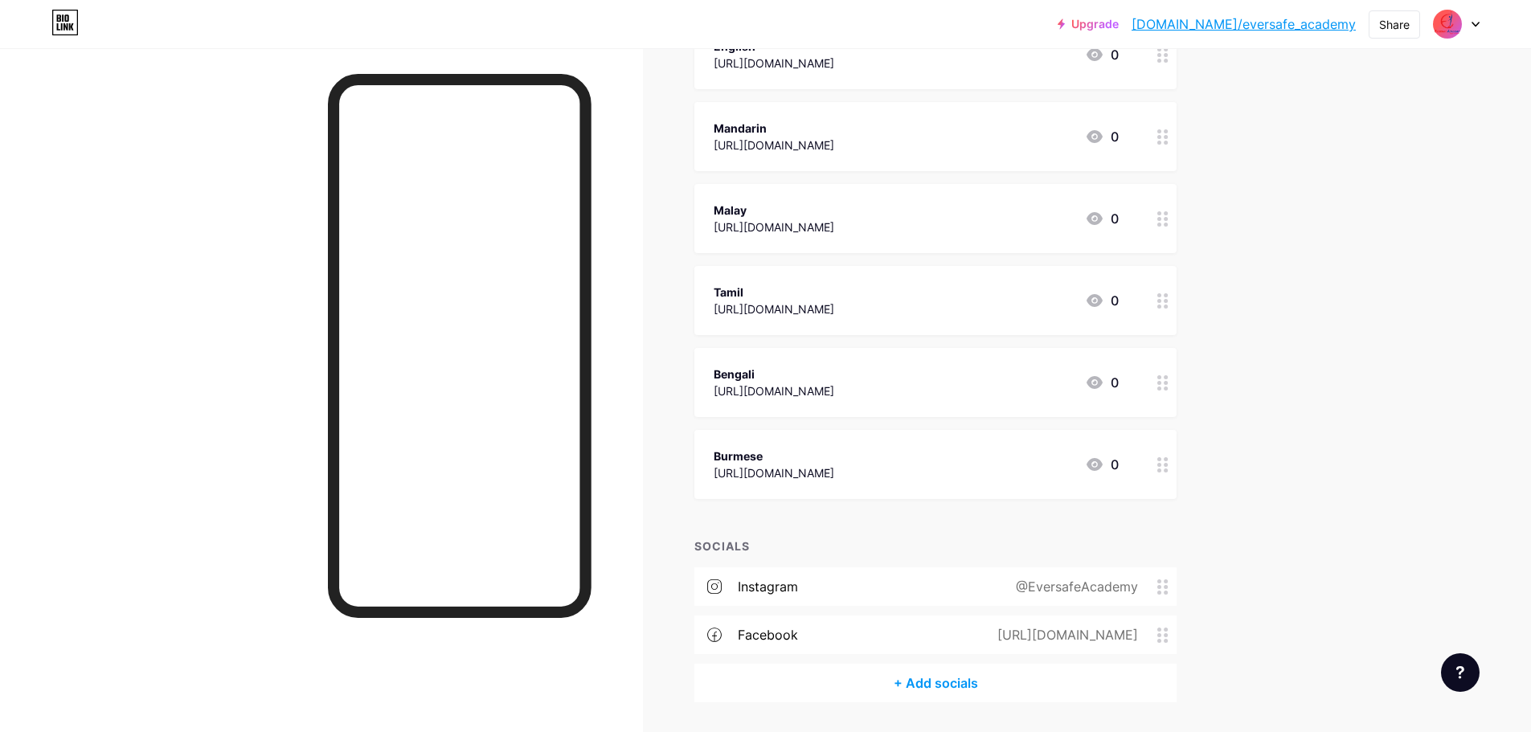
scroll to position [283, 0]
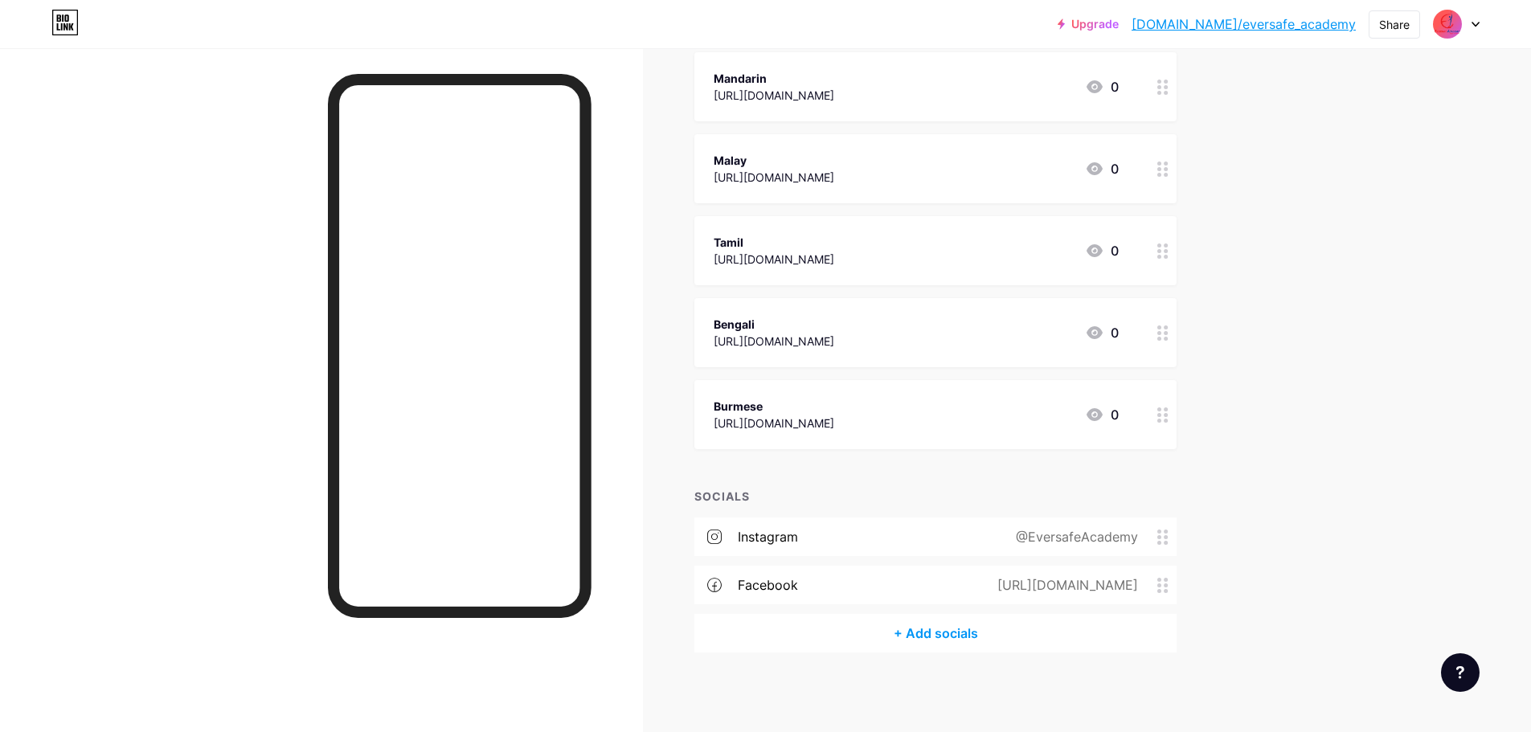
click at [944, 619] on div "+ Add socials" at bounding box center [935, 633] width 482 height 39
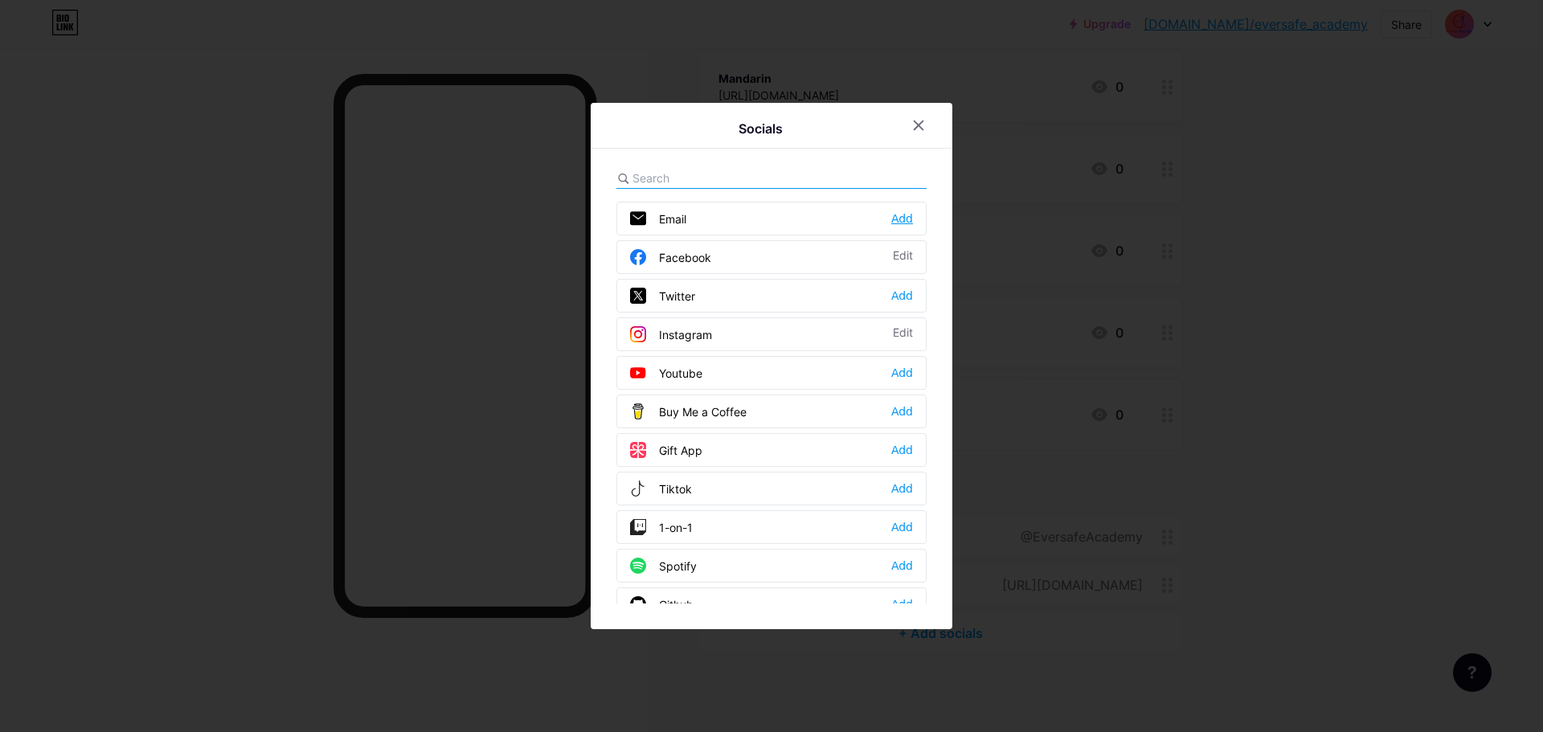
click at [894, 220] on div "Add" at bounding box center [902, 219] width 22 height 16
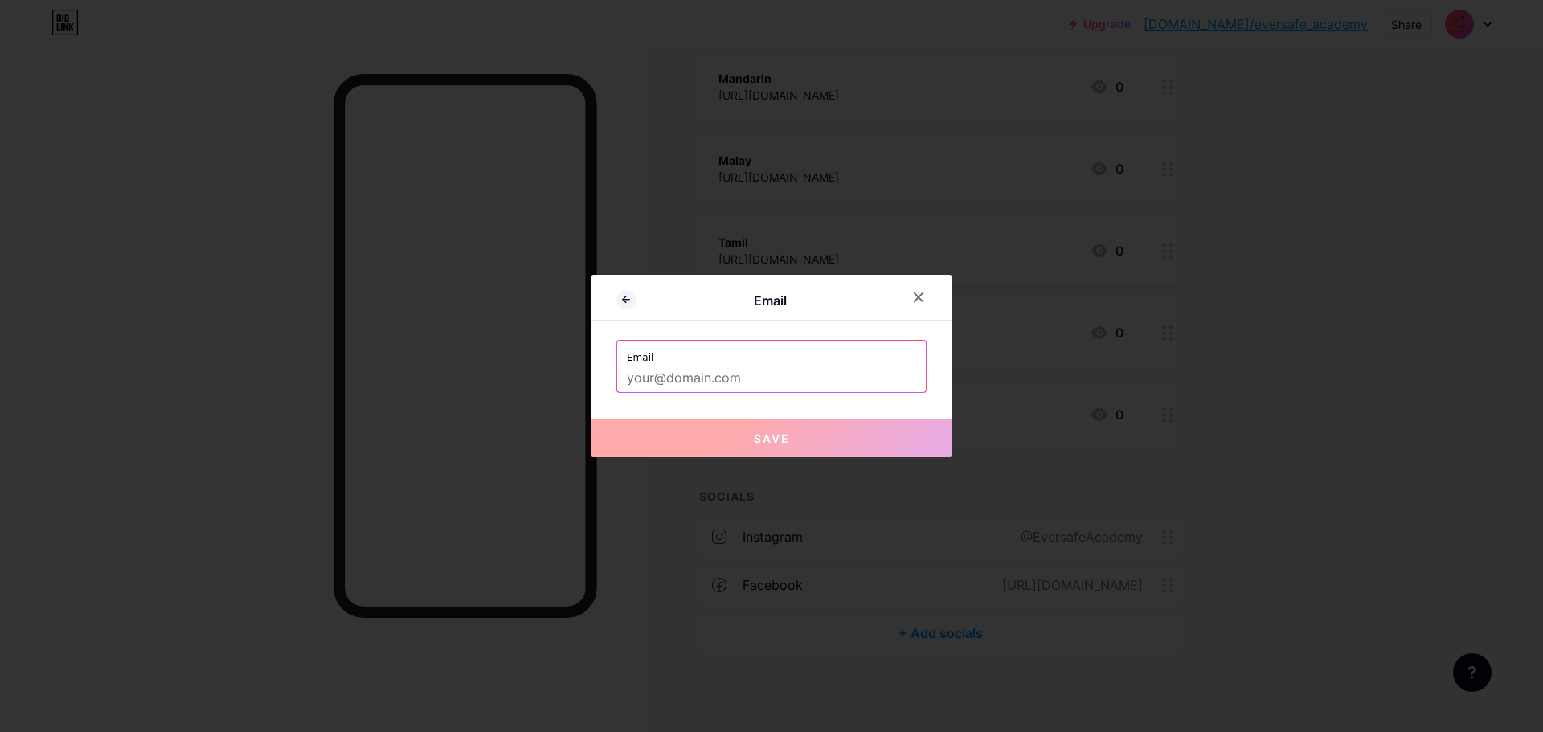
click at [707, 372] on input "text" at bounding box center [771, 378] width 289 height 27
paste input "[EMAIL_ADDRESS][DOMAIN_NAME]"
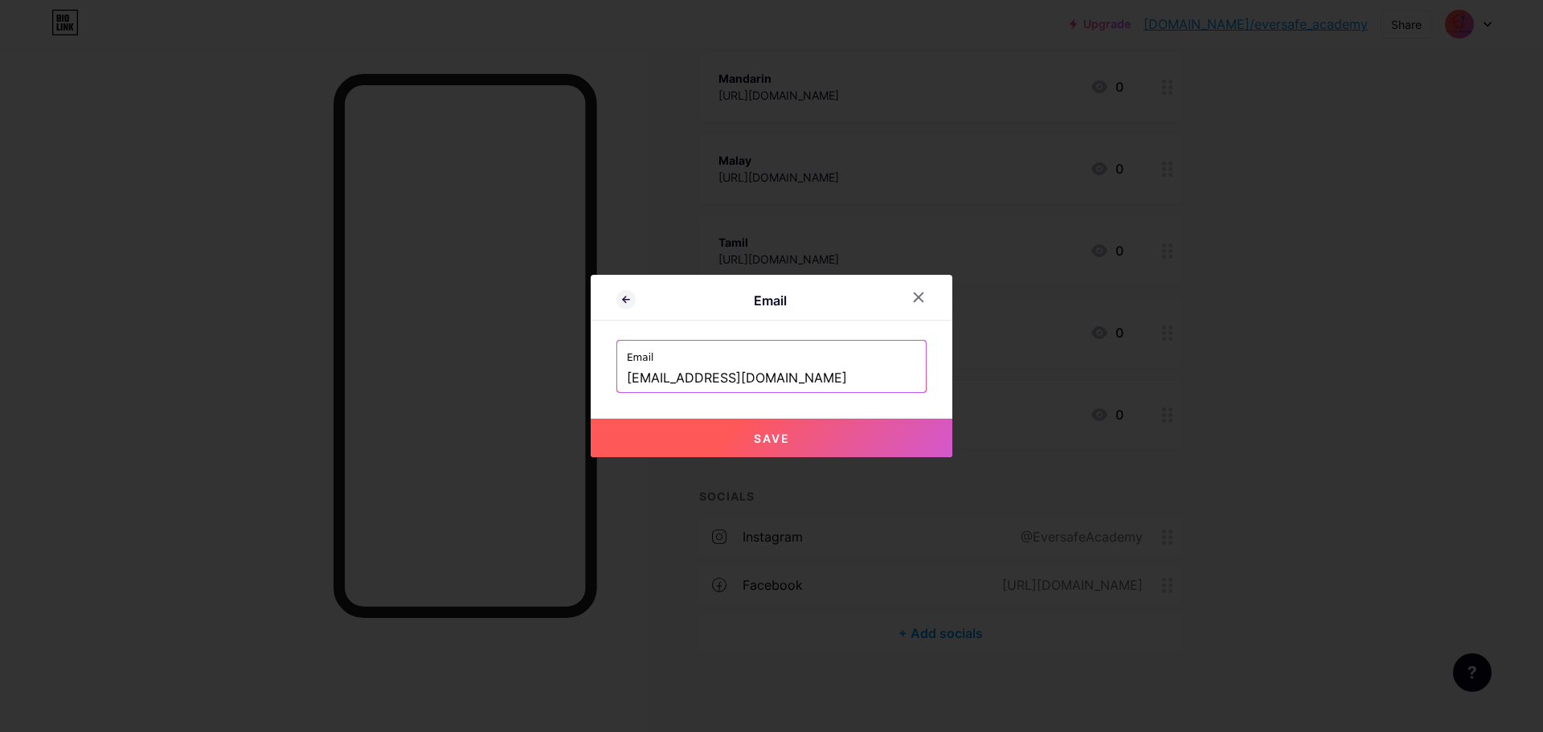
click at [803, 444] on button "Save" at bounding box center [772, 438] width 362 height 39
type input "mailto:[EMAIL_ADDRESS][DOMAIN_NAME]"
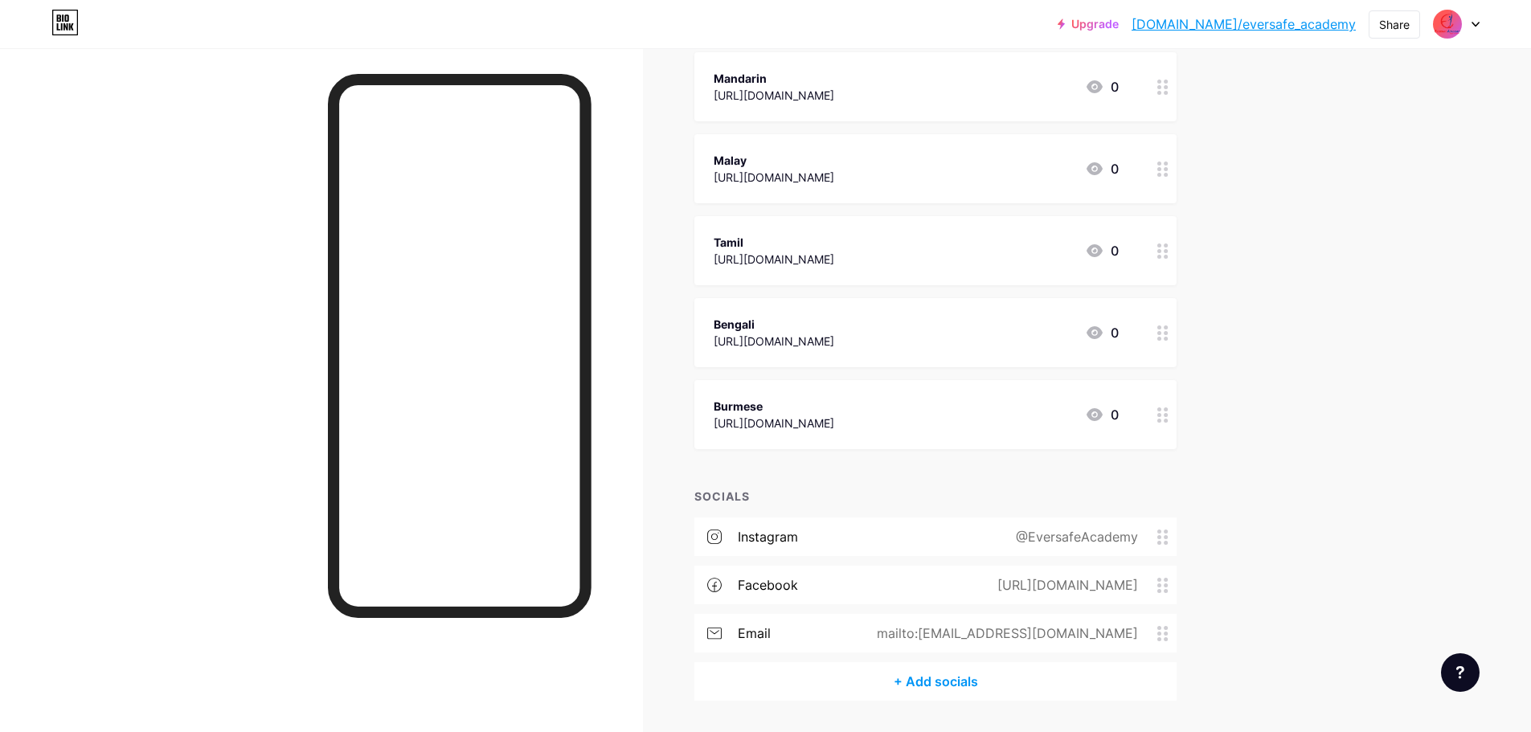
click at [912, 682] on div "+ Add socials" at bounding box center [935, 681] width 482 height 39
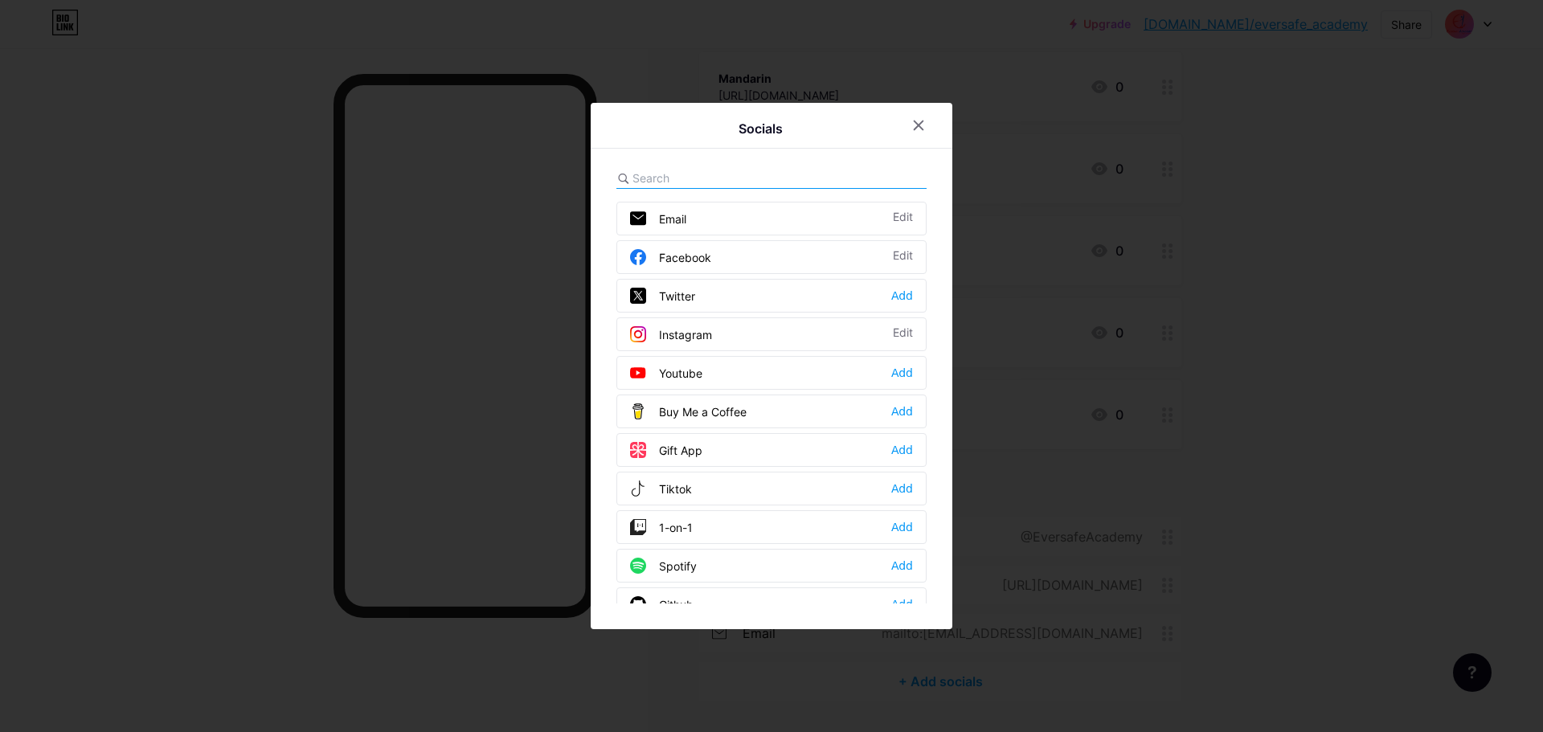
click at [696, 296] on div "Twitter Add" at bounding box center [772, 296] width 310 height 34
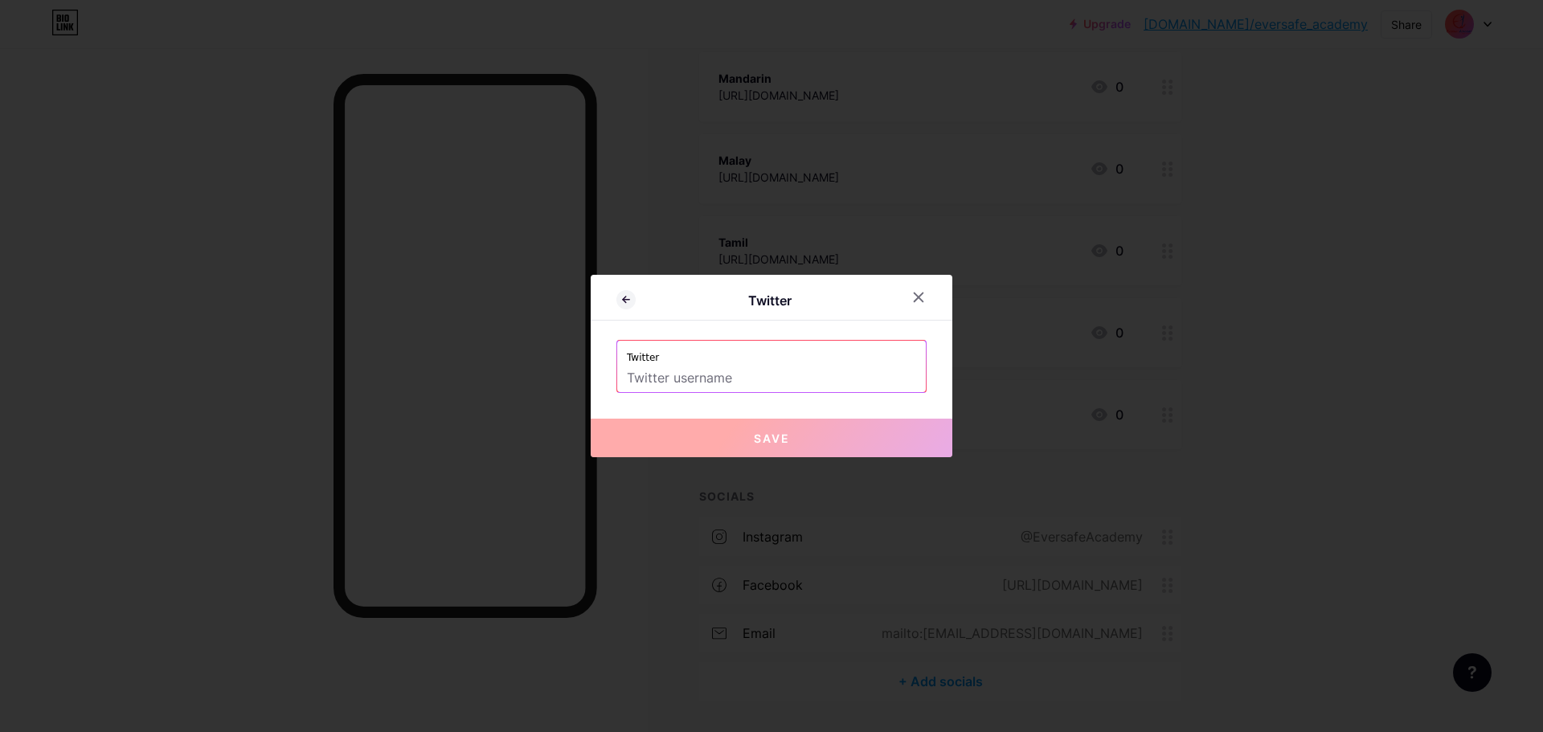
click at [719, 373] on input "text" at bounding box center [771, 378] width 289 height 27
paste input "[URL][DOMAIN_NAME]"
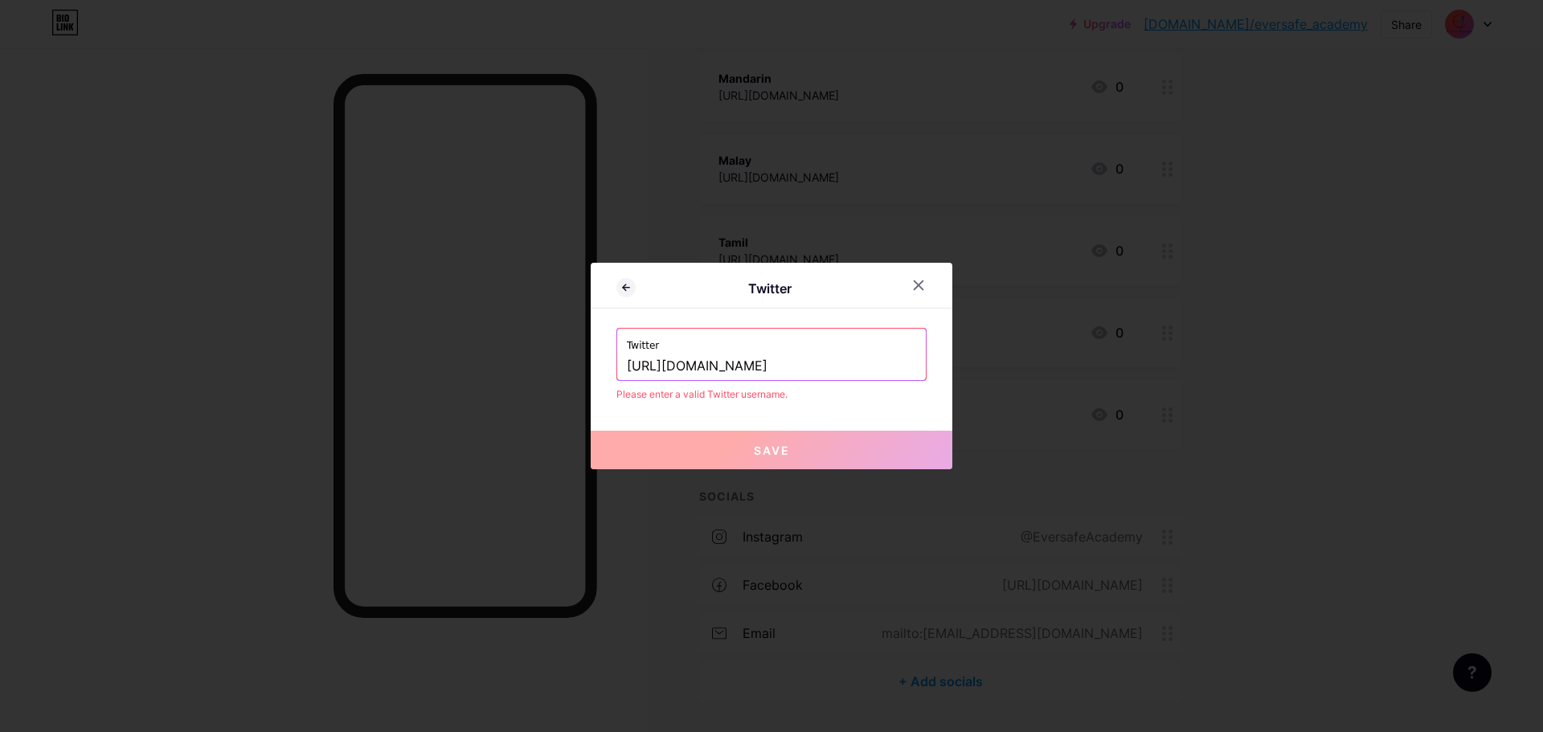
drag, startPoint x: 739, startPoint y: 366, endPoint x: 574, endPoint y: 364, distance: 165.6
click at [574, 364] on div "Twitter Twitter [URL][DOMAIN_NAME] Please enter a valid Twitter username. Save" at bounding box center [771, 366] width 1543 height 732
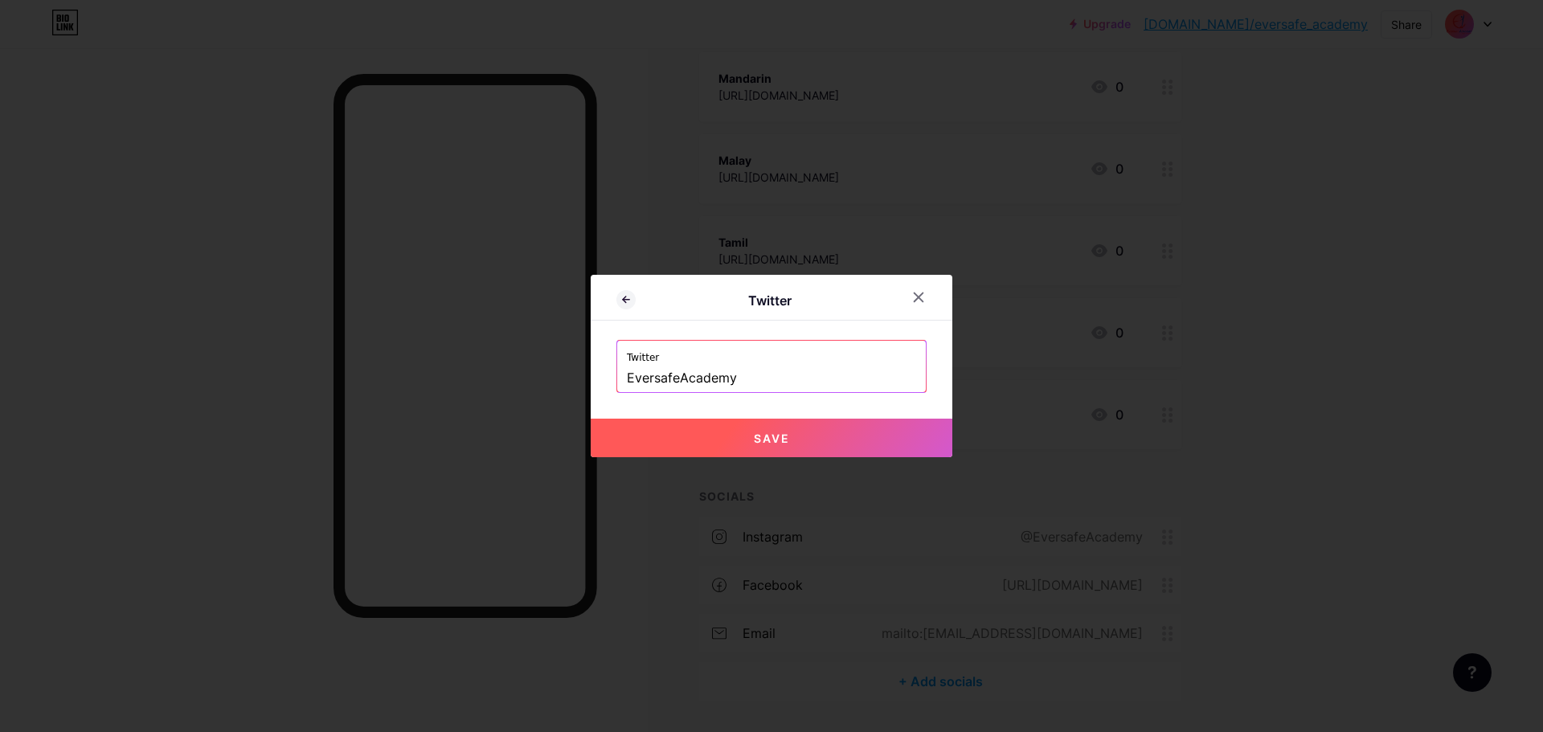
click at [772, 436] on span "Save" at bounding box center [772, 439] width 36 height 14
type input "[URL][DOMAIN_NAME]"
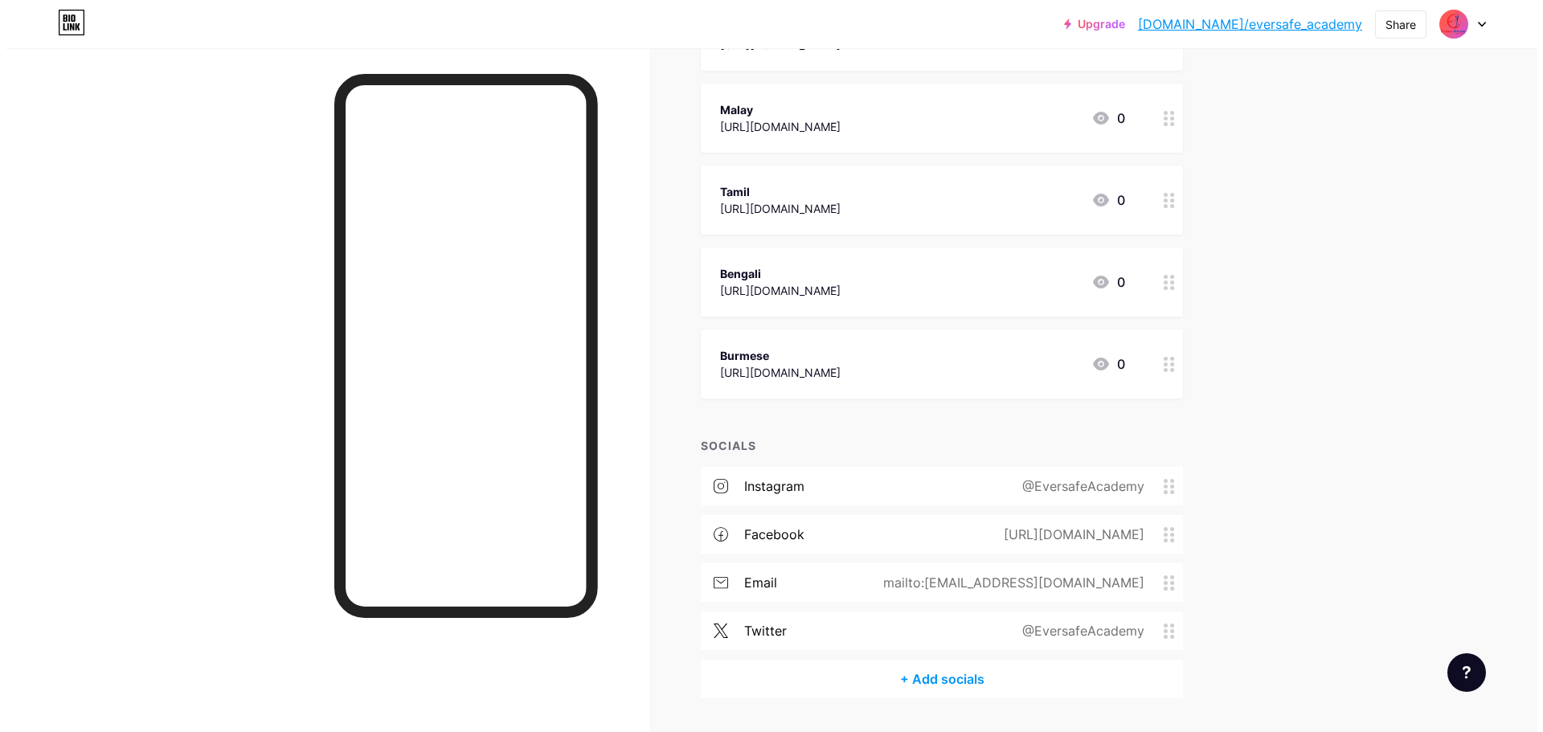
scroll to position [379, 0]
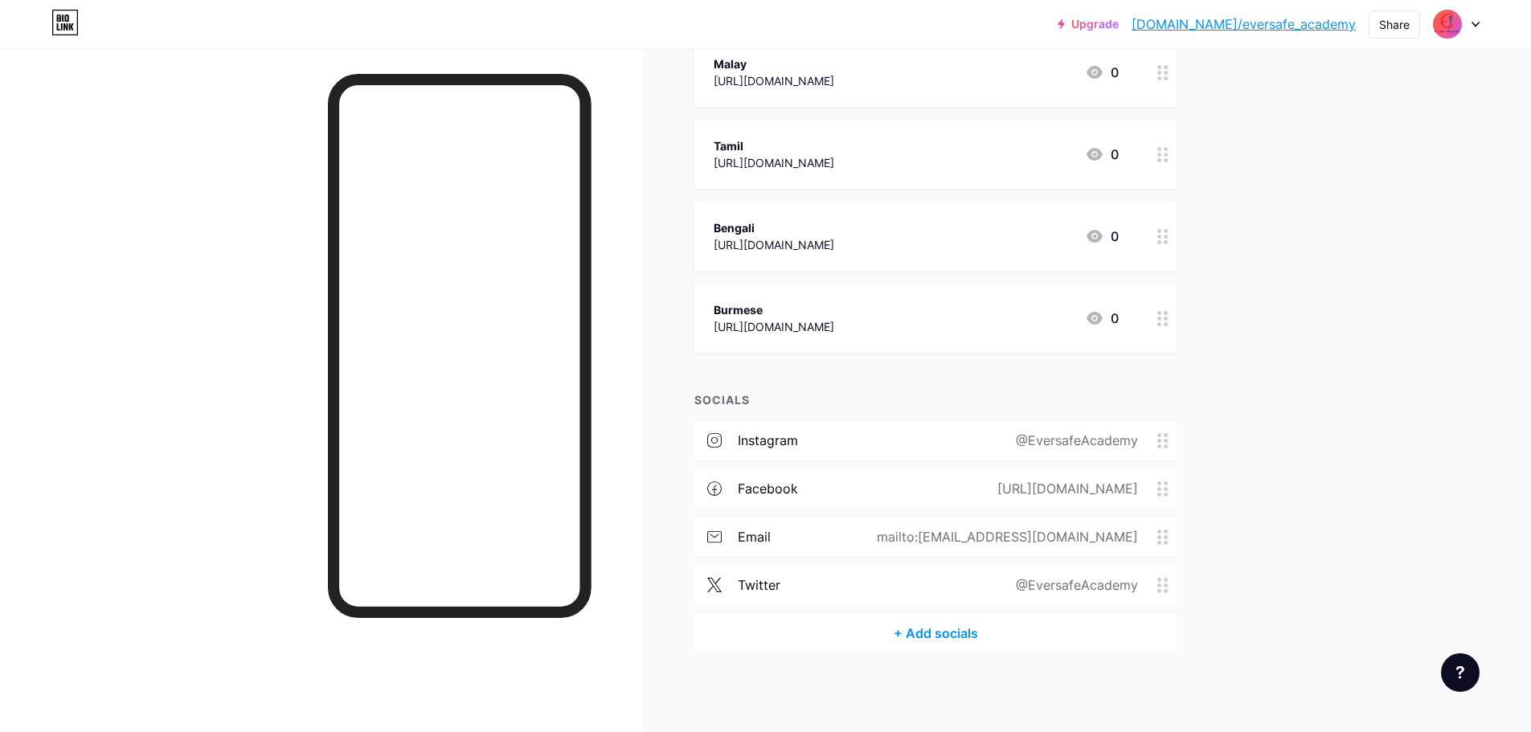
click at [945, 639] on div "+ Add socials" at bounding box center [935, 633] width 482 height 39
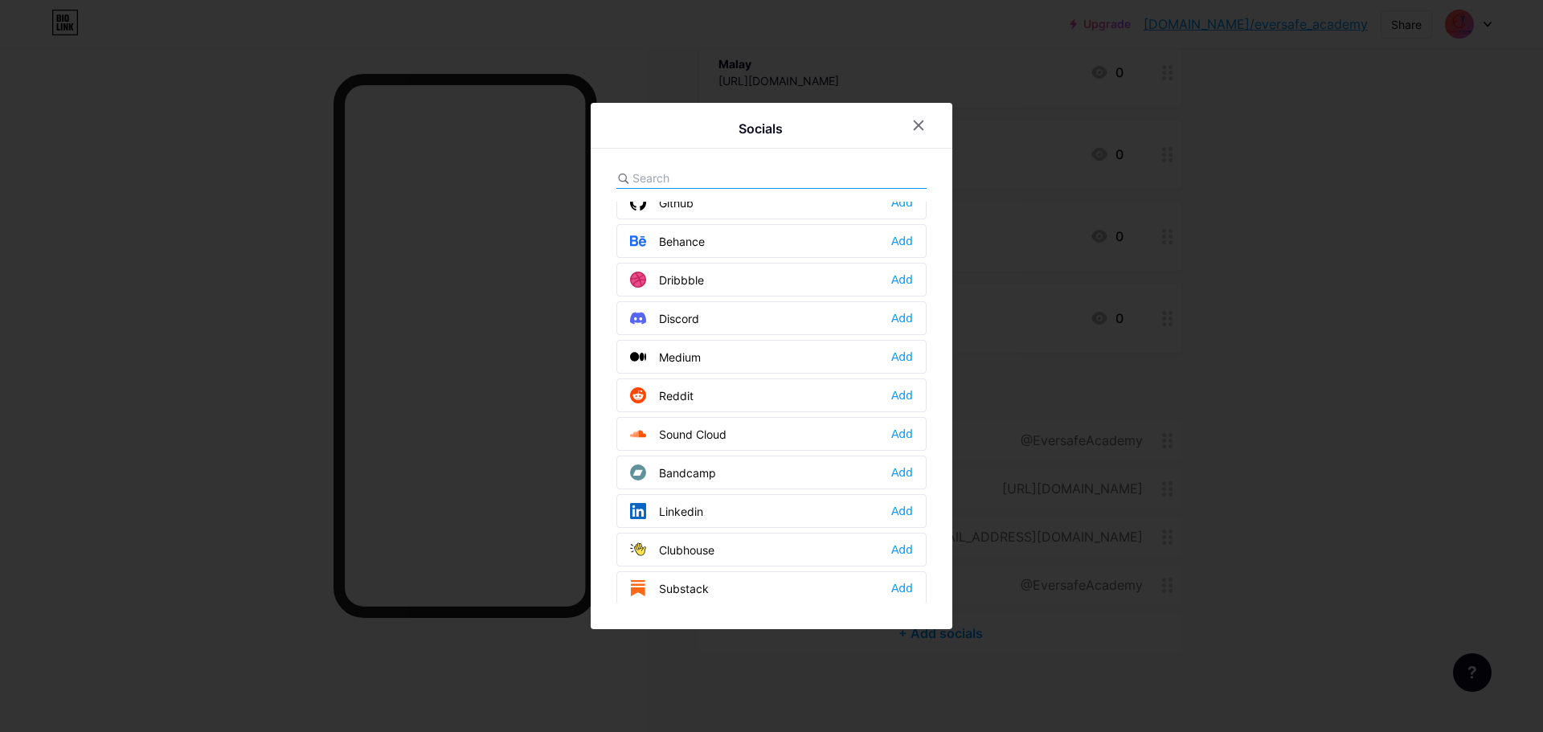
scroll to position [482, 0]
click at [709, 435] on div "Linkedin Add" at bounding box center [772, 431] width 310 height 34
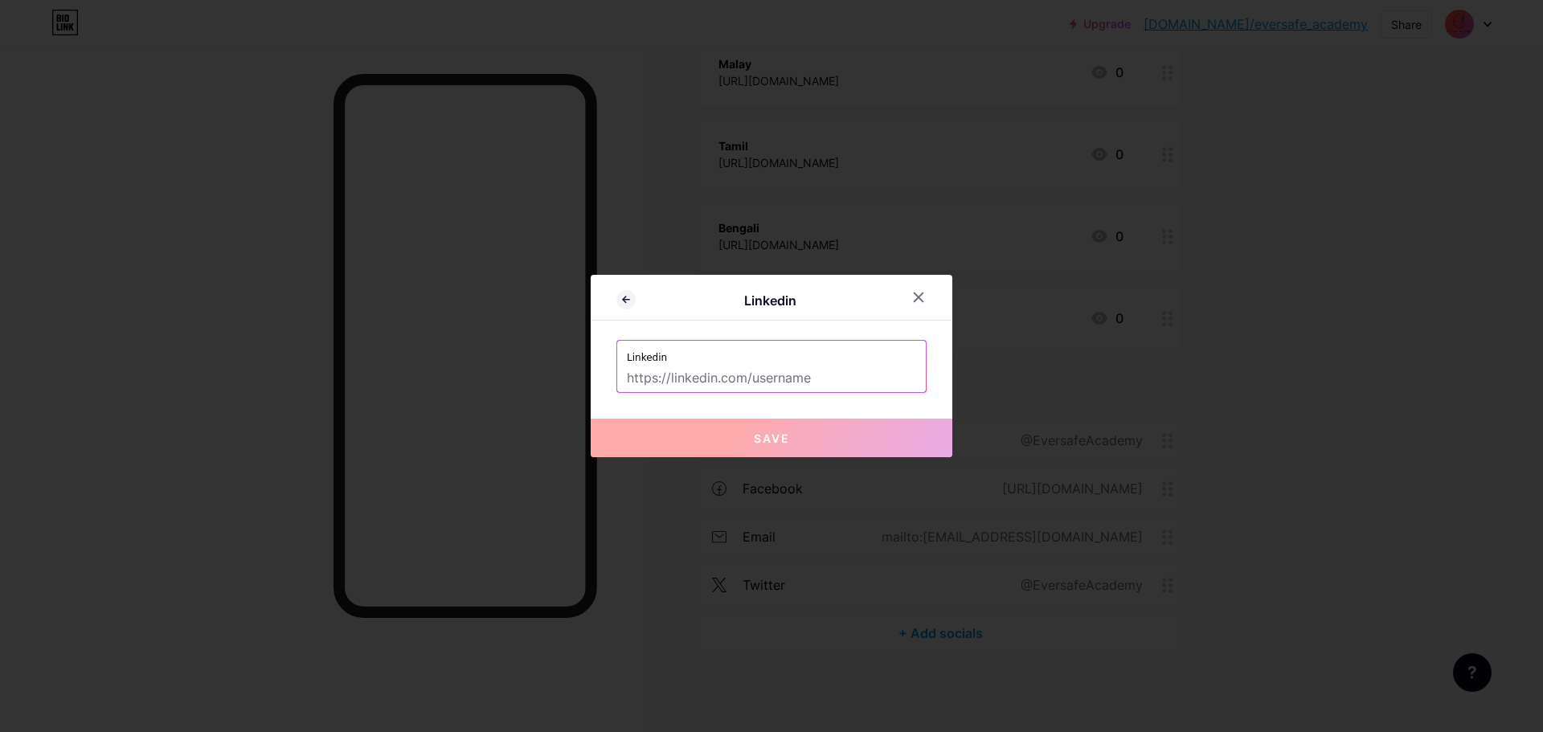
click at [774, 373] on input "text" at bounding box center [771, 378] width 289 height 27
paste input "[URL][DOMAIN_NAME]"
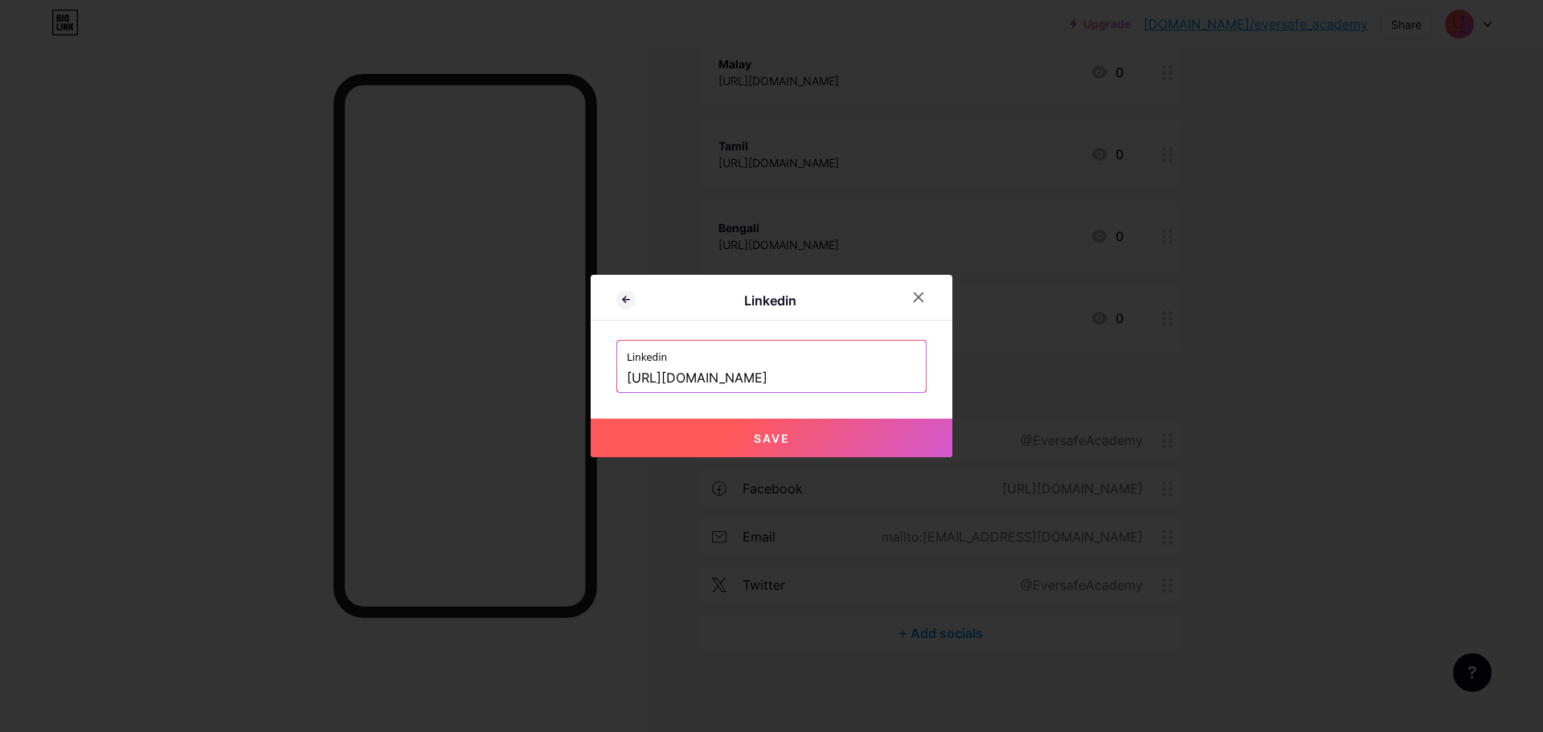
type input "[URL][DOMAIN_NAME]"
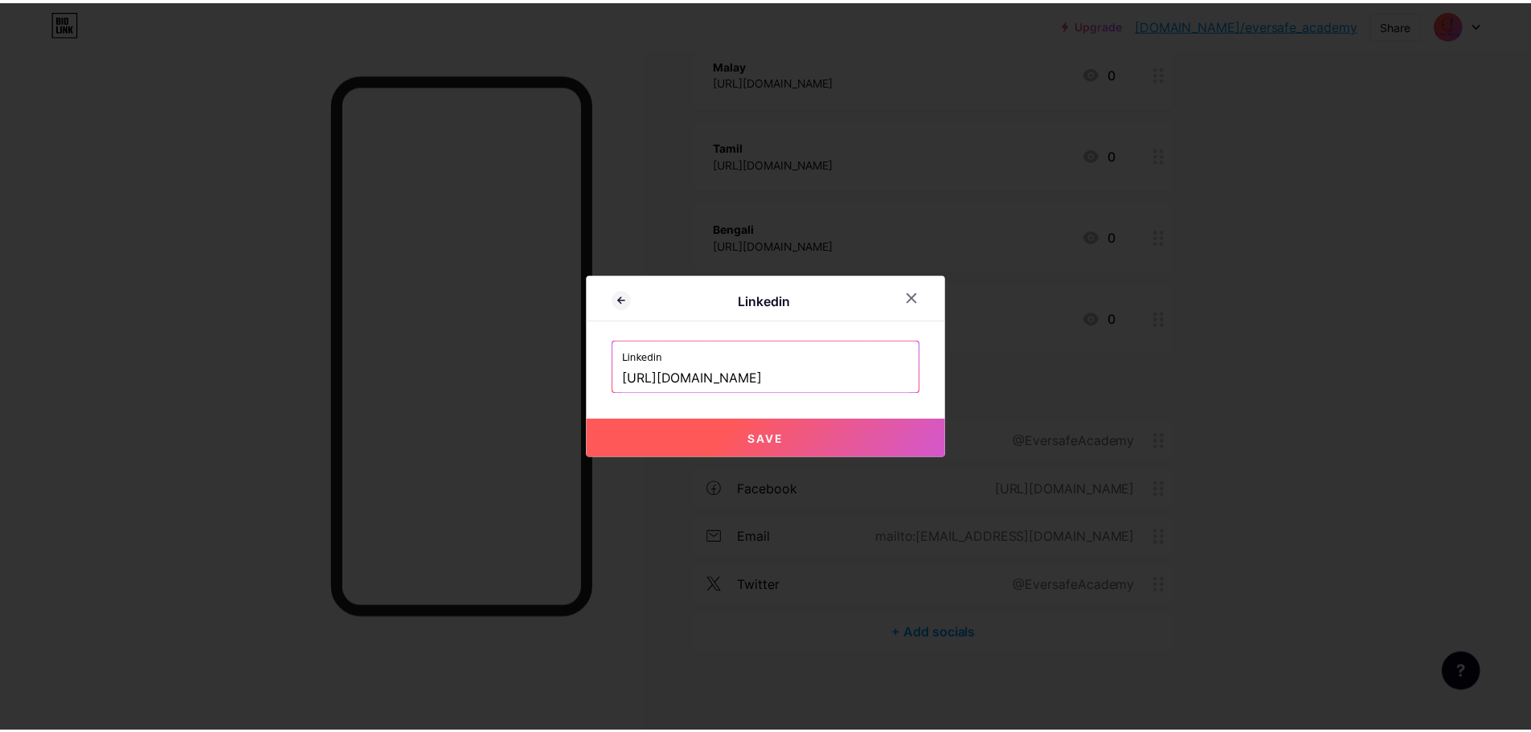
scroll to position [0, 0]
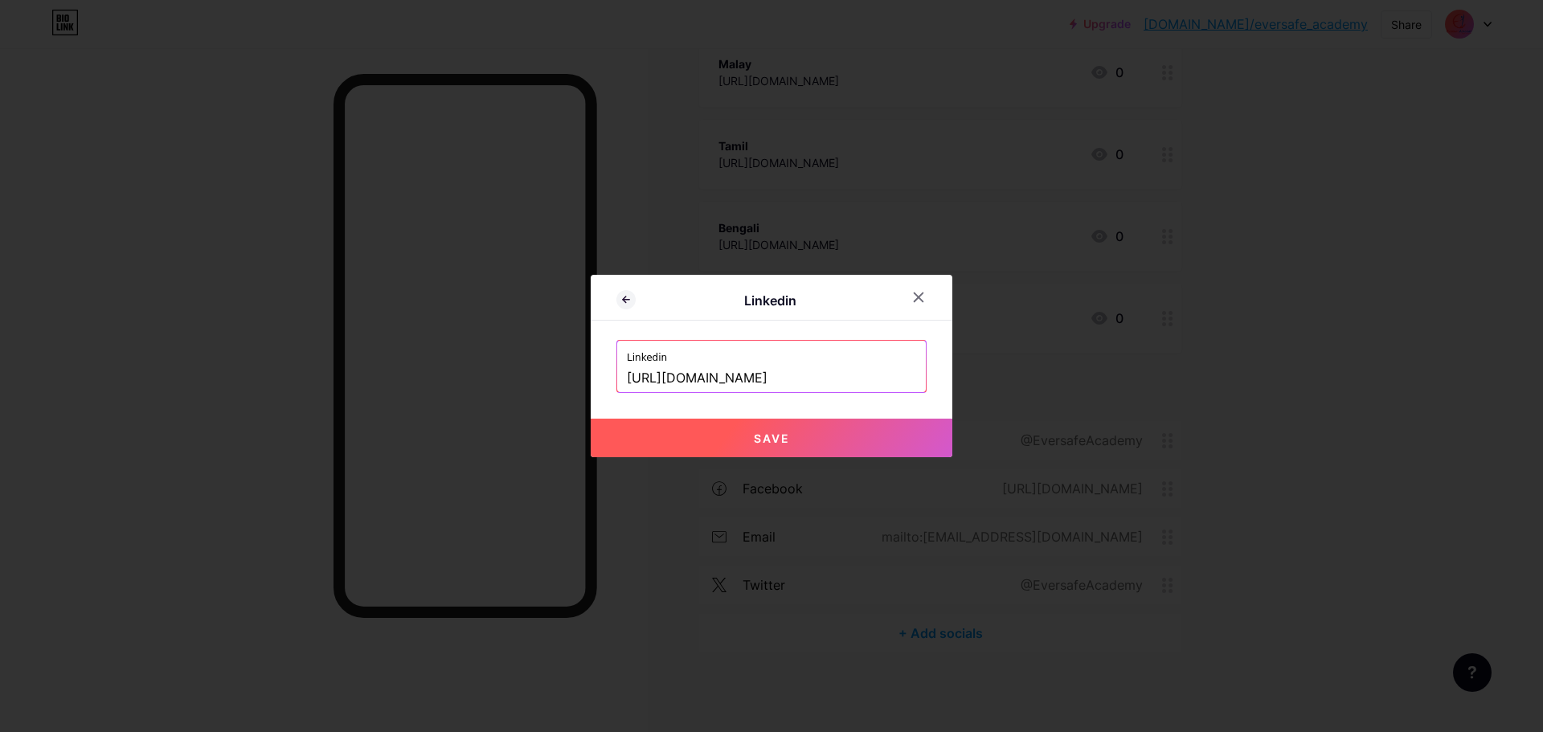
click at [772, 433] on span "Save" at bounding box center [772, 439] width 36 height 14
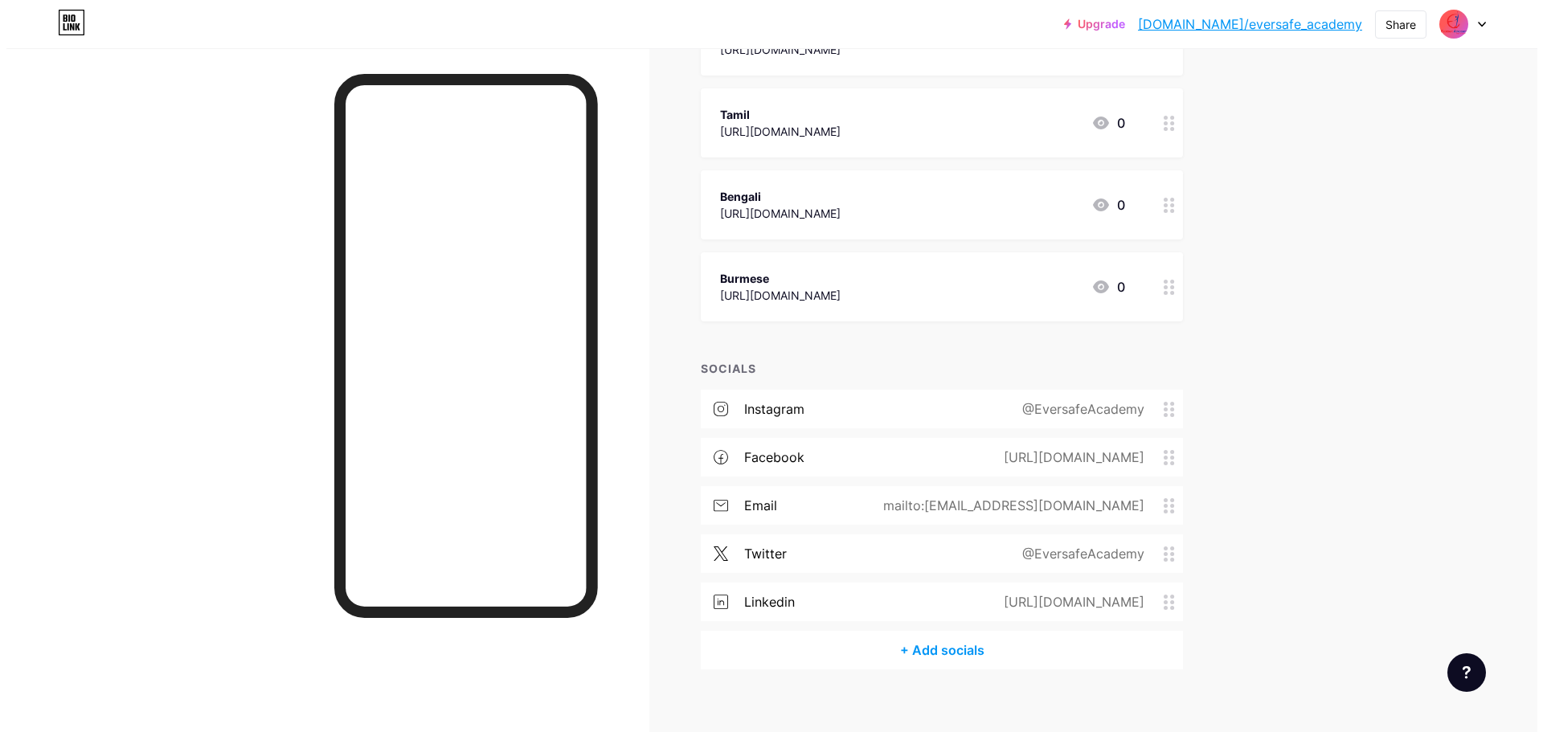
scroll to position [428, 0]
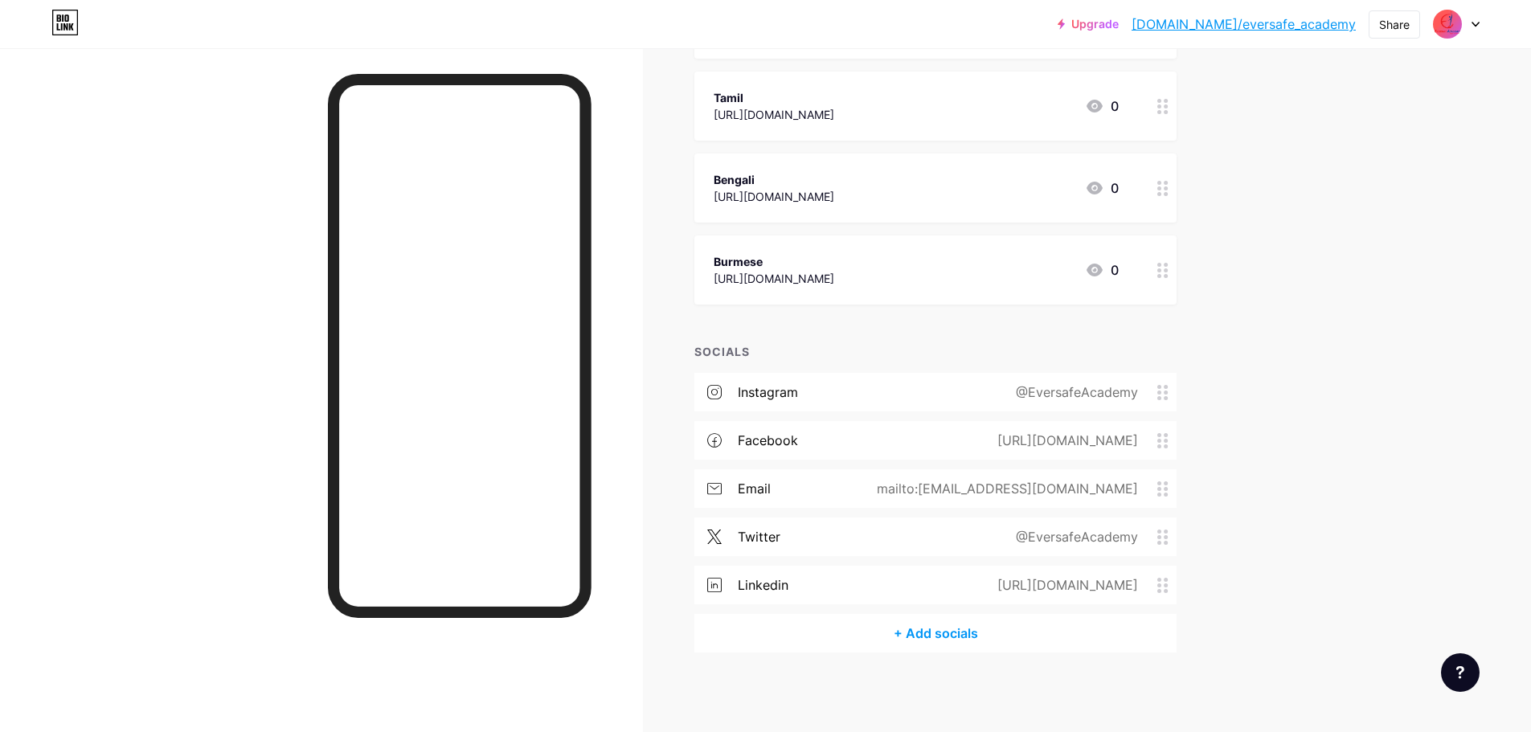
click at [936, 635] on div "+ Add socials" at bounding box center [935, 633] width 482 height 39
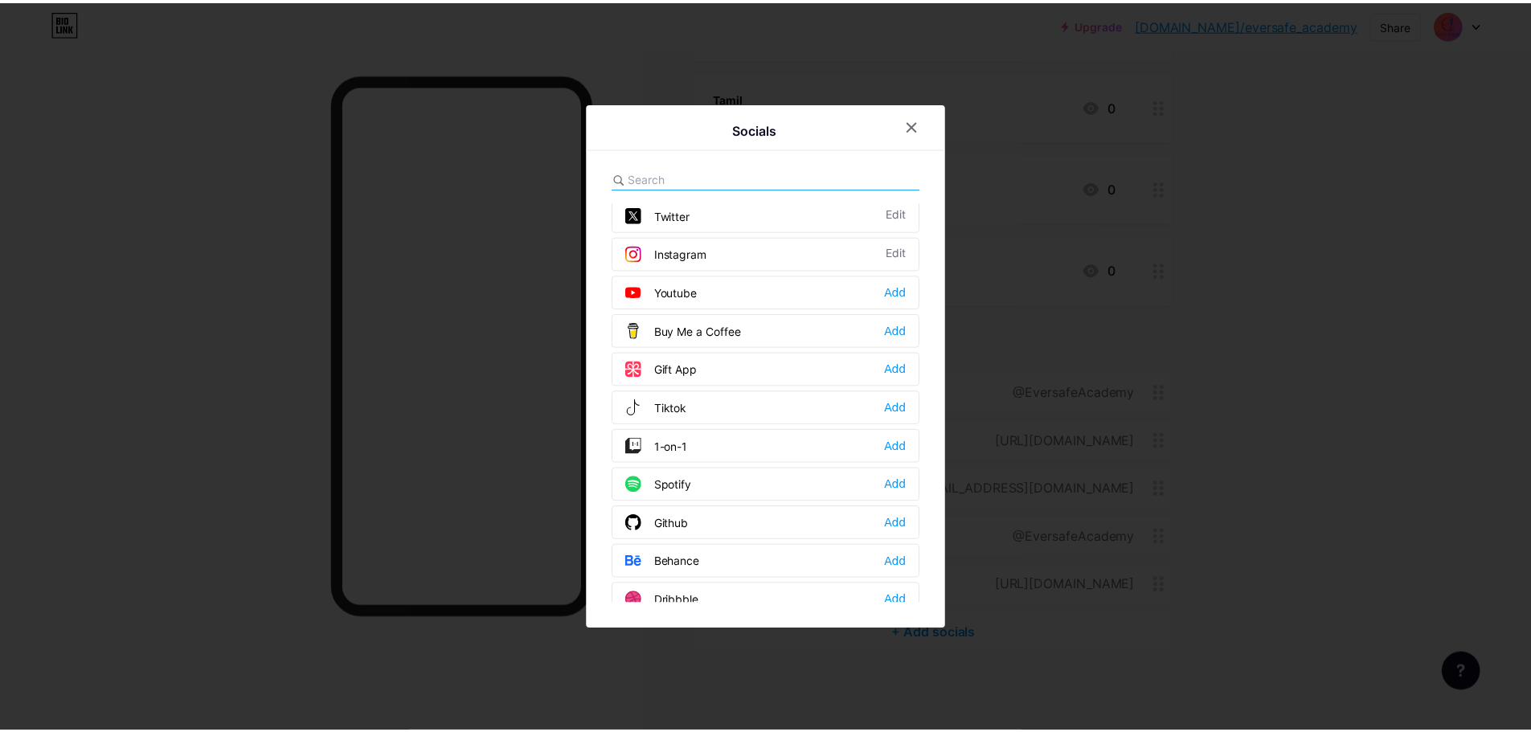
scroll to position [80, 0]
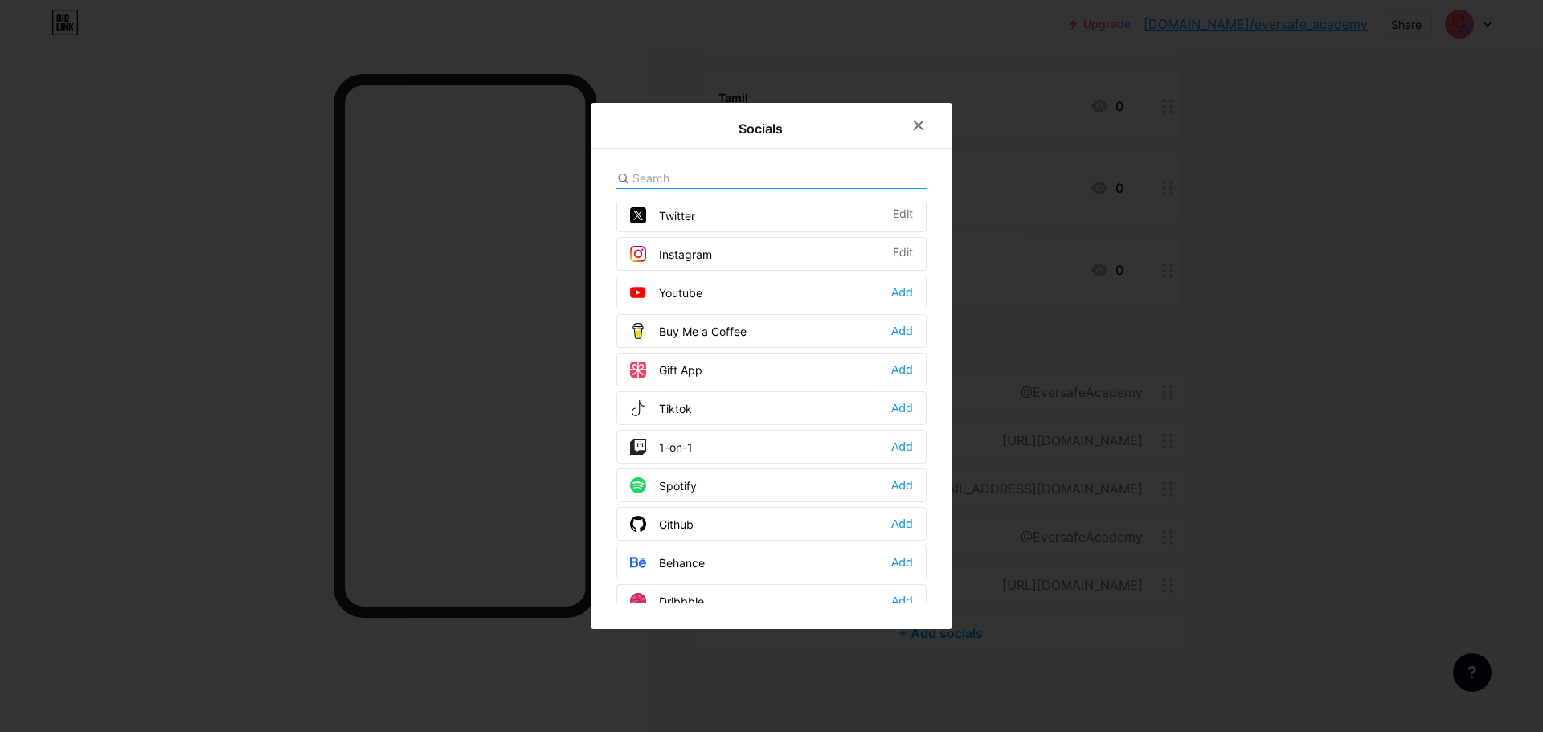
click at [678, 293] on div "Youtube" at bounding box center [666, 293] width 72 height 16
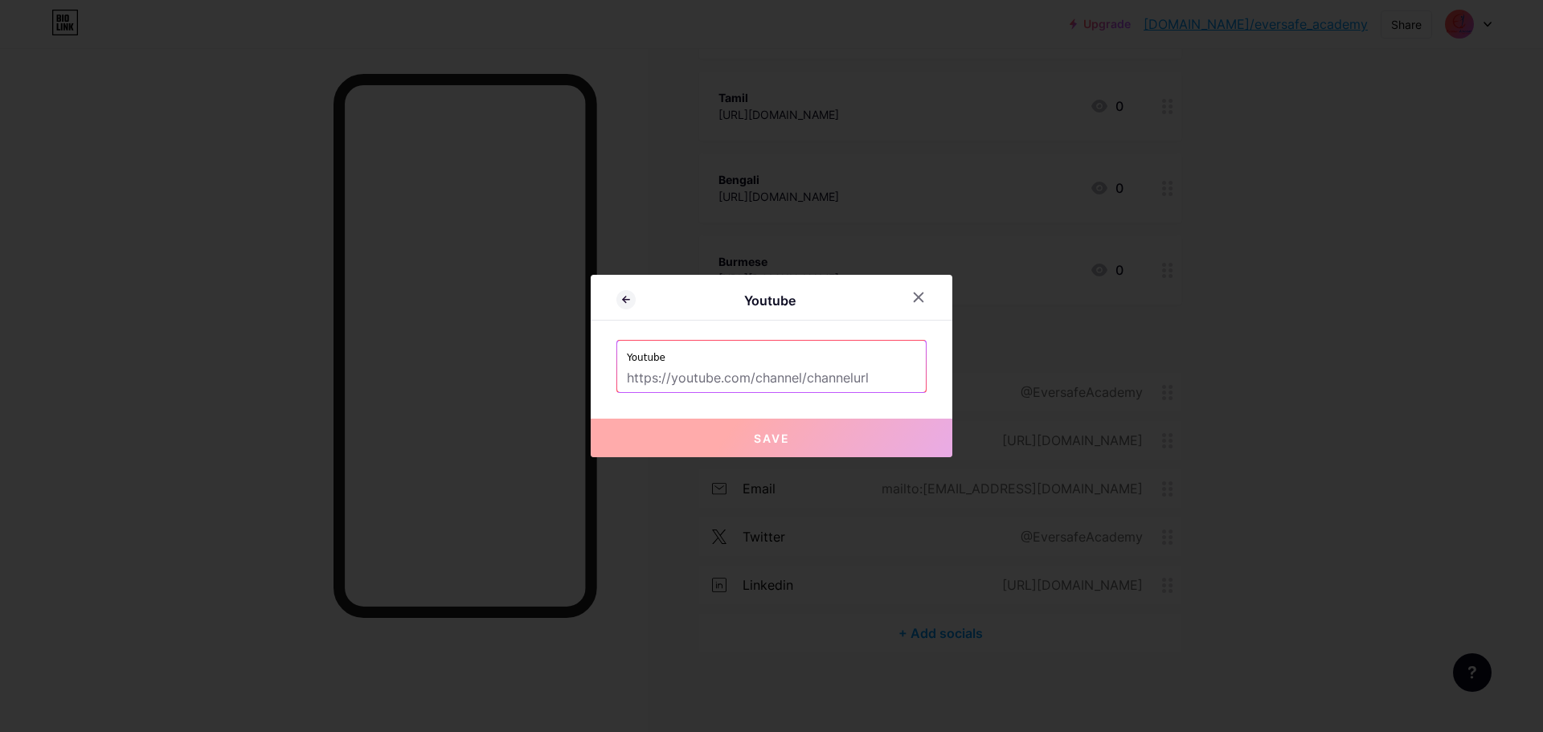
click at [738, 382] on input "text" at bounding box center [771, 378] width 289 height 27
paste input "[URL][DOMAIN_NAME]"
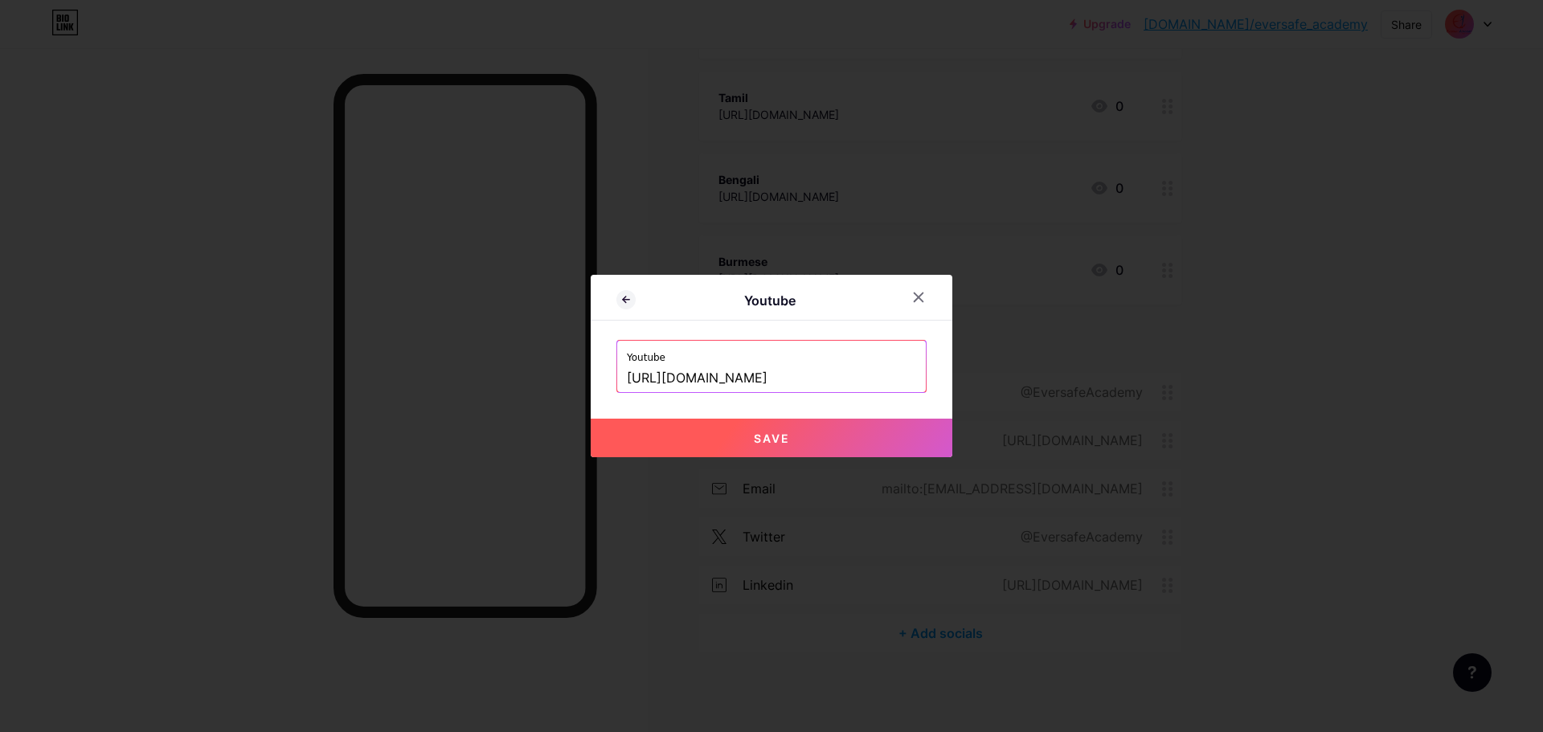
type input "[URL][DOMAIN_NAME]"
click at [777, 445] on button "Save" at bounding box center [772, 438] width 362 height 39
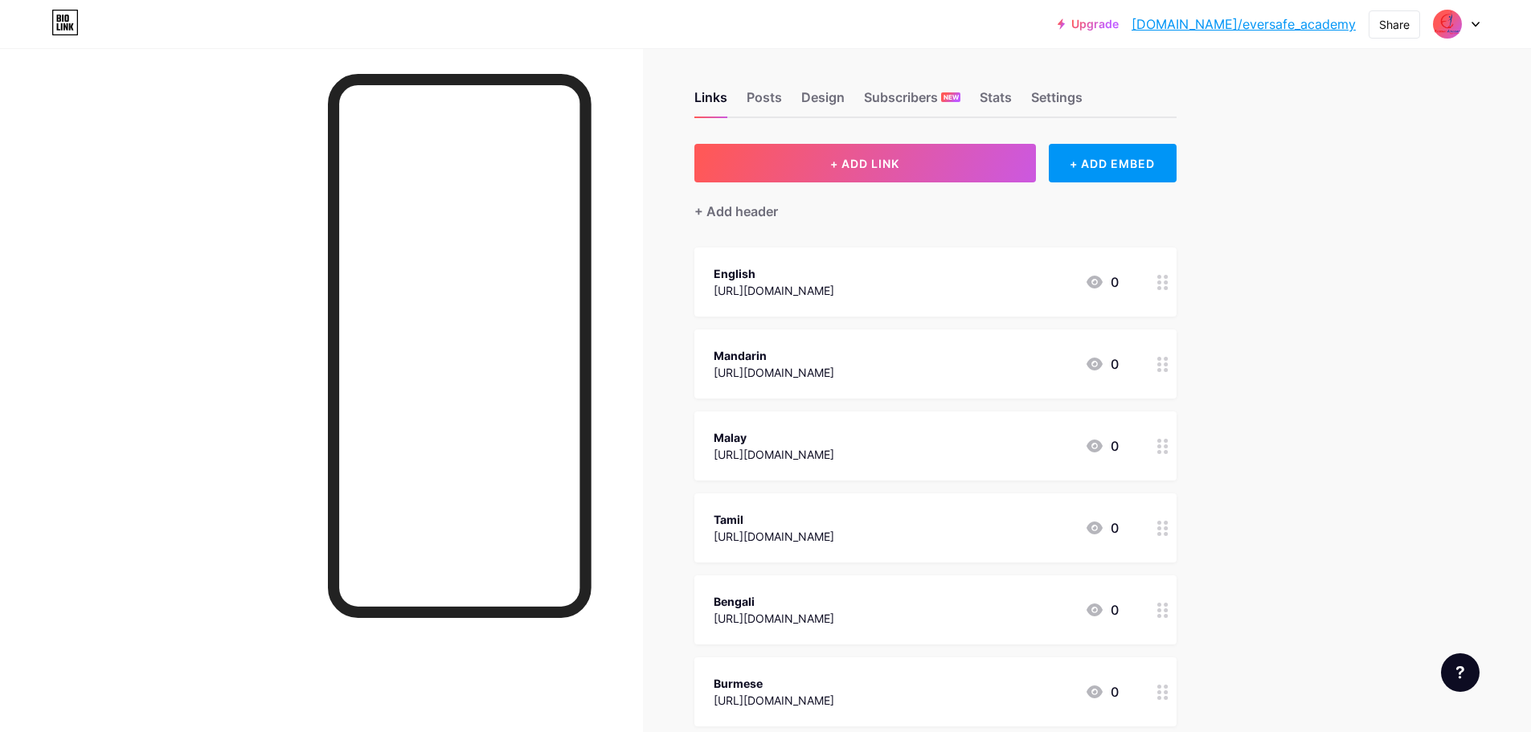
scroll to position [0, 0]
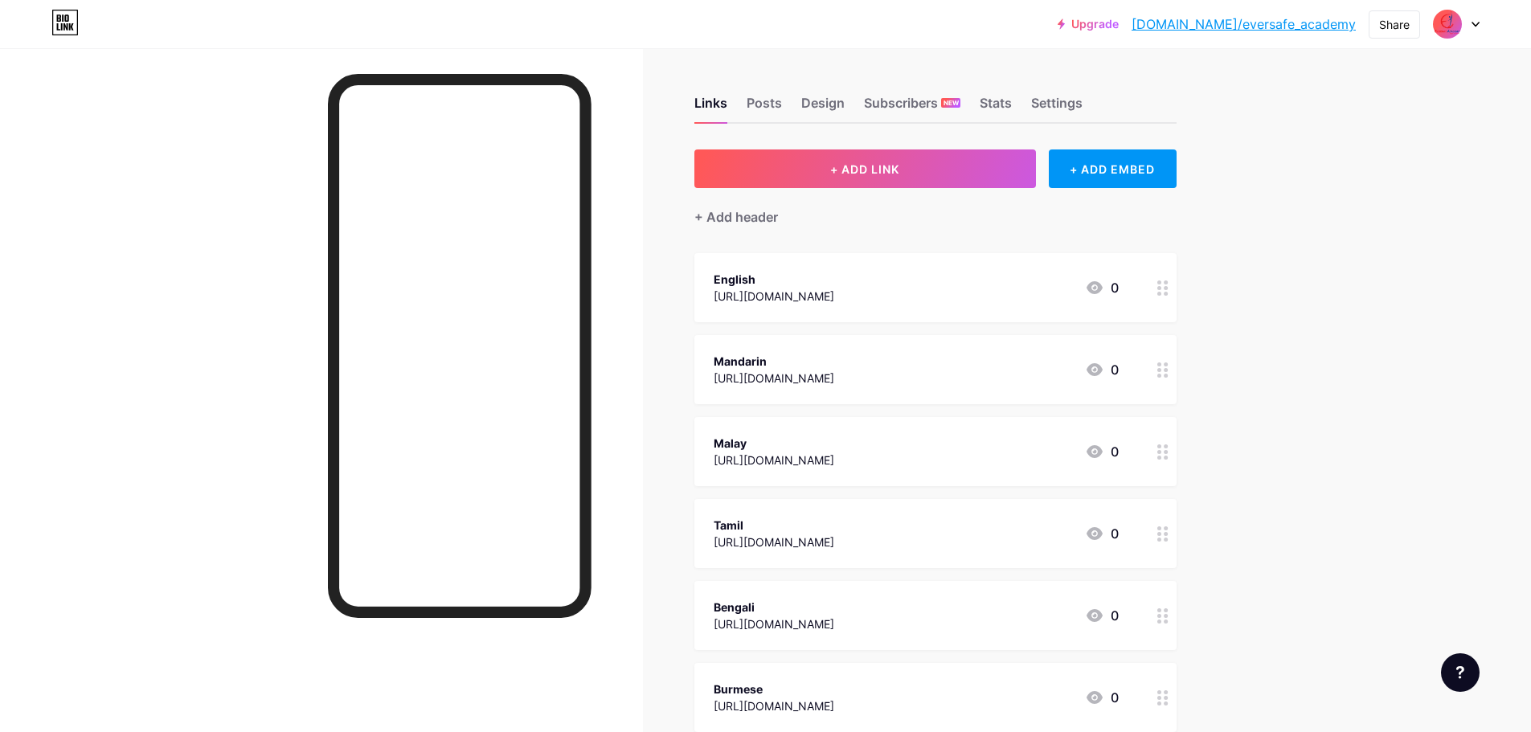
click at [1276, 19] on link "[DOMAIN_NAME]/eversafe_academy" at bounding box center [1244, 23] width 224 height 19
click at [821, 104] on div "Design" at bounding box center [822, 107] width 43 height 29
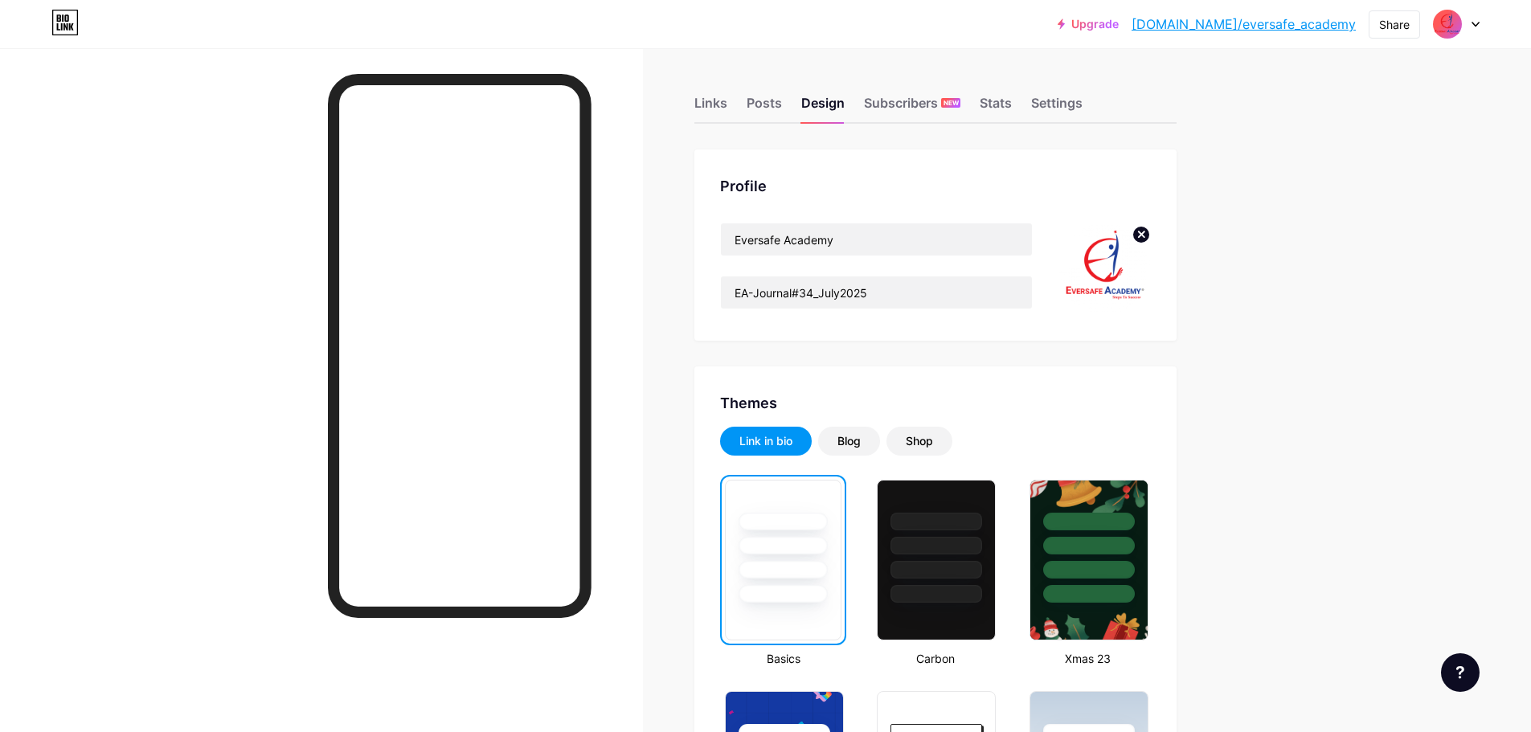
click at [1034, 405] on div "Themes" at bounding box center [935, 403] width 431 height 22
click at [978, 522] on div at bounding box center [937, 520] width 94 height 18
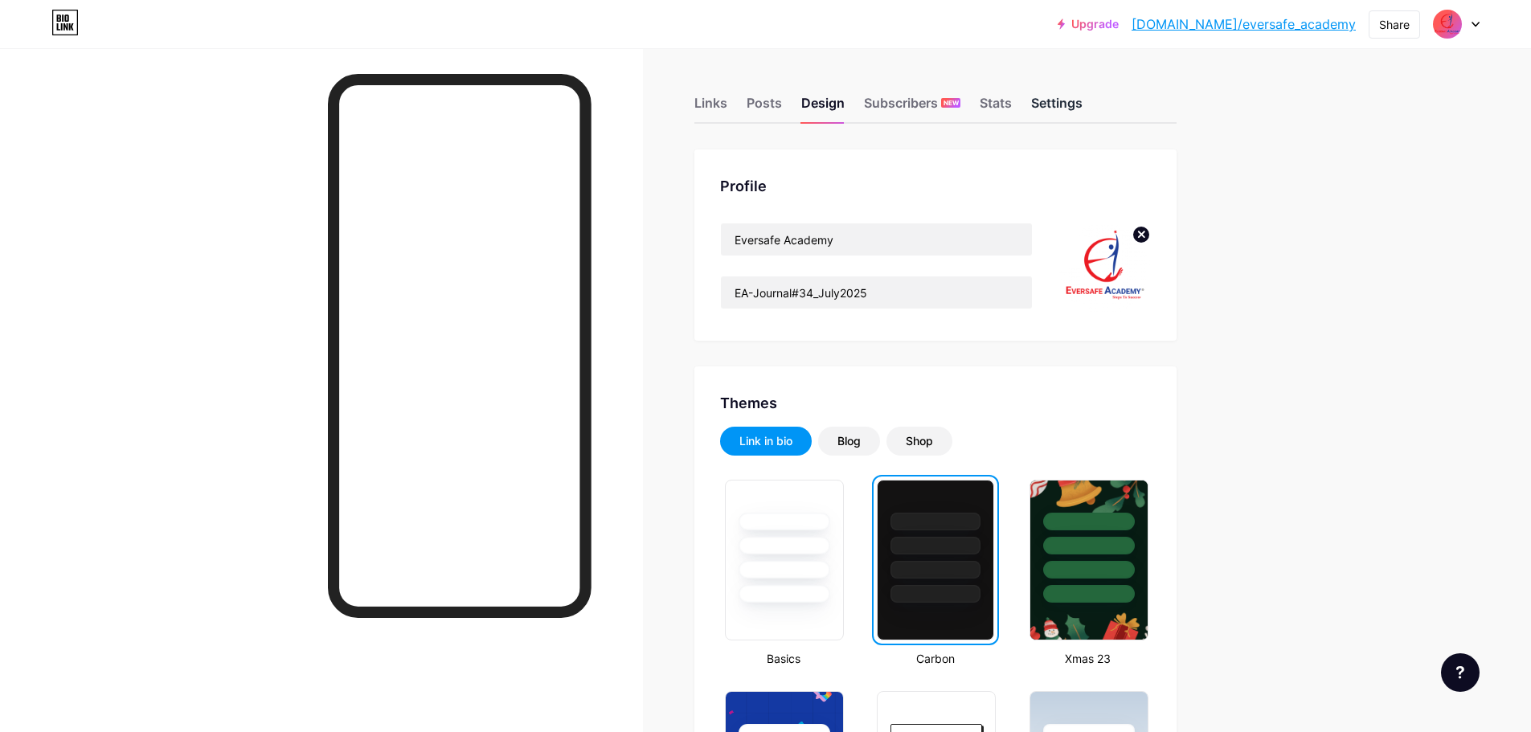
click at [1059, 100] on div "Settings" at bounding box center [1056, 107] width 51 height 29
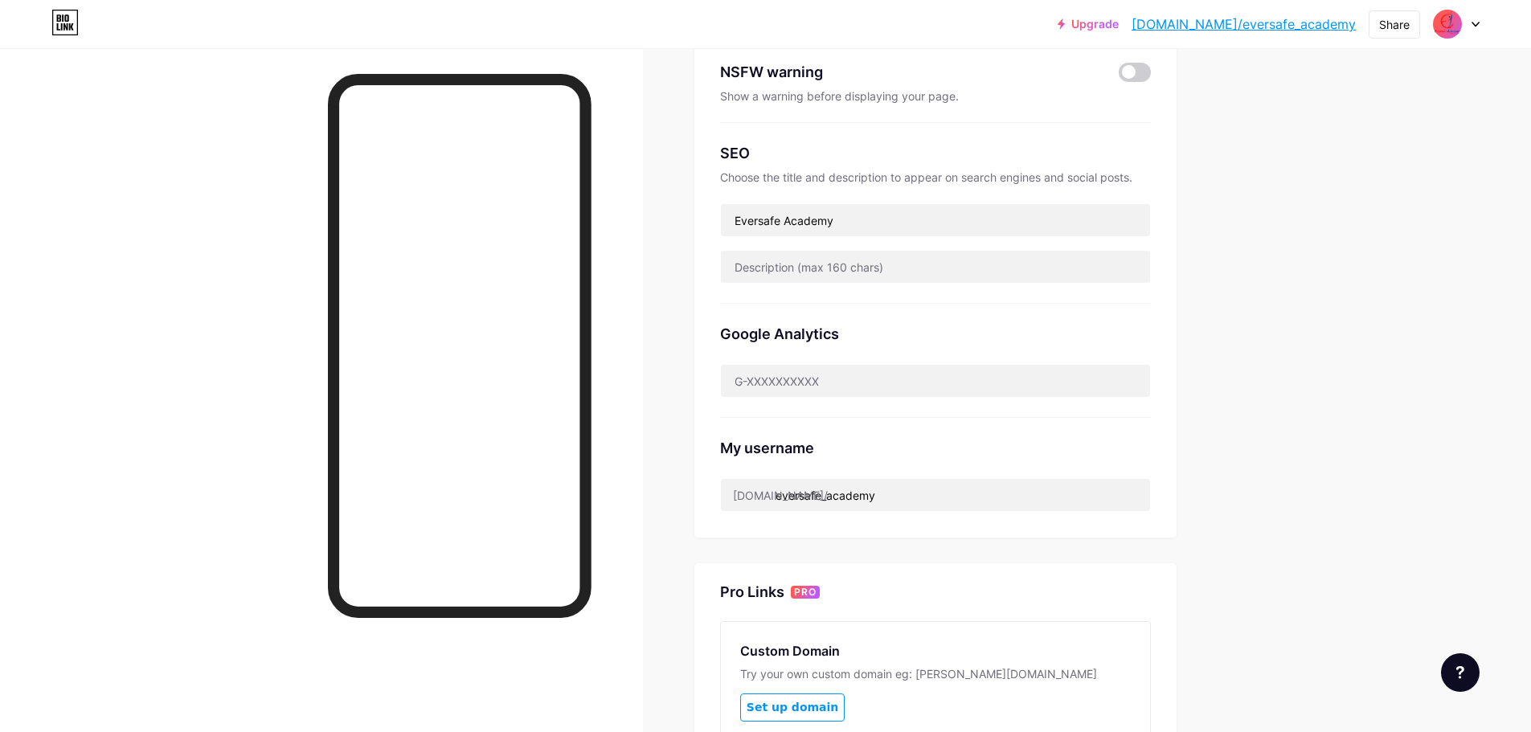
scroll to position [43, 0]
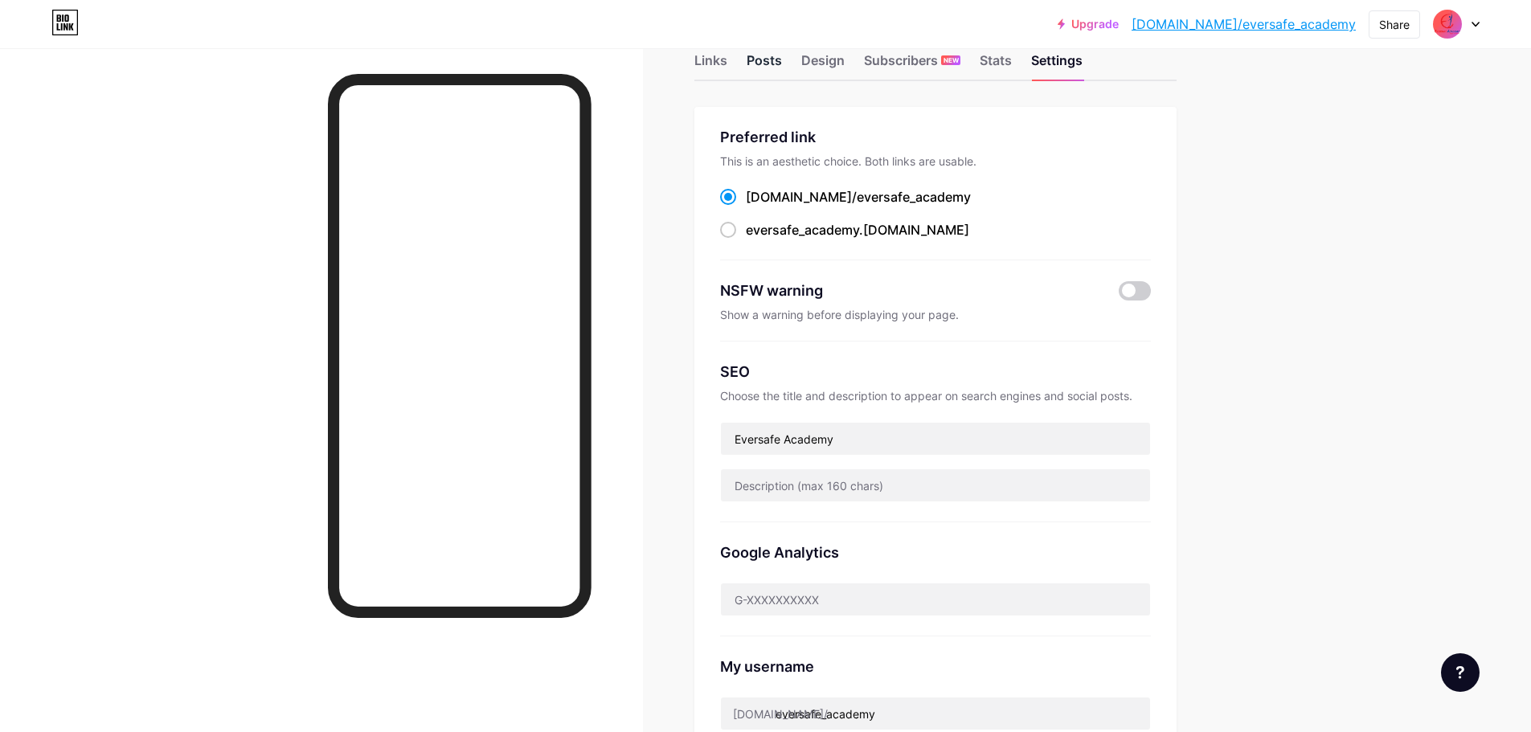
click at [771, 66] on div "Posts" at bounding box center [764, 65] width 35 height 29
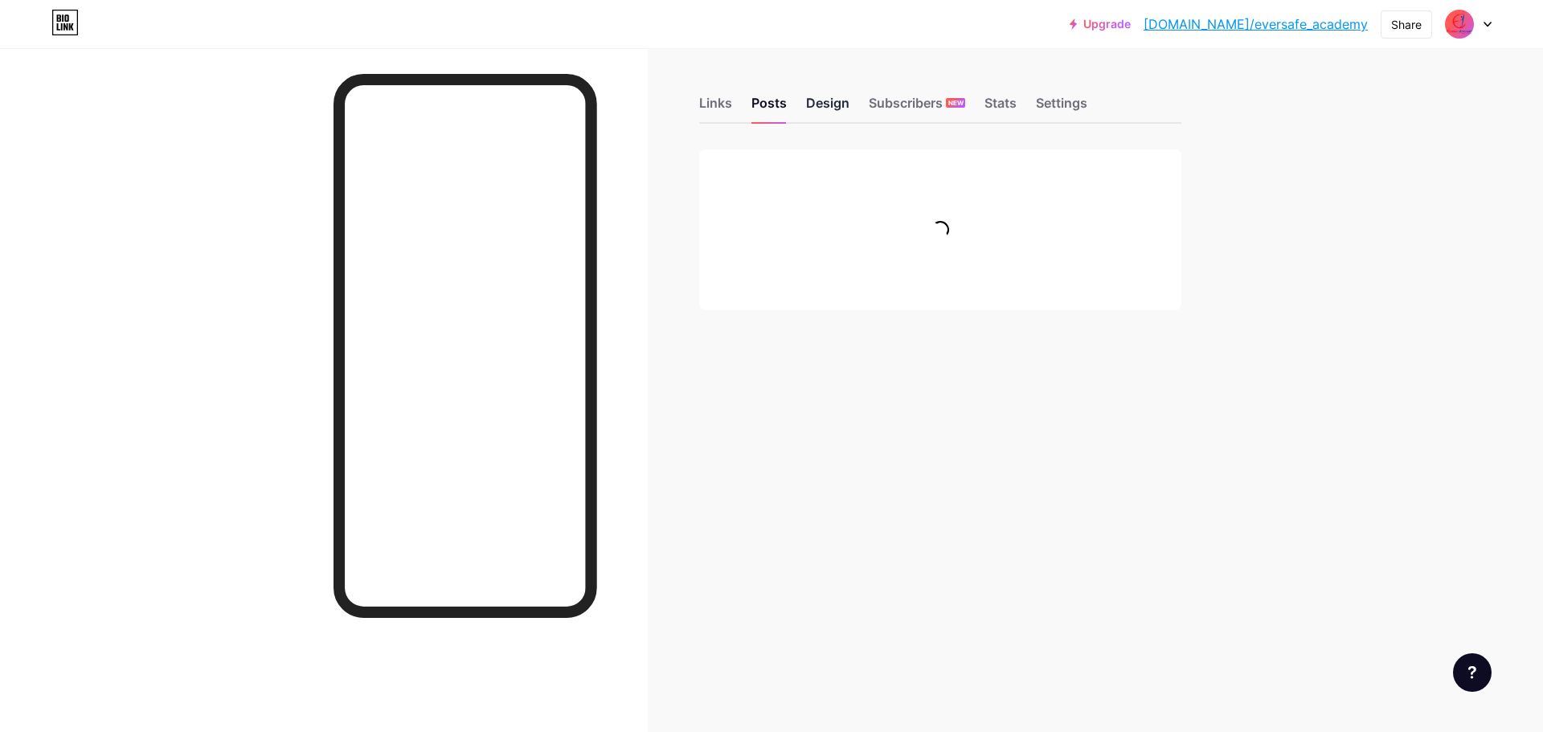
click at [826, 109] on div "Design" at bounding box center [827, 107] width 43 height 29
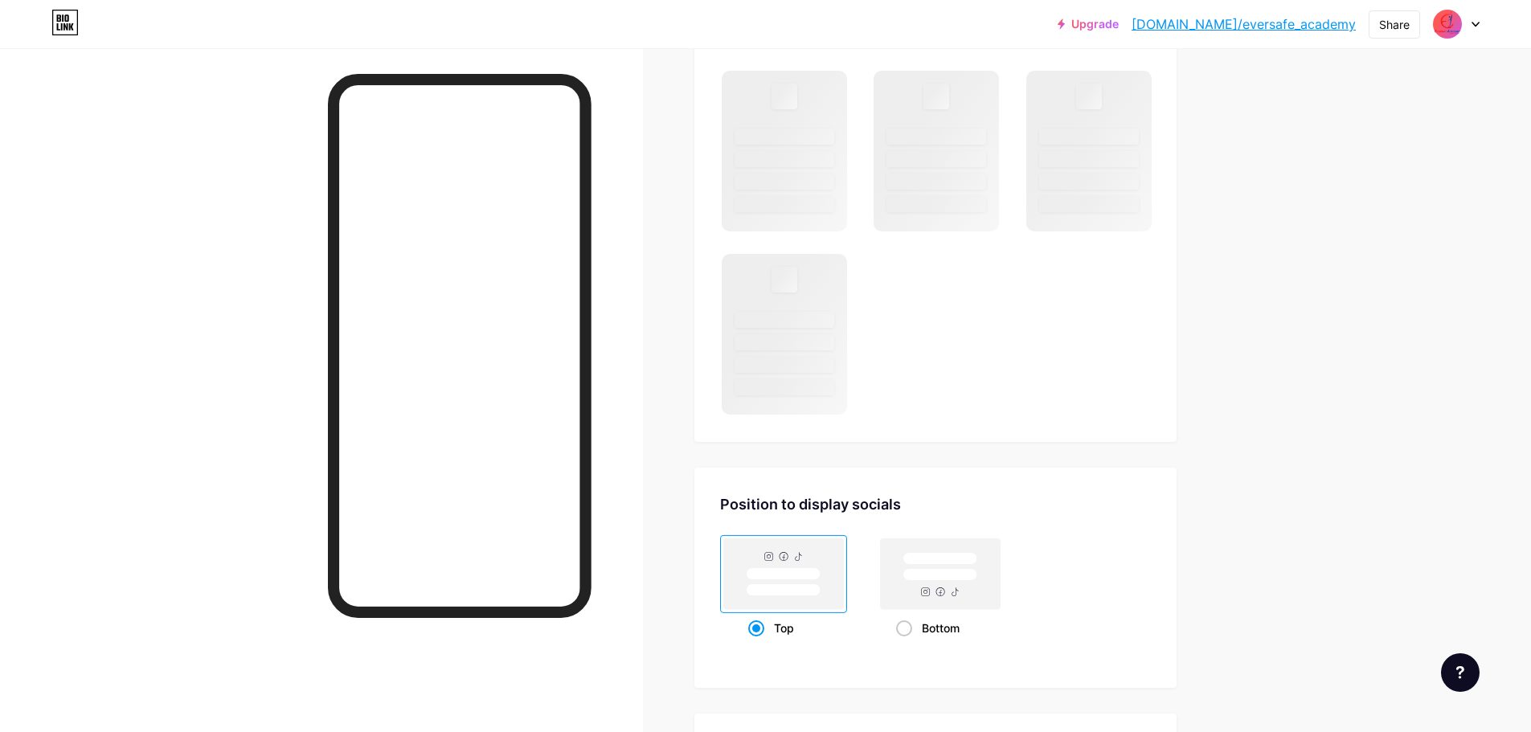
scroll to position [1223, 0]
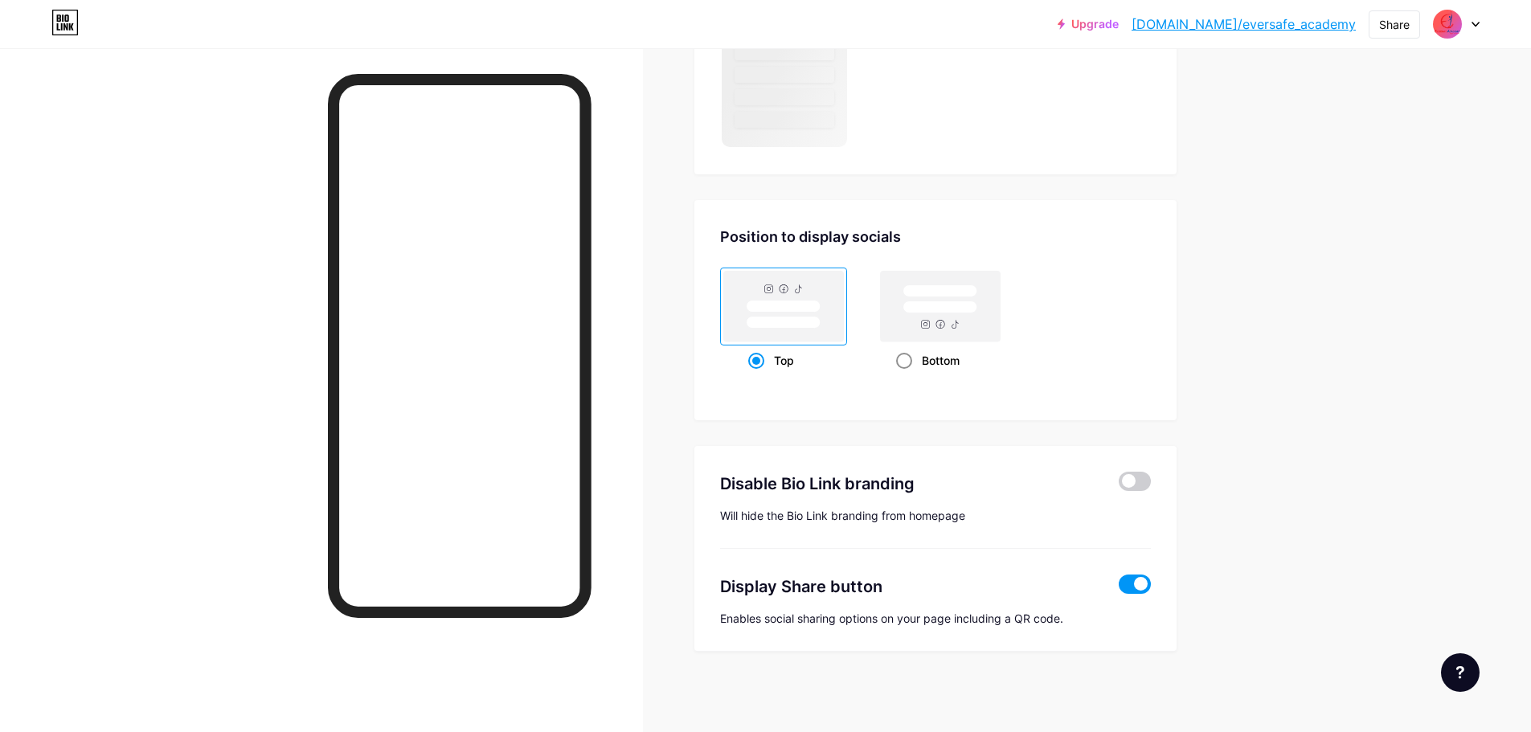
click at [932, 302] on rect at bounding box center [940, 307] width 74 height 12
click at [907, 375] on input "Bottom" at bounding box center [901, 380] width 10 height 10
radio input "true"
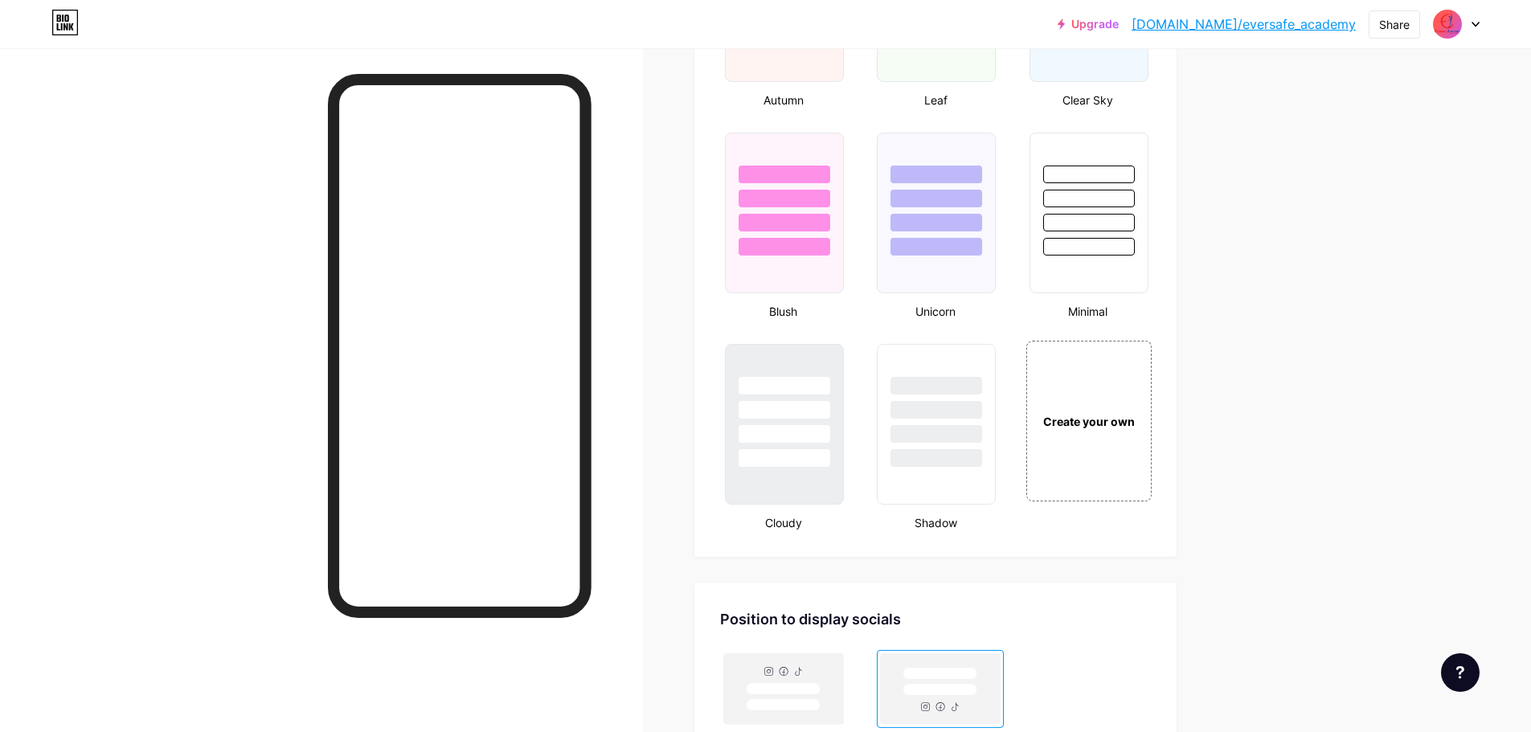
scroll to position [1516, 0]
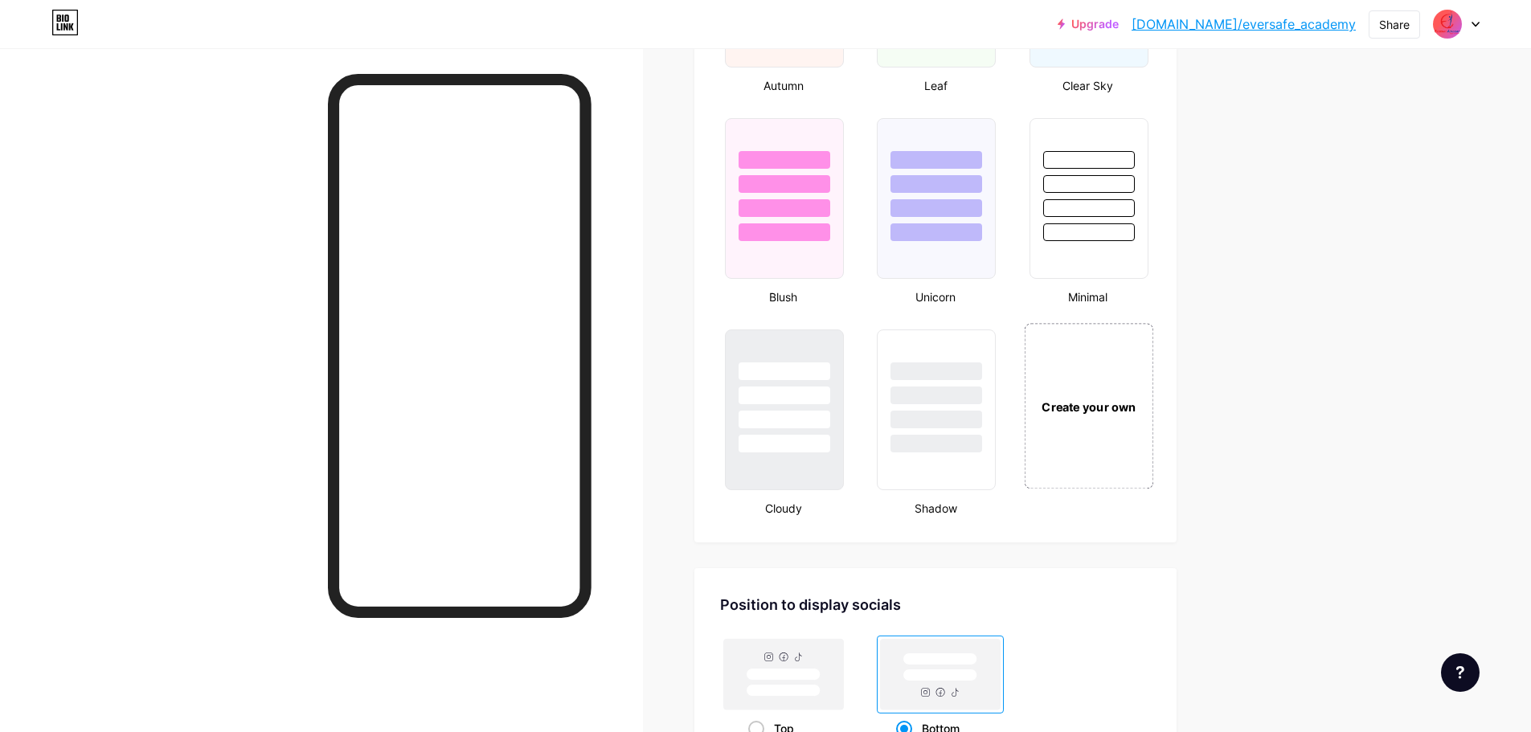
scroll to position [1436, 0]
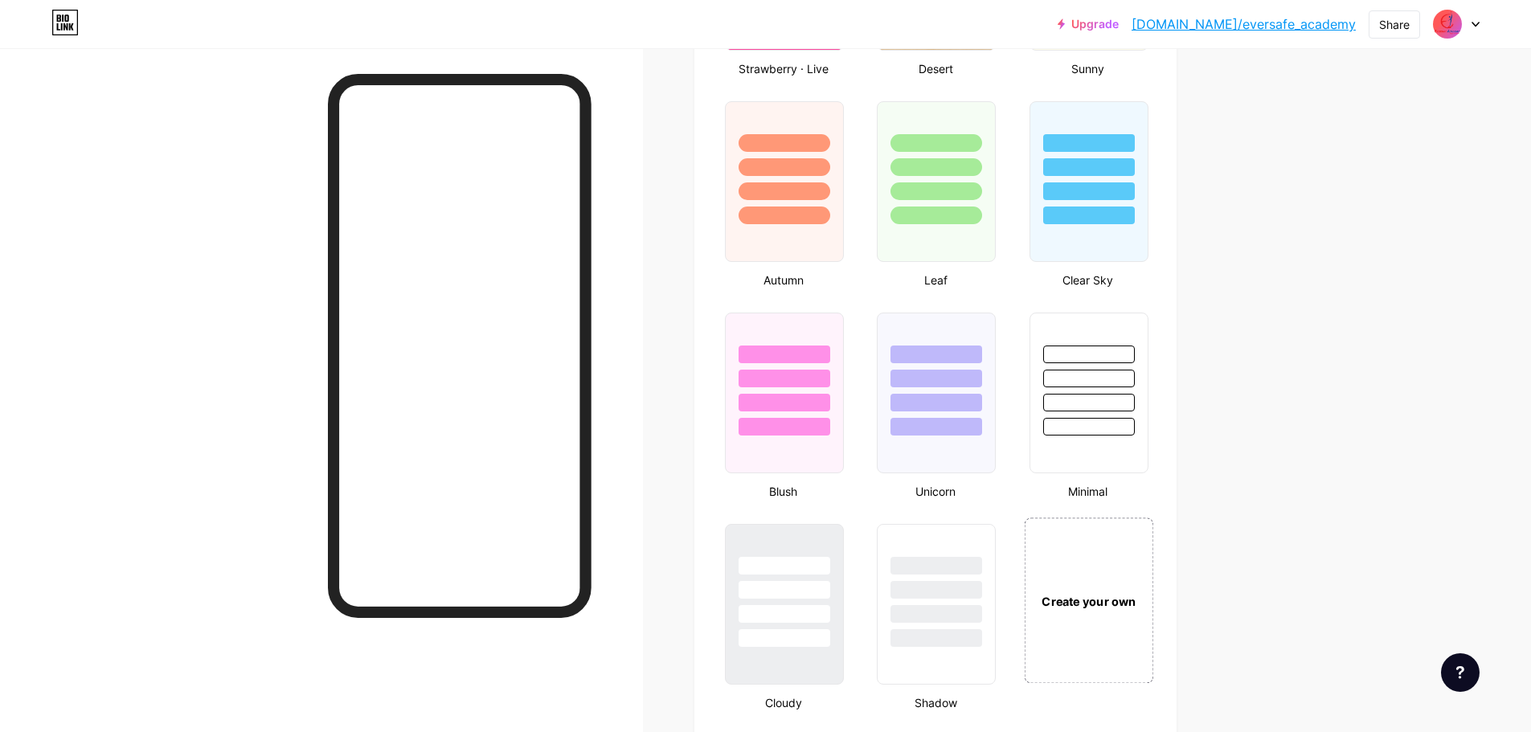
click at [1112, 571] on div "Create your own" at bounding box center [1088, 601] width 129 height 166
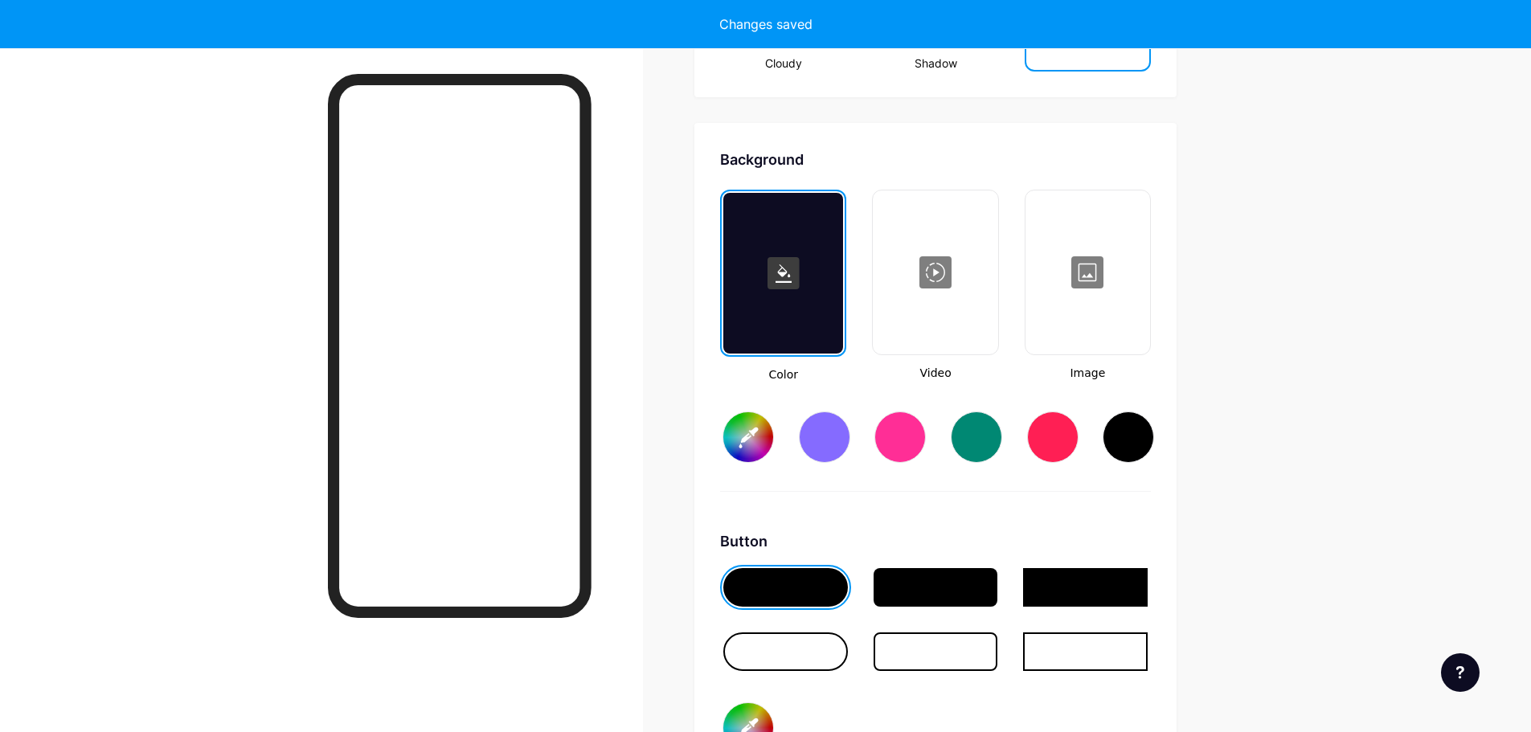
scroll to position [2134, 0]
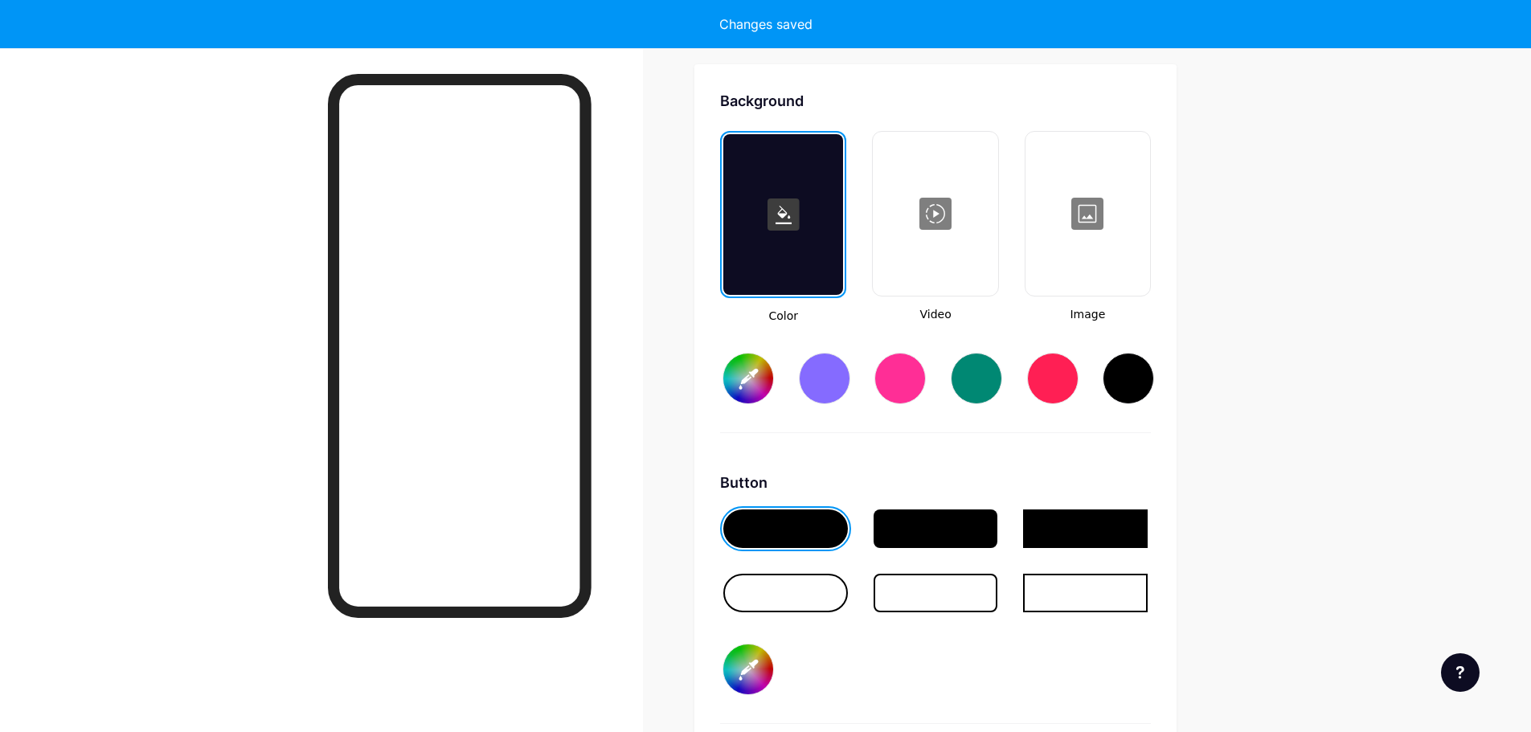
type input "#ffffff"
type input "#000000"
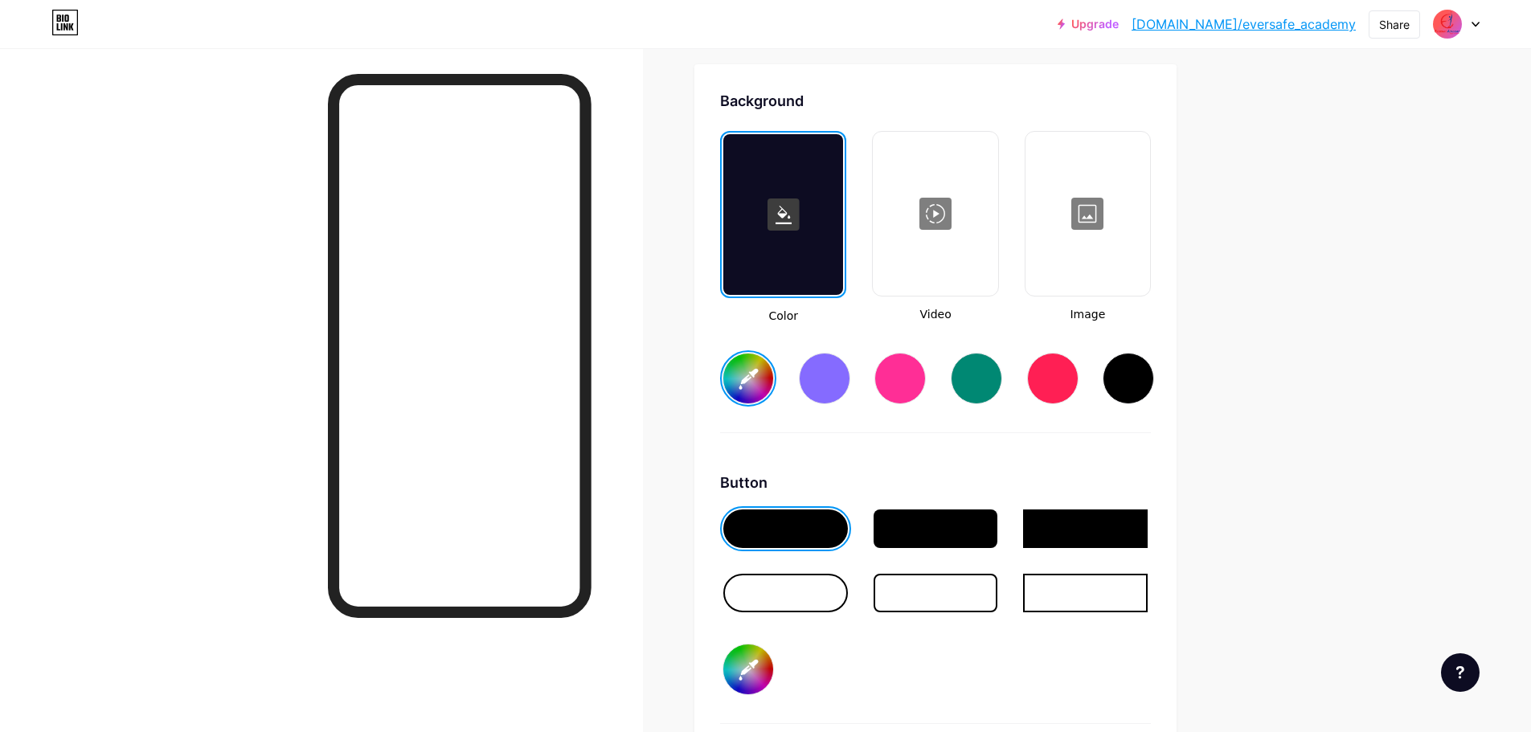
click at [936, 518] on div at bounding box center [936, 529] width 125 height 39
click at [1075, 530] on div at bounding box center [1085, 529] width 125 height 39
click at [813, 525] on div at bounding box center [785, 529] width 125 height 39
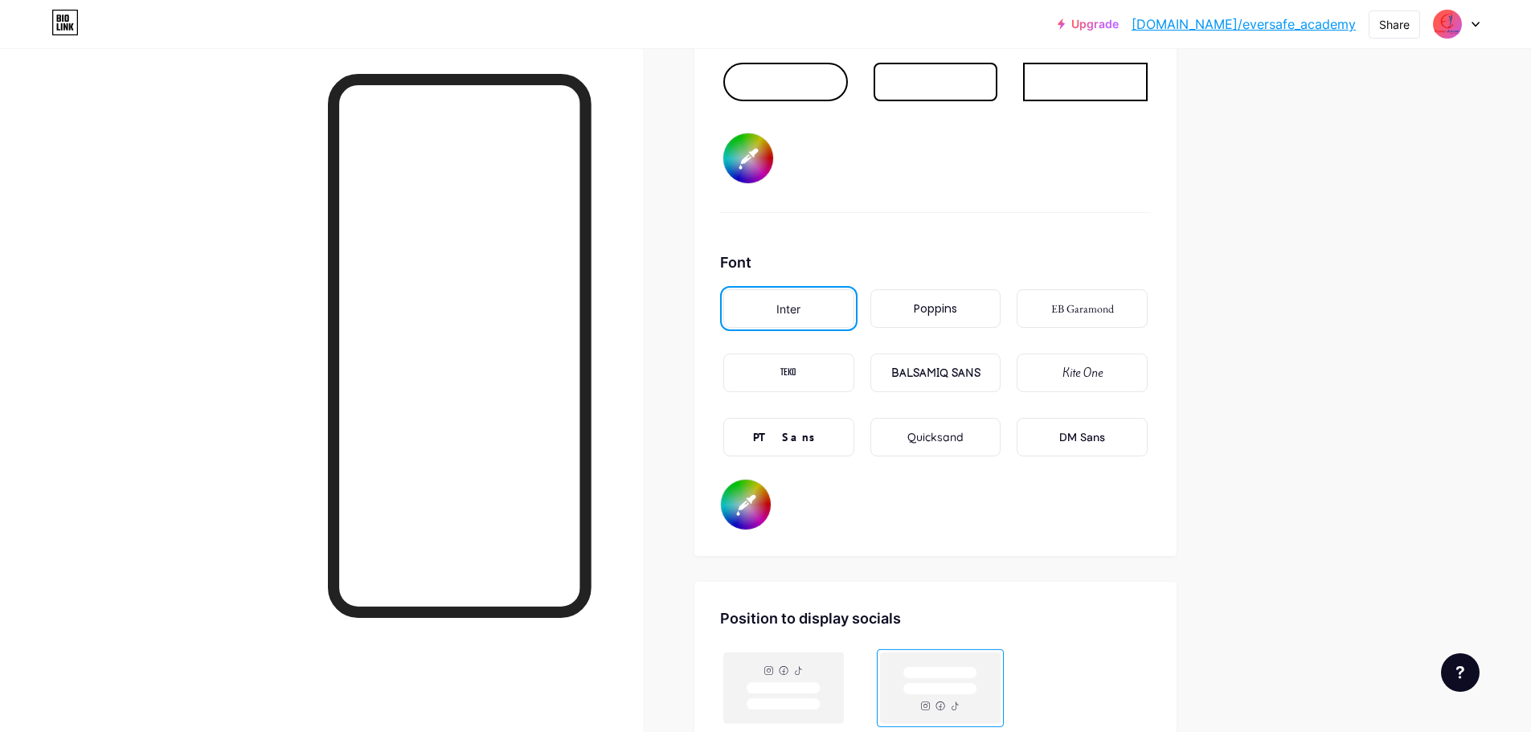
scroll to position [2616, 0]
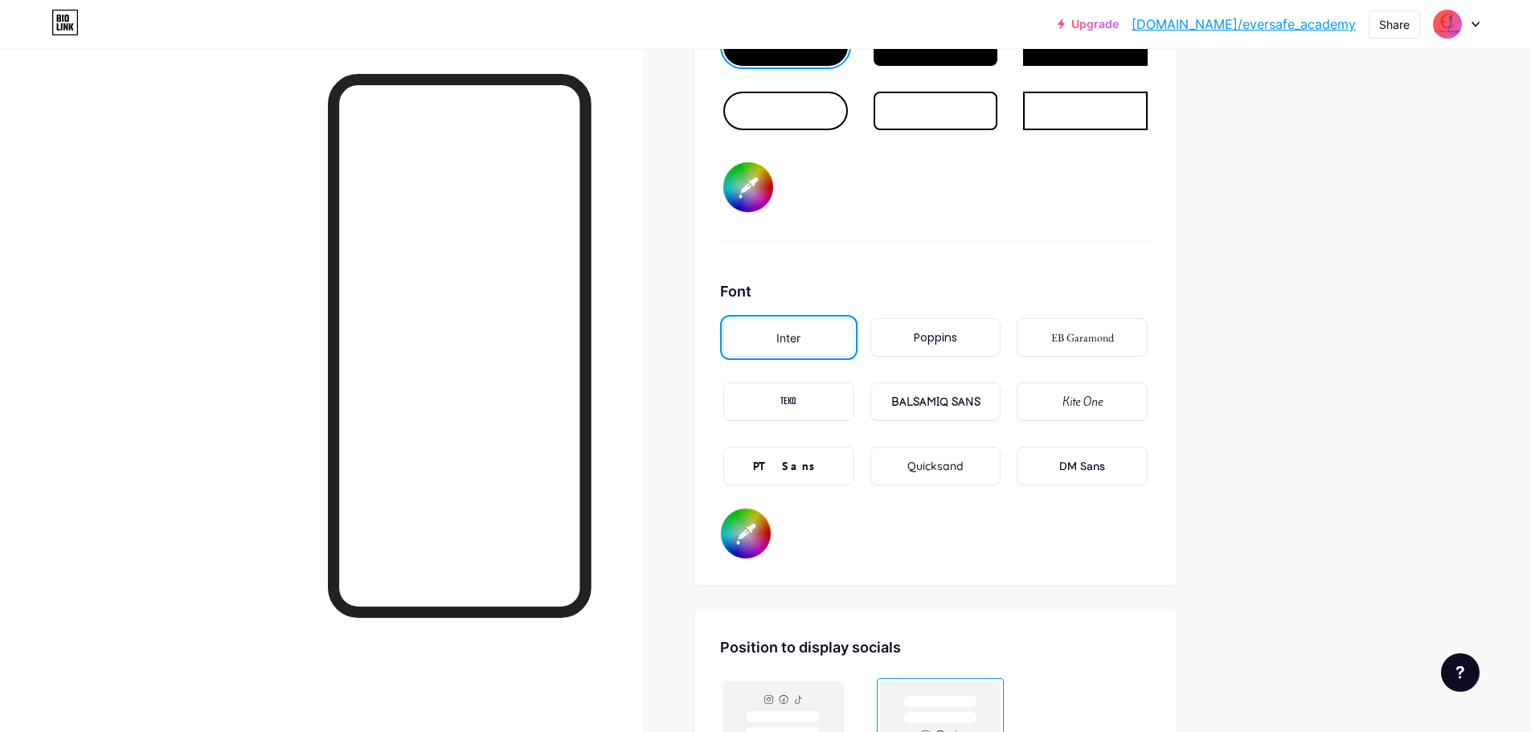
click at [971, 461] on div "Quicksand" at bounding box center [936, 466] width 131 height 39
click at [1093, 401] on div "Kite One" at bounding box center [1083, 402] width 40 height 17
click at [941, 469] on div "Quicksand" at bounding box center [935, 466] width 56 height 17
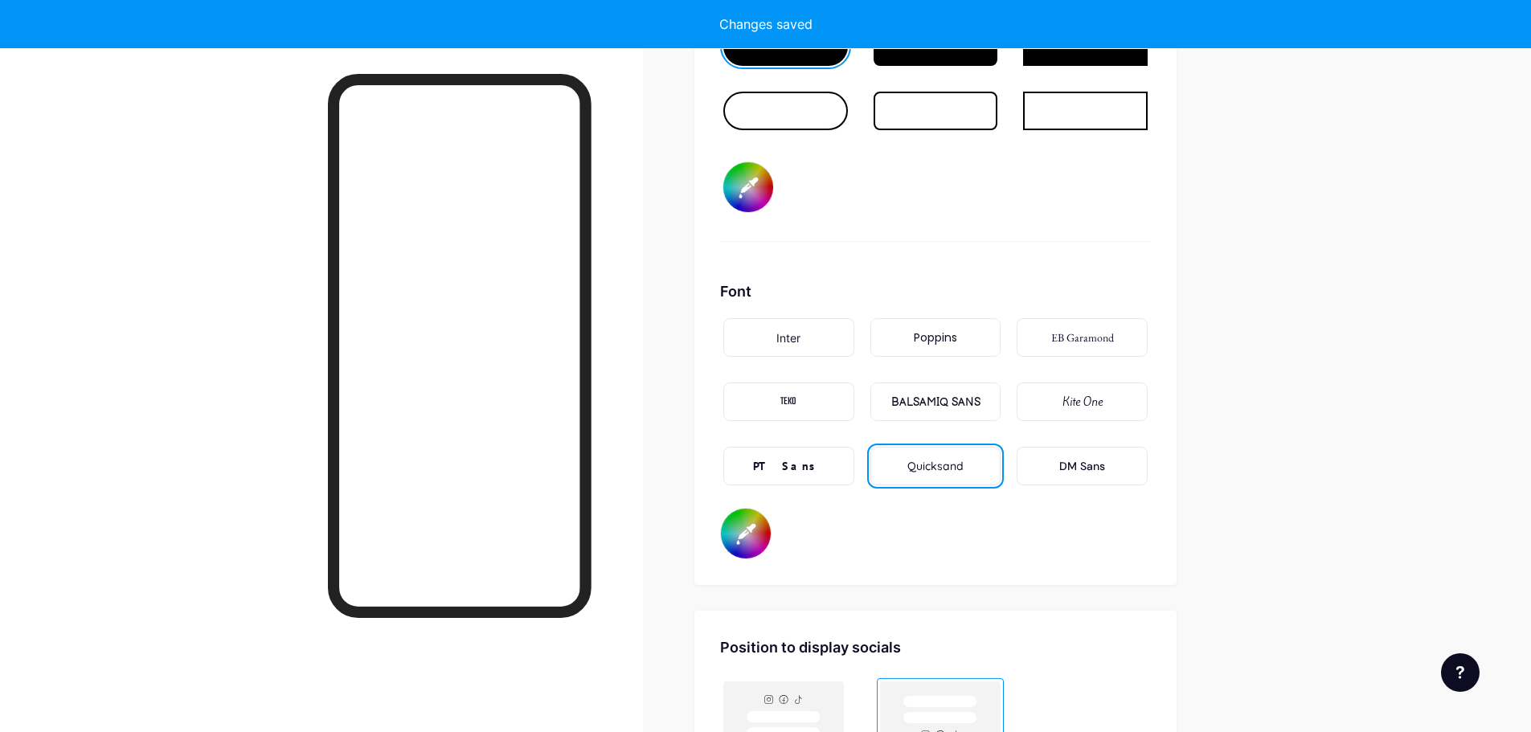
type input "#ffffff"
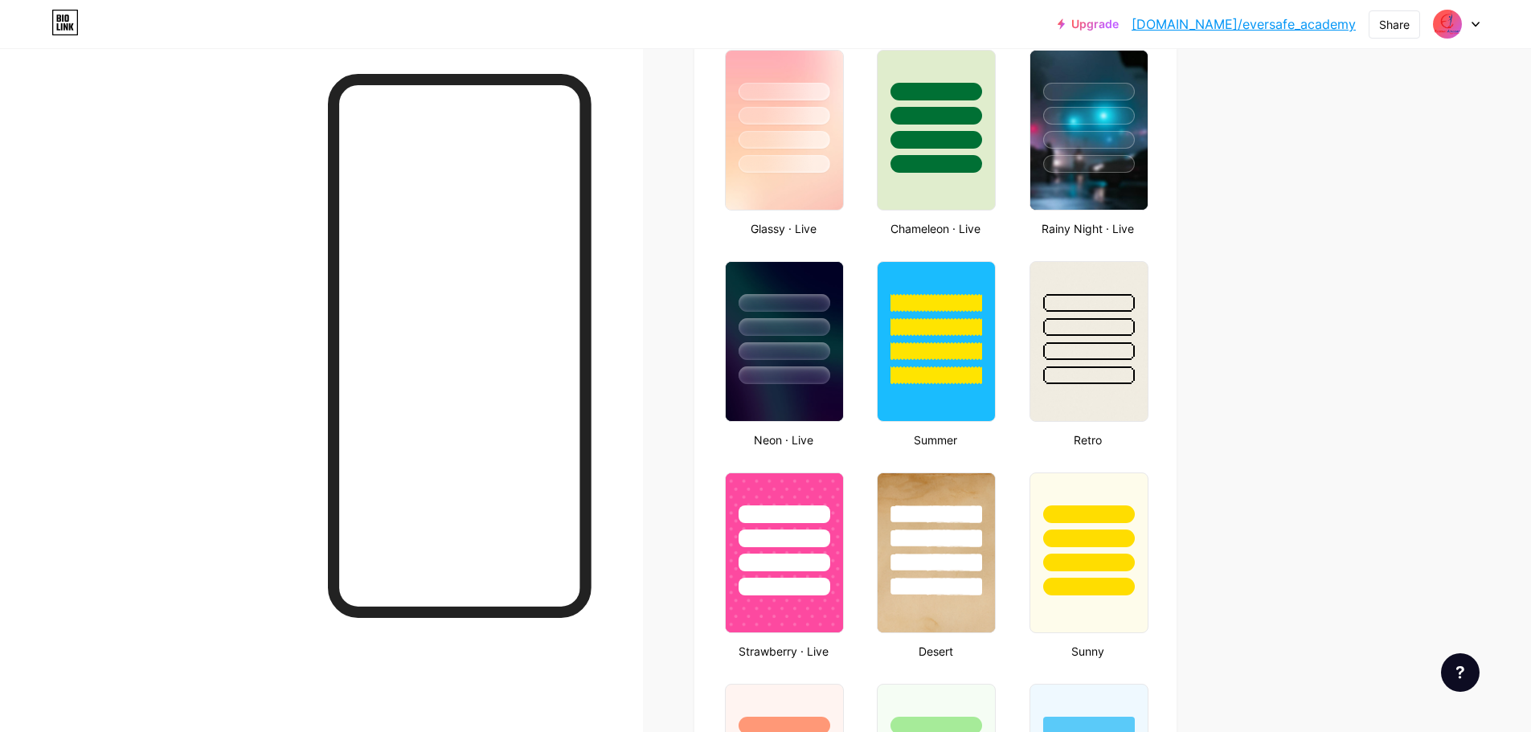
scroll to position [607, 0]
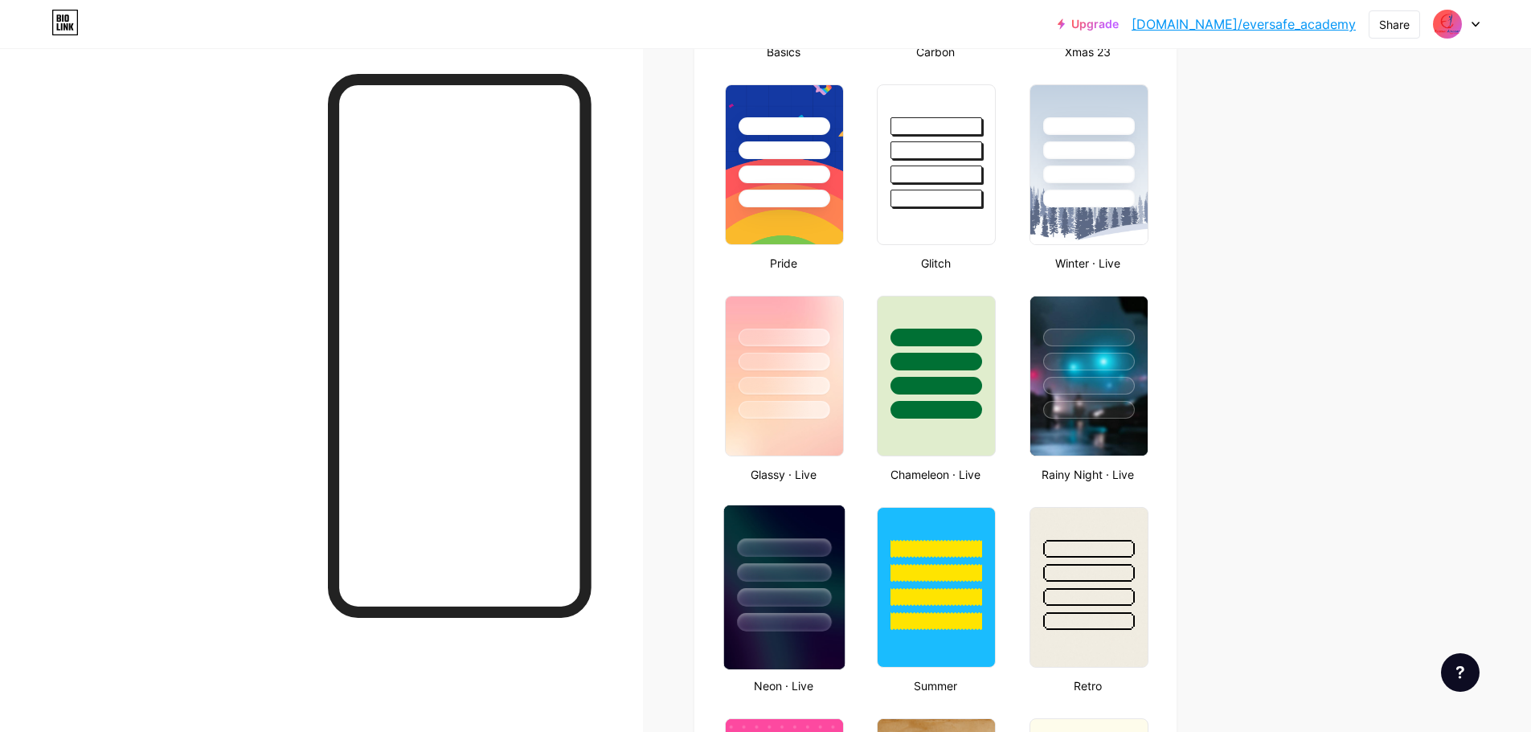
click at [766, 569] on div at bounding box center [784, 572] width 94 height 18
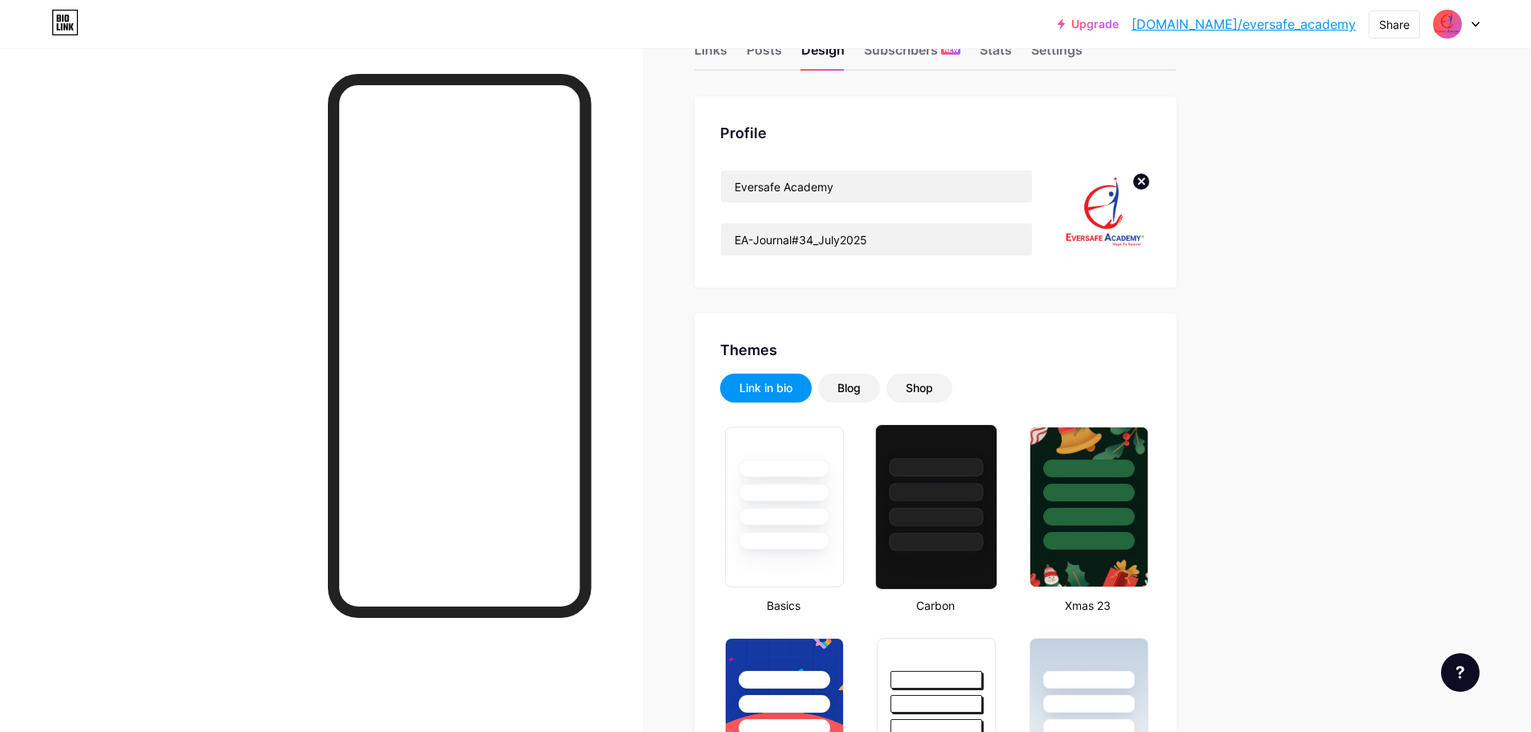
scroll to position [44, 0]
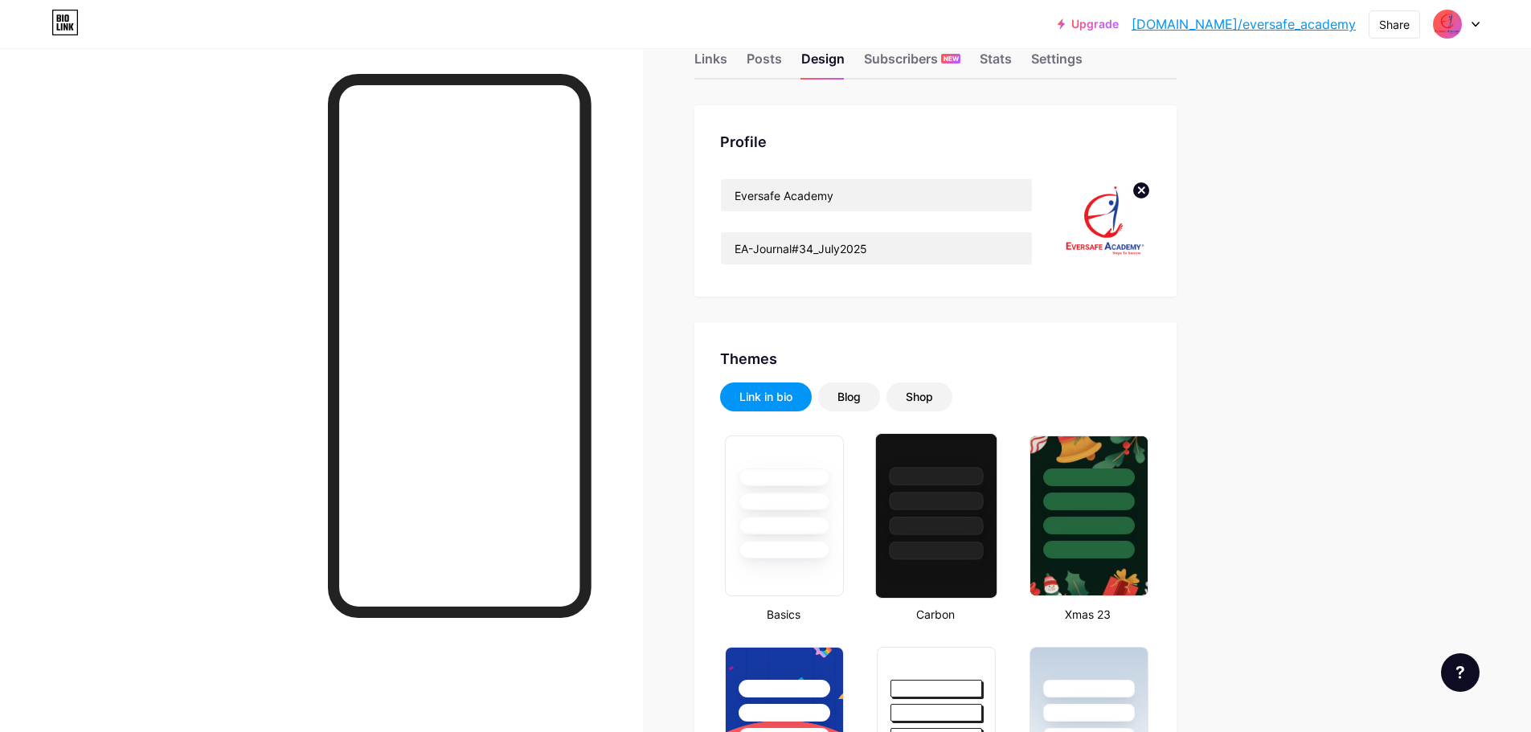
click at [910, 498] on div at bounding box center [937, 501] width 94 height 18
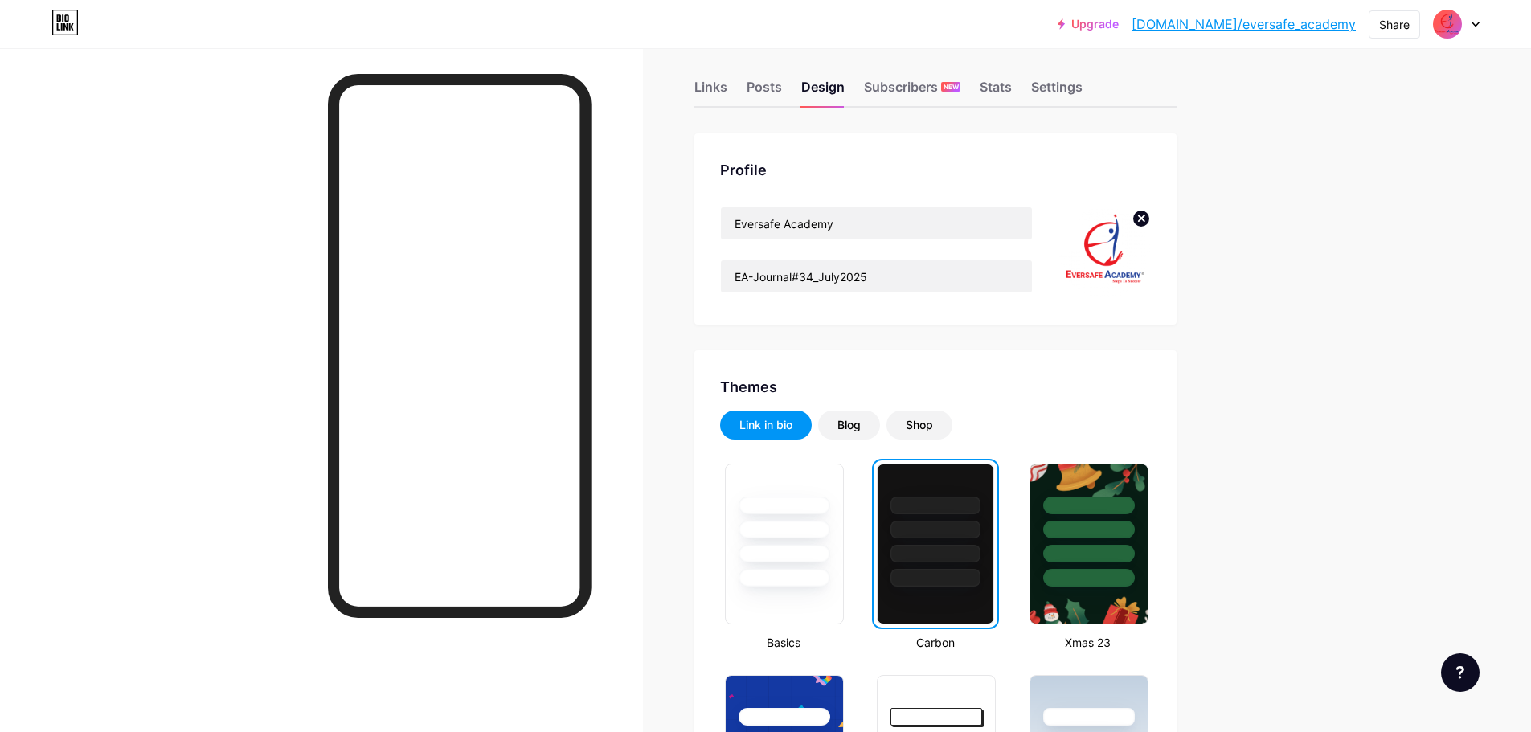
scroll to position [0, 0]
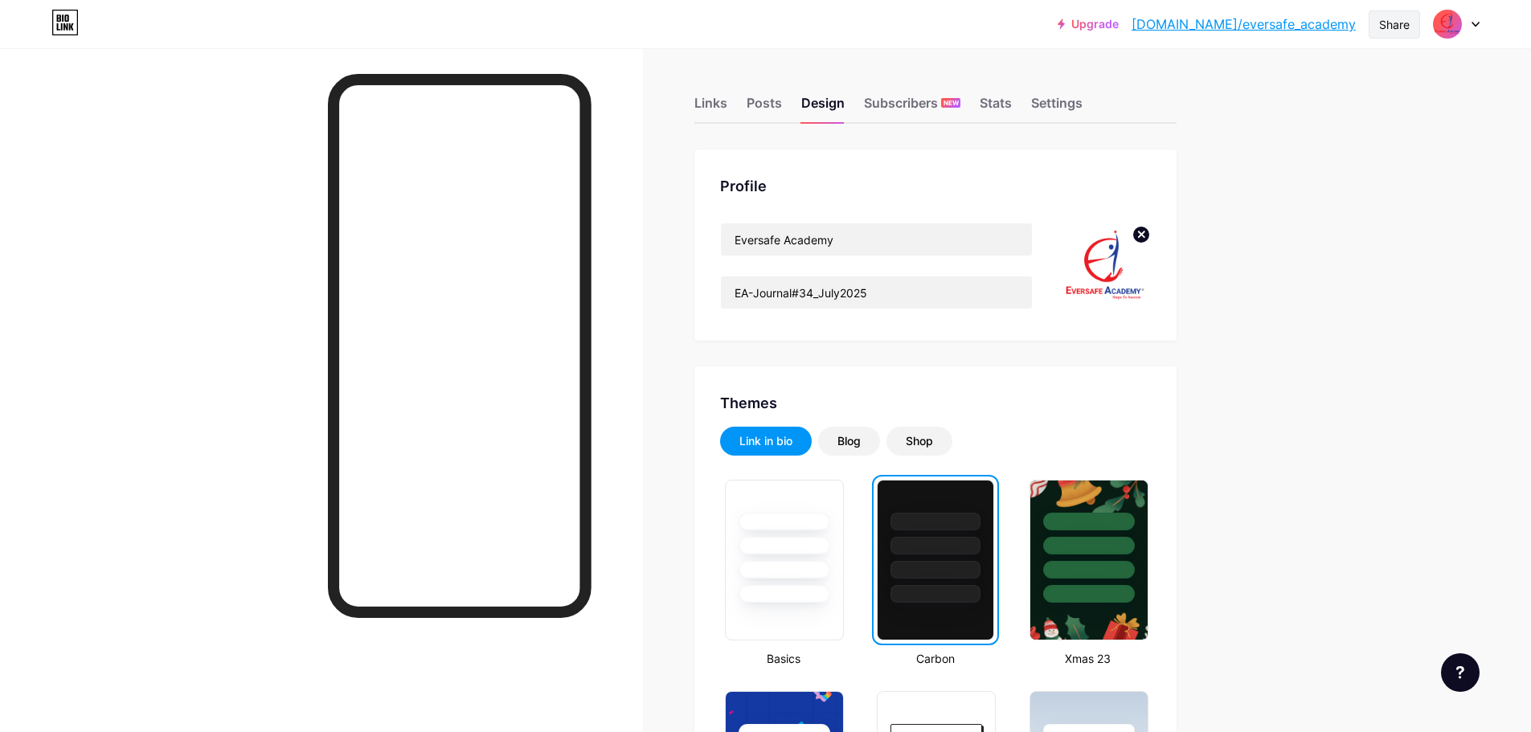
click at [1393, 38] on div "Share" at bounding box center [1394, 24] width 51 height 28
click at [1324, 126] on div "Get my QR code" at bounding box center [1281, 121] width 100 height 19
